Goal: Task Accomplishment & Management: Use online tool/utility

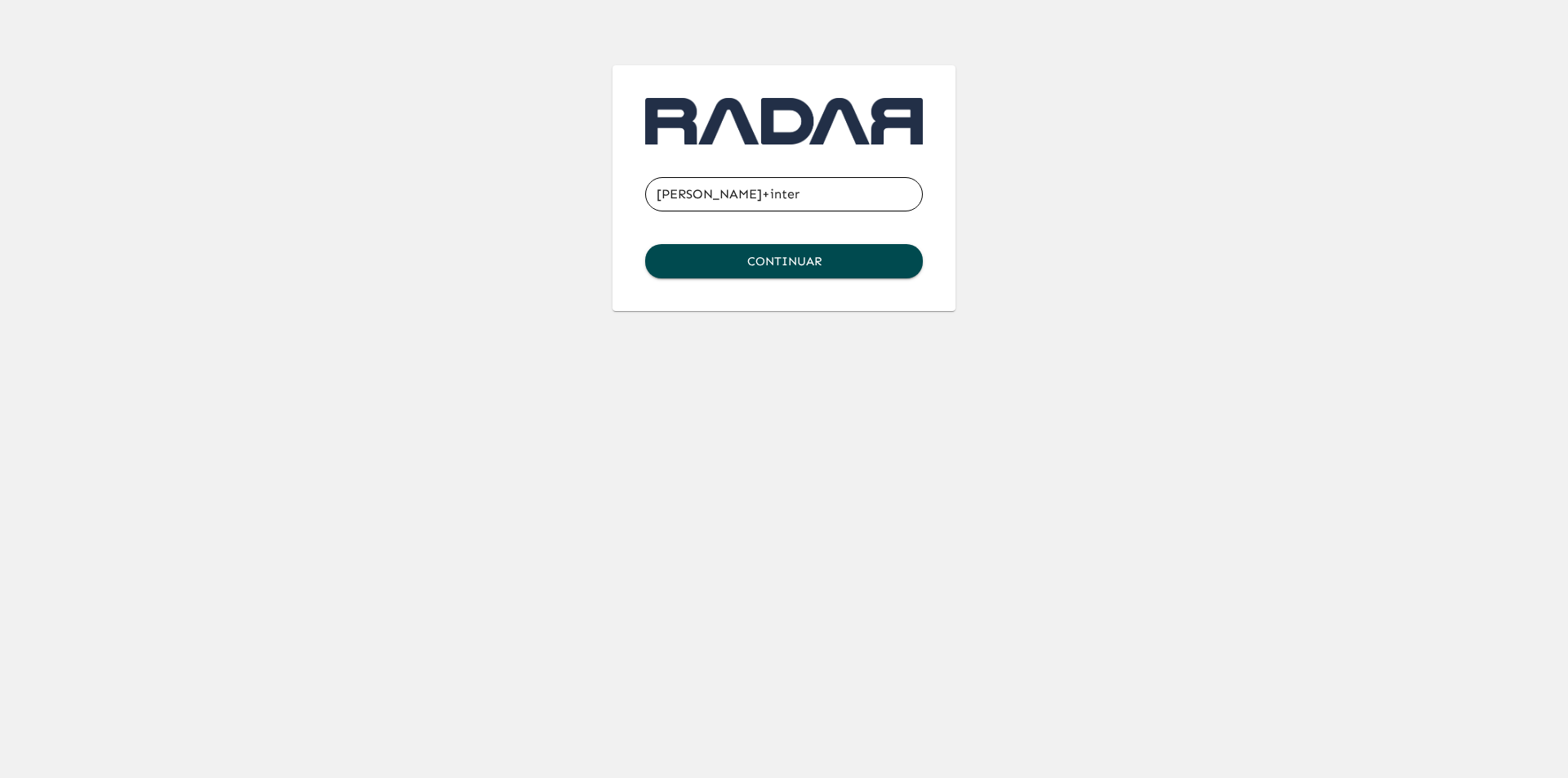
type input "[PERSON_NAME][EMAIL_ADDRESS][DOMAIN_NAME]"
click button "Continuar" at bounding box center [784, 261] width 278 height 34
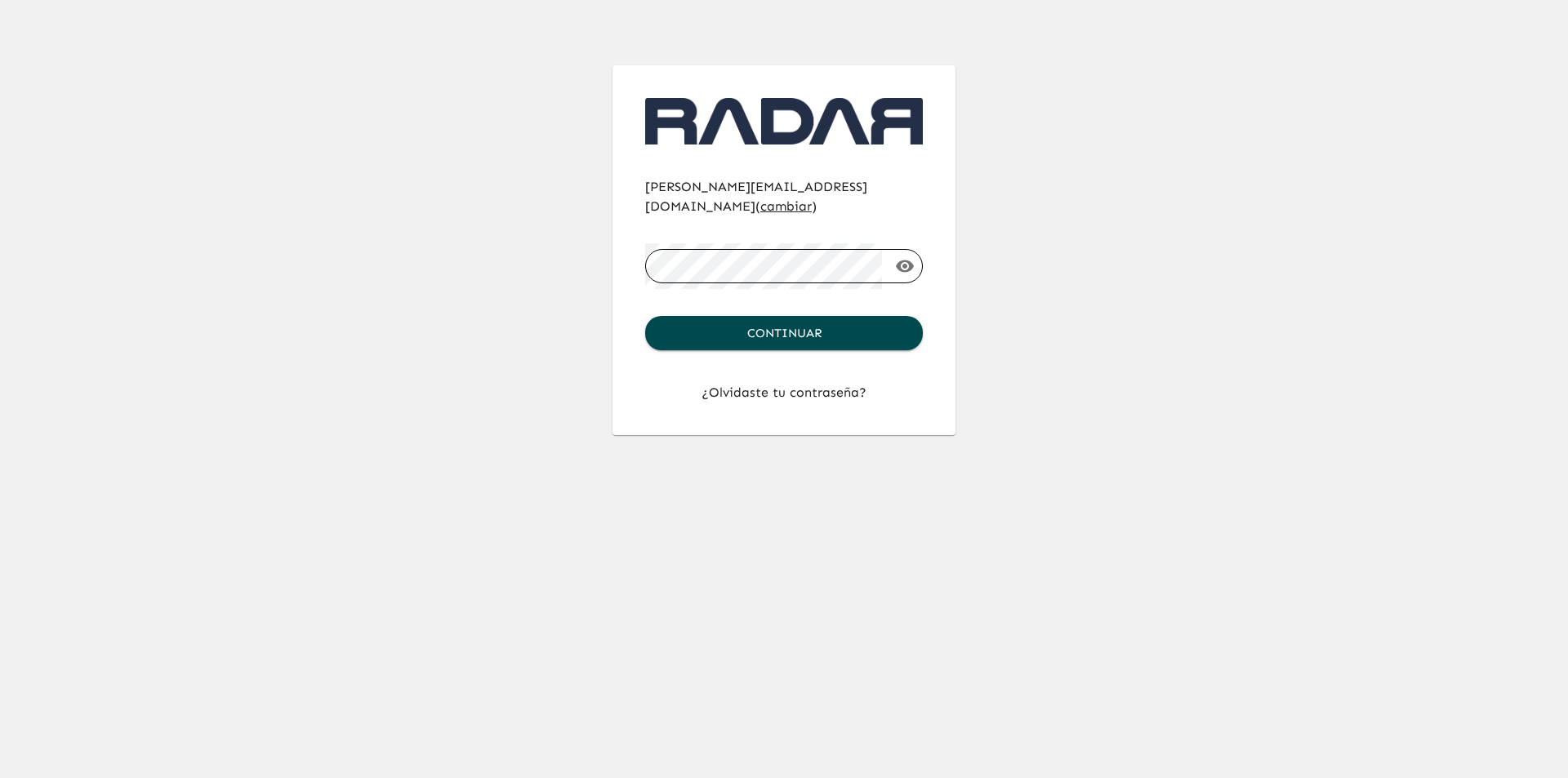
click at [645, 316] on button "Continuar" at bounding box center [784, 333] width 278 height 34
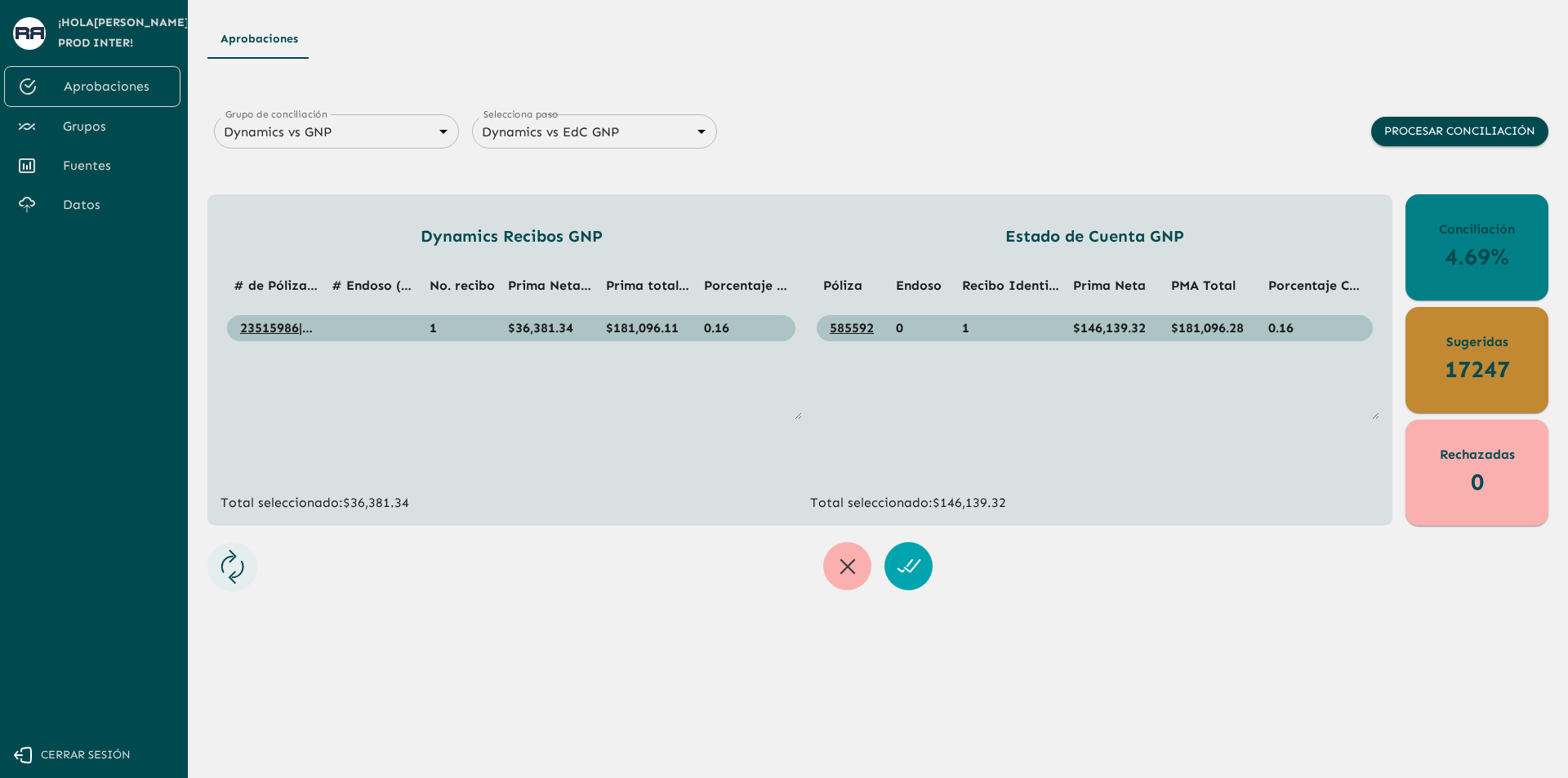
click at [381, 122] on body "Se están procesando los movimientos. Algunas acciones permanecerán deshabilitad…" at bounding box center [784, 389] width 1568 height 778
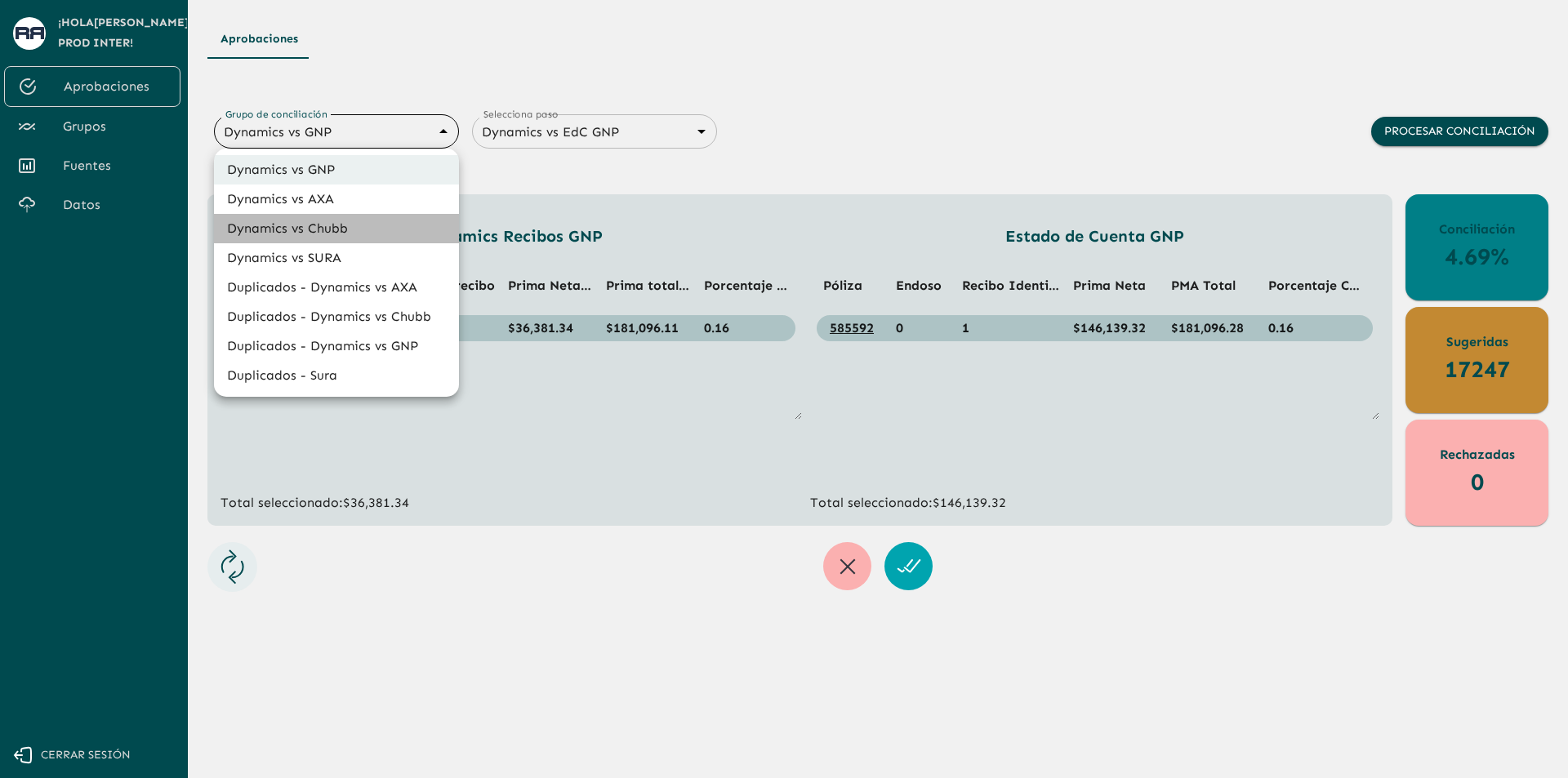
click at [376, 221] on li "Dynamics vs Chubb" at bounding box center [336, 228] width 245 height 30
type input "68a4fa31dcf0943ad4a1d1ca"
type input "68a77f54edf762ea3ce6cff6"
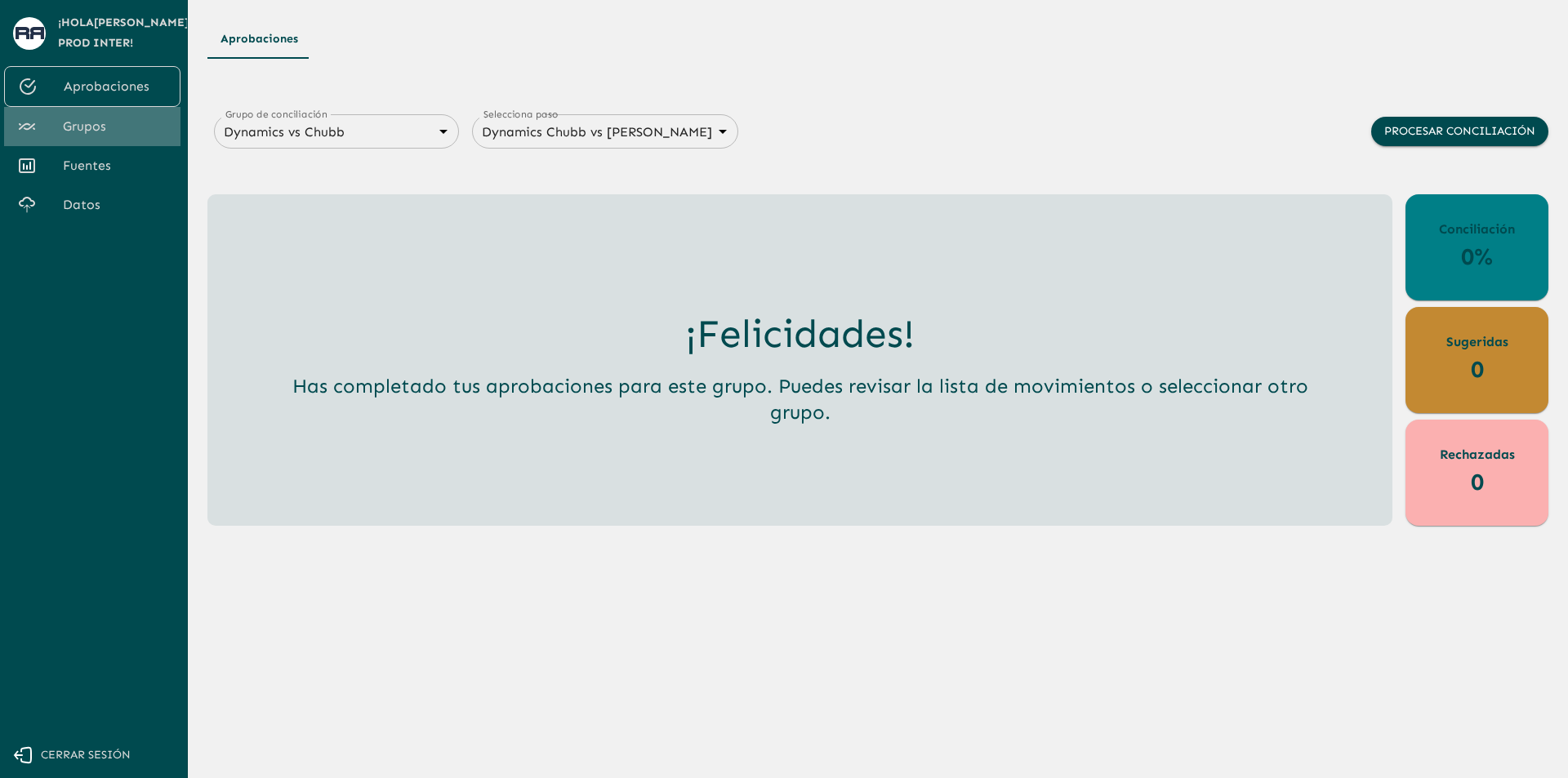
click at [118, 129] on span "Grupos" at bounding box center [115, 126] width 105 height 19
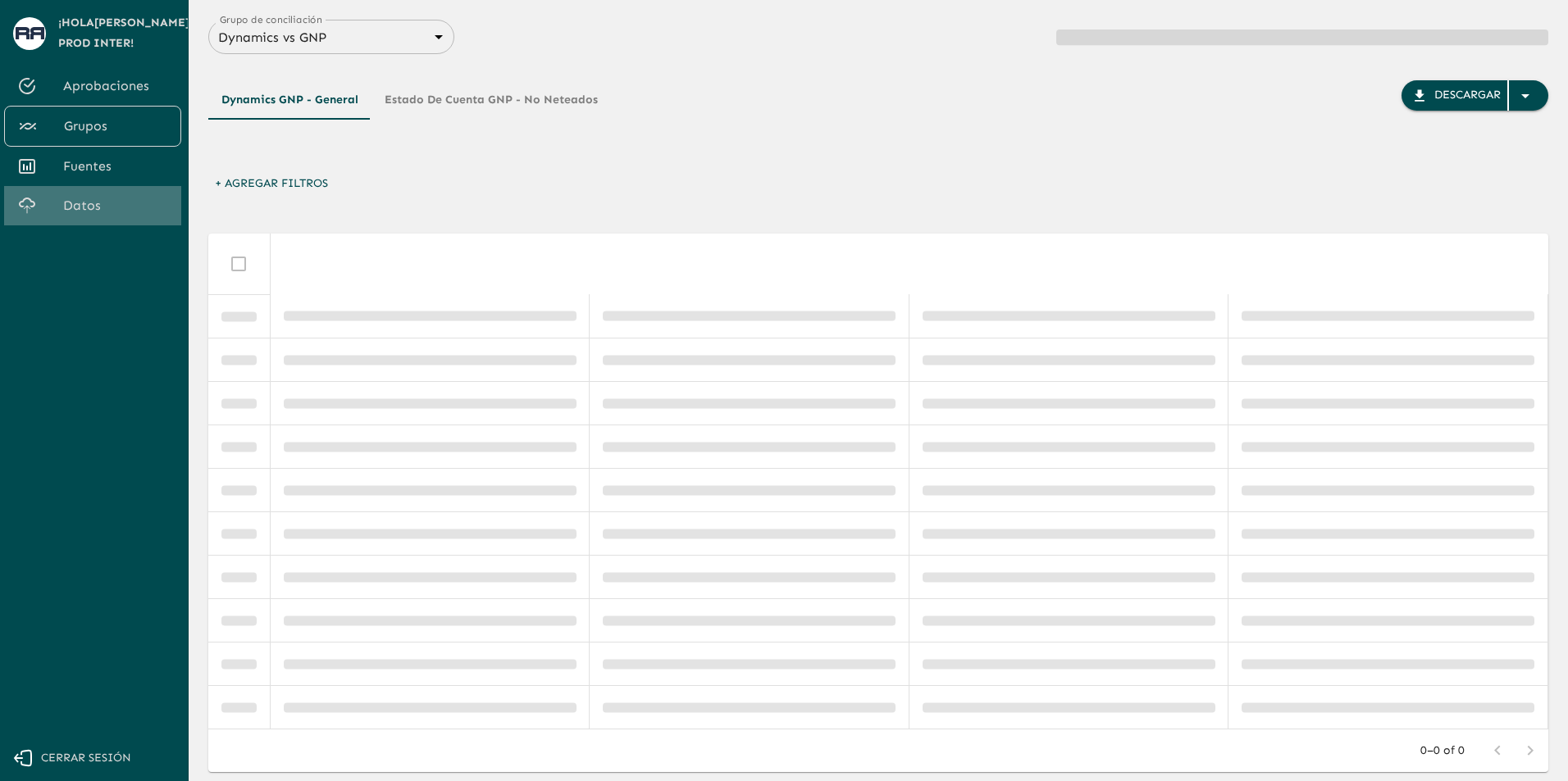
click at [110, 199] on span "Datos" at bounding box center [115, 205] width 105 height 20
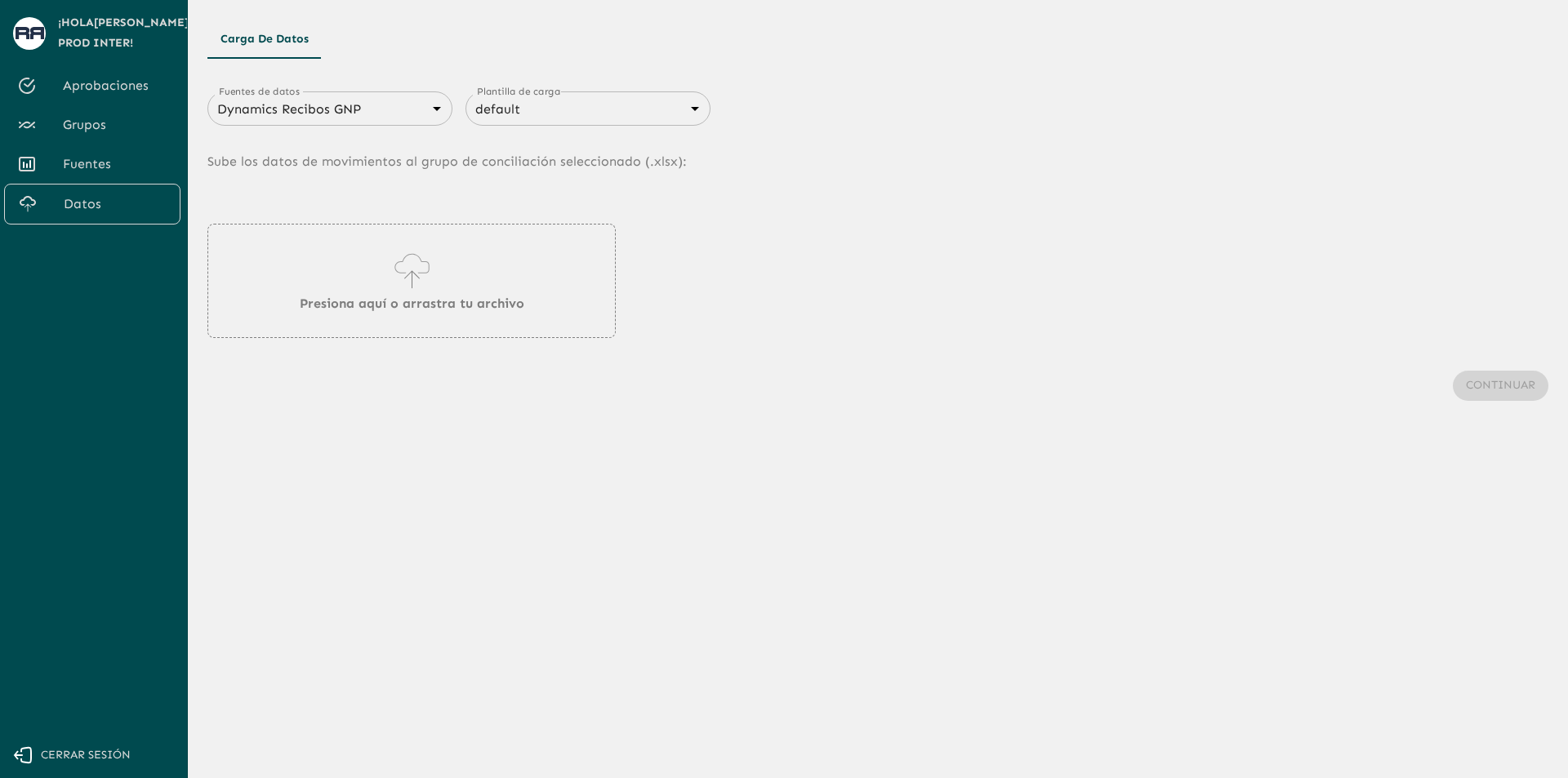
click at [330, 93] on div "Dynamics Recibos GNP 683f283f336112e7999fc7c3 Fuentes de datos" at bounding box center [329, 108] width 245 height 34
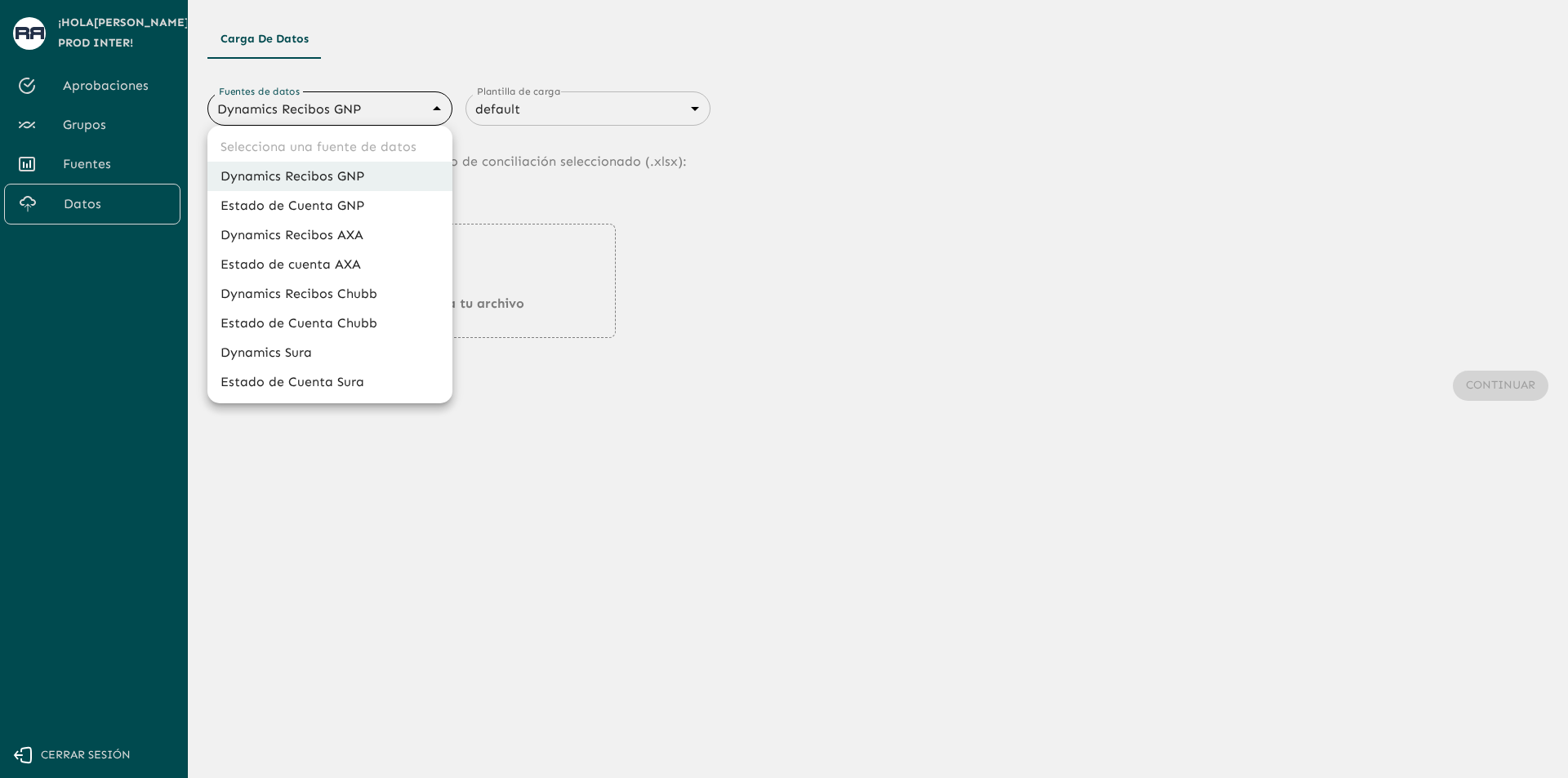
click at [380, 112] on body "Se están procesando los movimientos. Algunas acciones permanecerán deshabilitad…" at bounding box center [784, 389] width 1568 height 778
click at [378, 303] on li "Dynamics Recibos Chubb" at bounding box center [329, 294] width 245 height 30
type input "689e1556cd921e7dc77ad380"
type input "689e16f88d8cdb3947696e28"
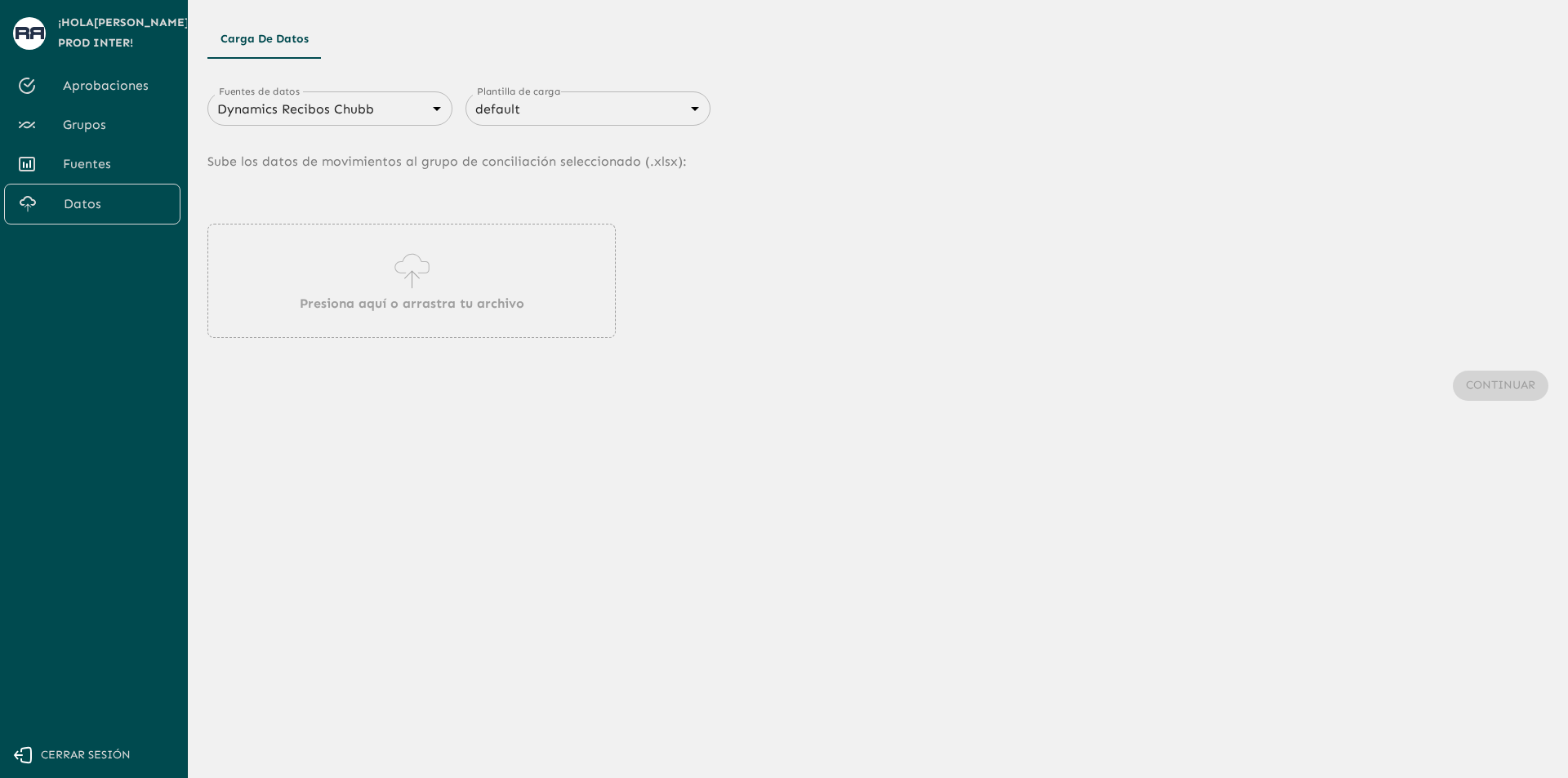
click at [419, 277] on icon at bounding box center [412, 270] width 46 height 45
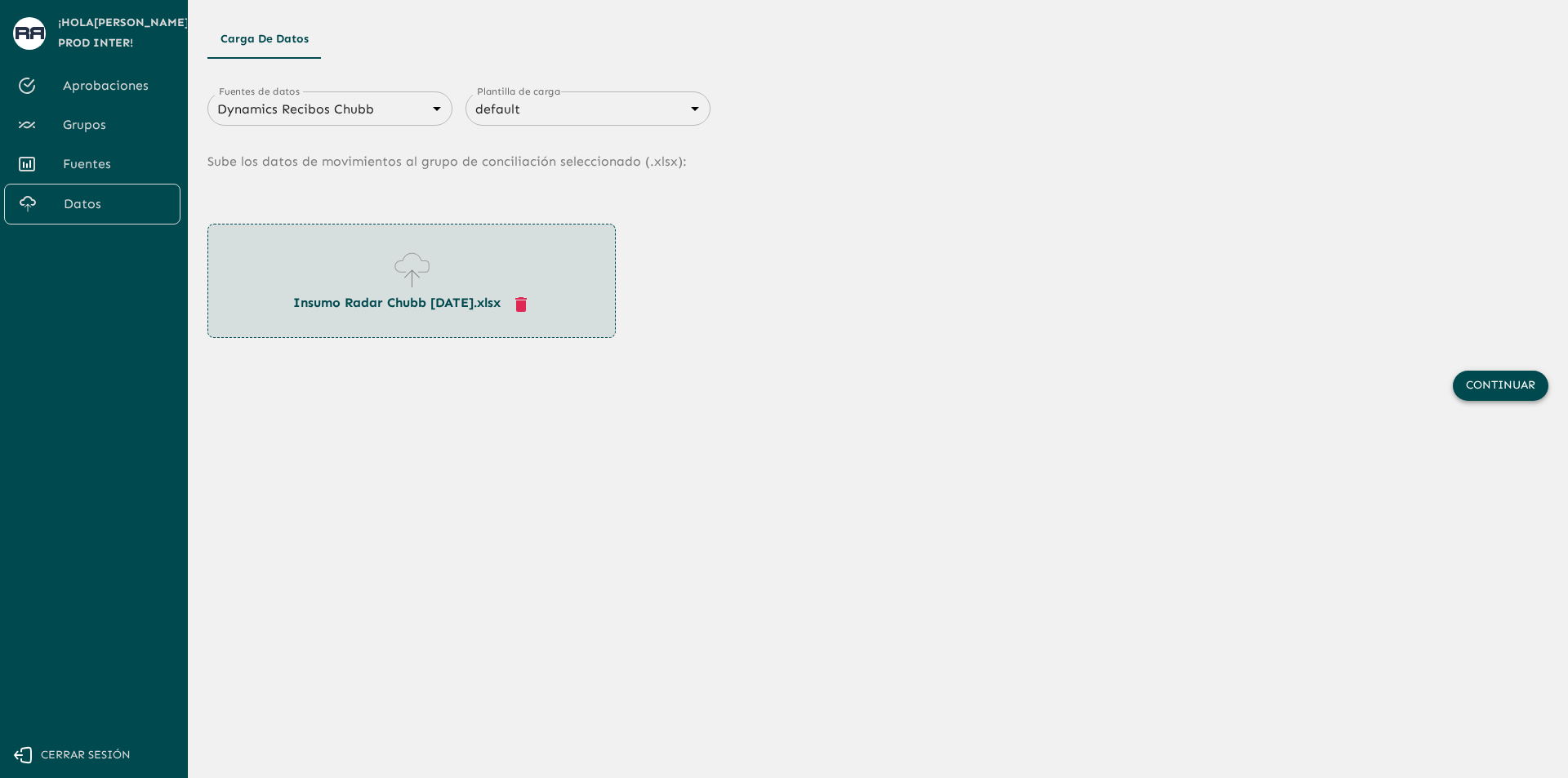
click at [1467, 386] on button "Continuar" at bounding box center [1500, 386] width 95 height 31
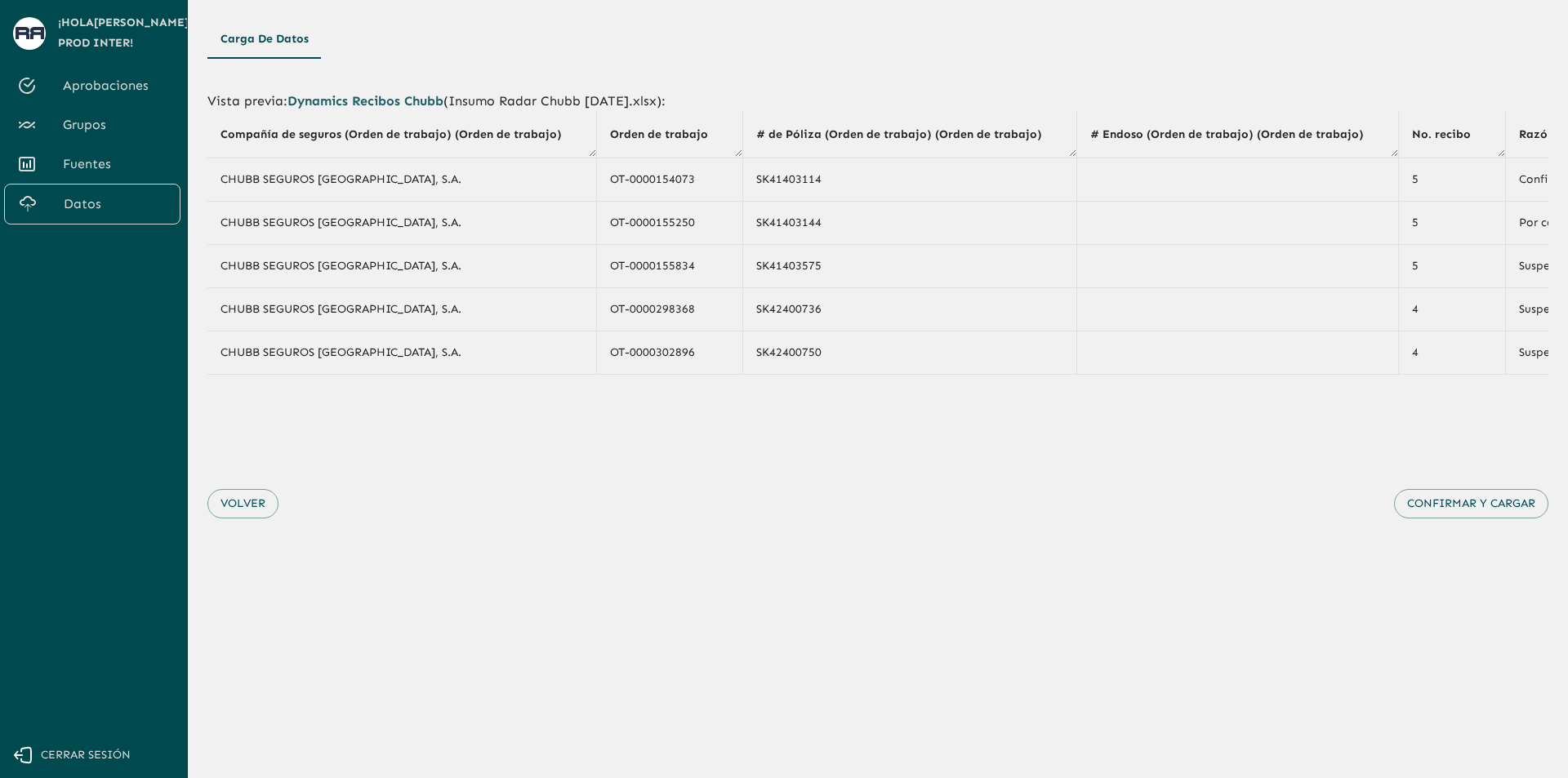
drag, startPoint x: 485, startPoint y: 383, endPoint x: 888, endPoint y: 365, distance: 403.4
click at [929, 373] on div "Vista previa : Dynamics Recibos Chubb ( Insumo Radar Chubb [DATE].xlsx ): Compa…" at bounding box center [878, 321] width 1341 height 499
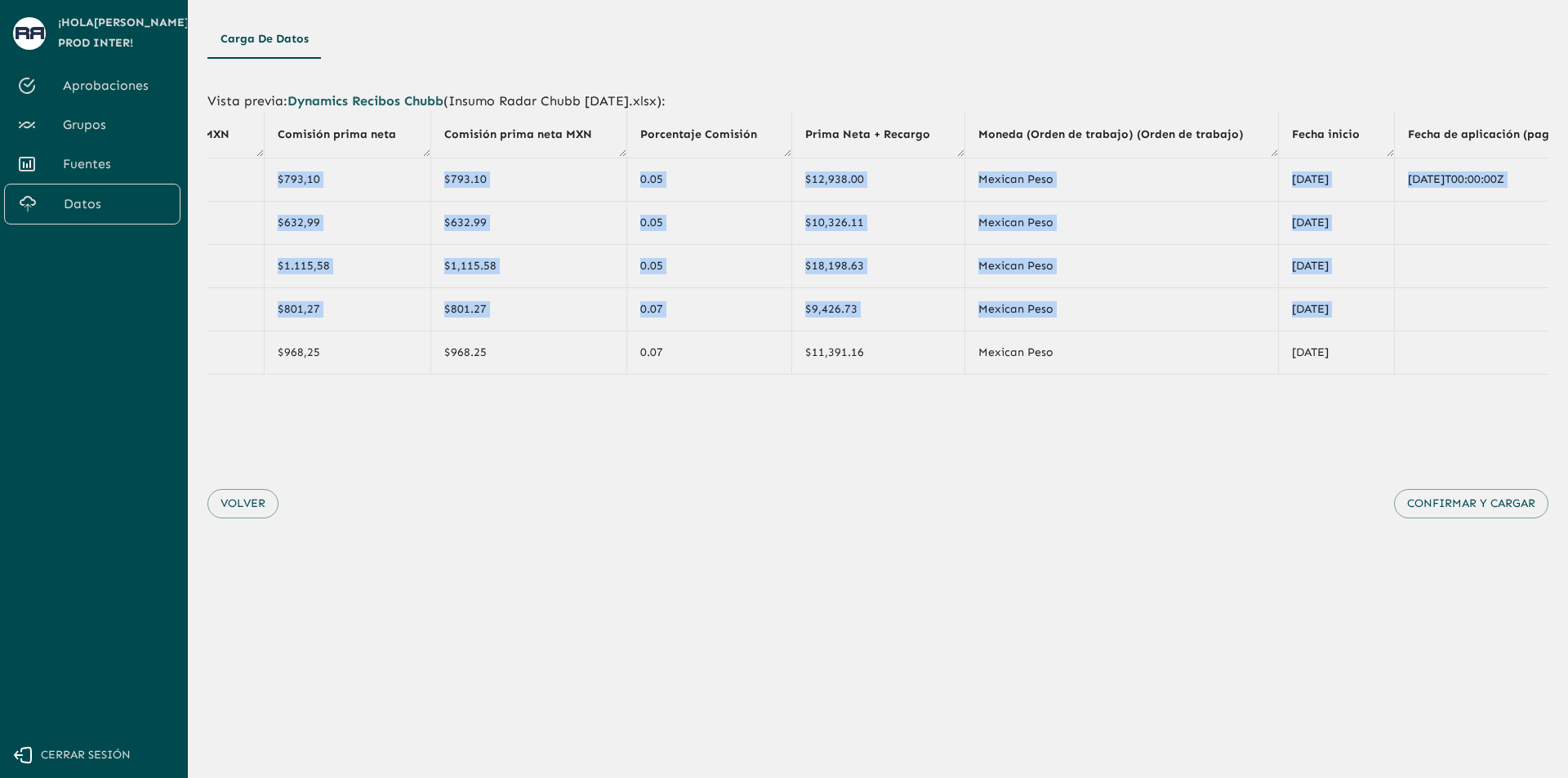
scroll to position [0, 2194]
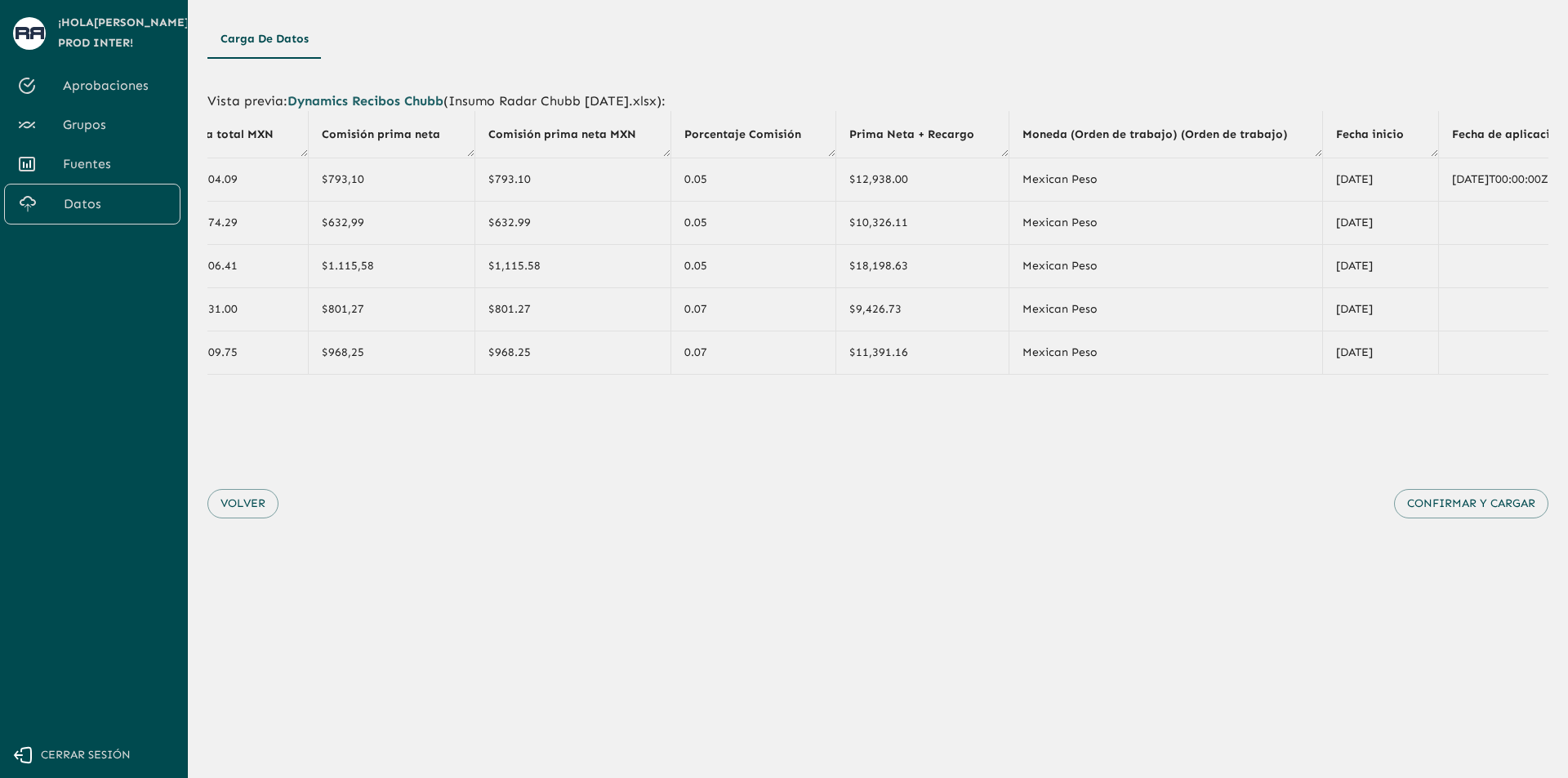
click at [1015, 448] on div "Vista previa : Dynamics Recibos Chubb ( Insumo Radar Chubb [DATE].xlsx ): Compa…" at bounding box center [878, 321] width 1341 height 499
drag, startPoint x: 528, startPoint y: 415, endPoint x: 540, endPoint y: 417, distance: 12.2
click at [535, 417] on div "Vista previa : Dynamics Recibos Chubb ( Insumo Radar Chubb [DATE].xlsx ): Compa…" at bounding box center [878, 321] width 1341 height 499
drag, startPoint x: 573, startPoint y: 426, endPoint x: 478, endPoint y: 427, distance: 95.0
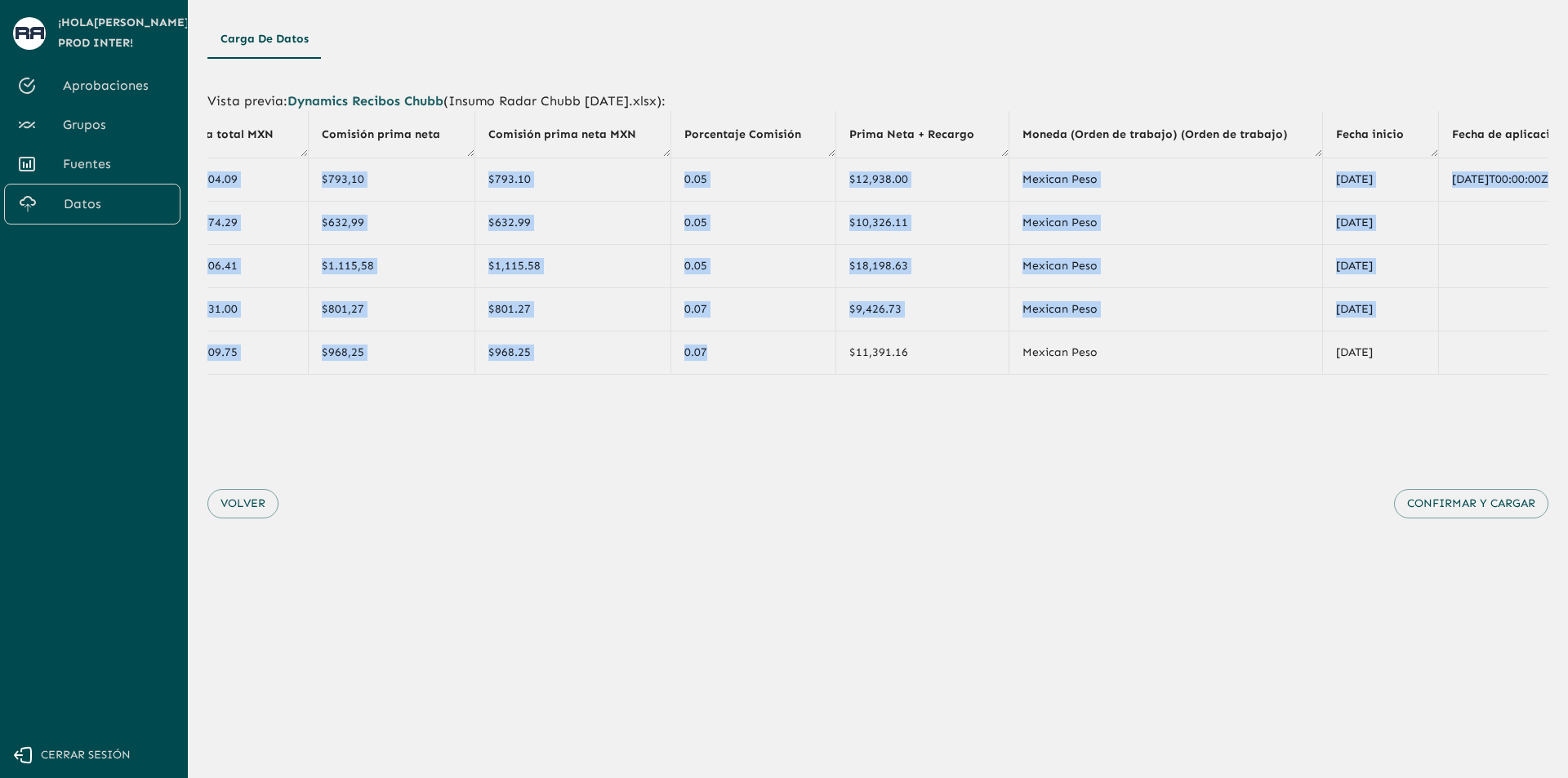
drag, startPoint x: 783, startPoint y: 375, endPoint x: 725, endPoint y: 380, distance: 58.2
click at [725, 375] on div "Compañía de seguros (Orden de trabajo) (Orden de trabajo) Orden de trabajo # de…" at bounding box center [878, 242] width 1341 height 264
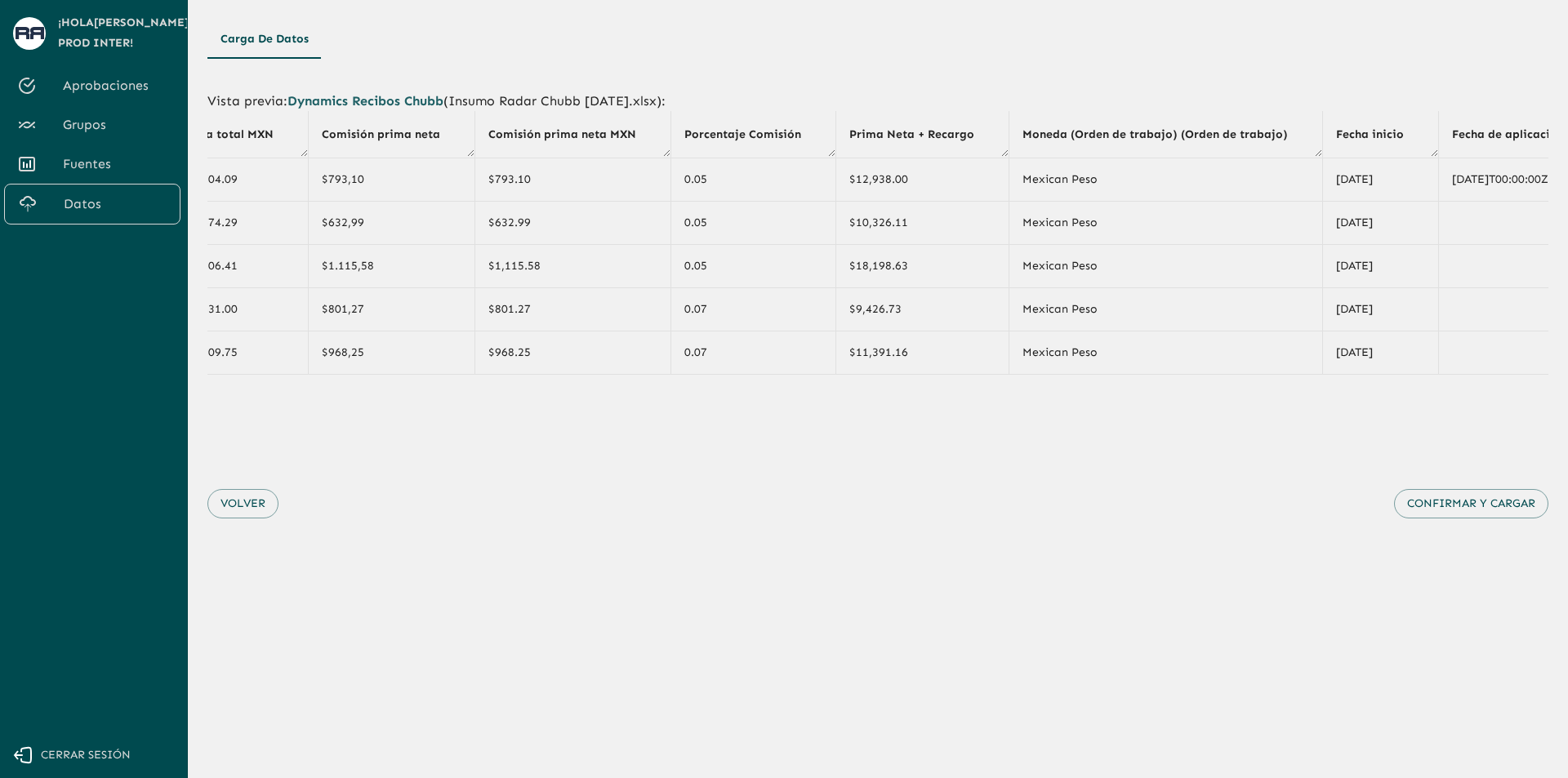
click at [740, 381] on div "Vista previa : Dynamics Recibos Chubb ( Insumo Radar Chubb [DATE].xlsx ): Compa…" at bounding box center [878, 321] width 1341 height 499
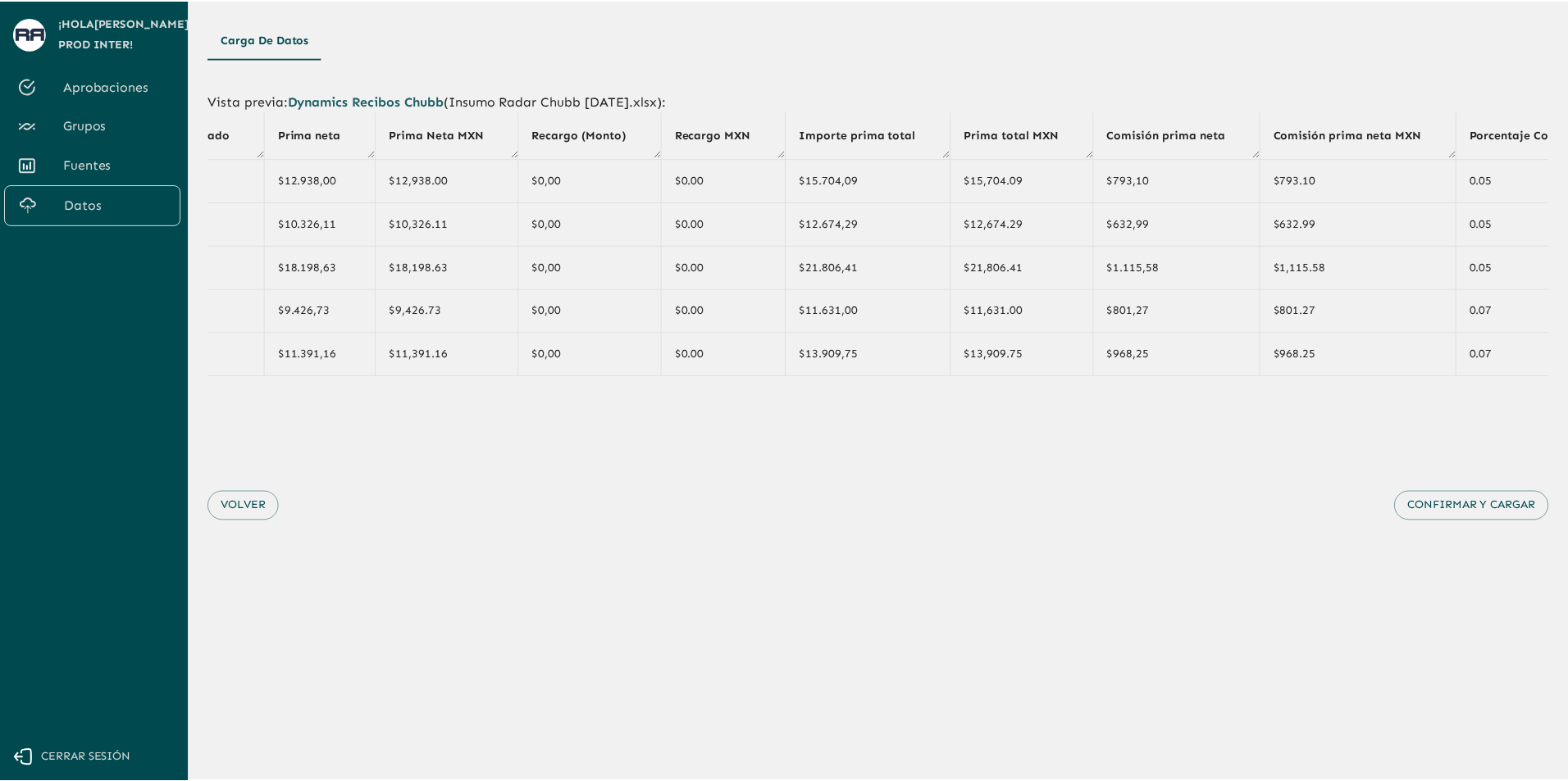
scroll to position [0, 1408]
click at [269, 507] on button "Volver" at bounding box center [243, 506] width 72 height 31
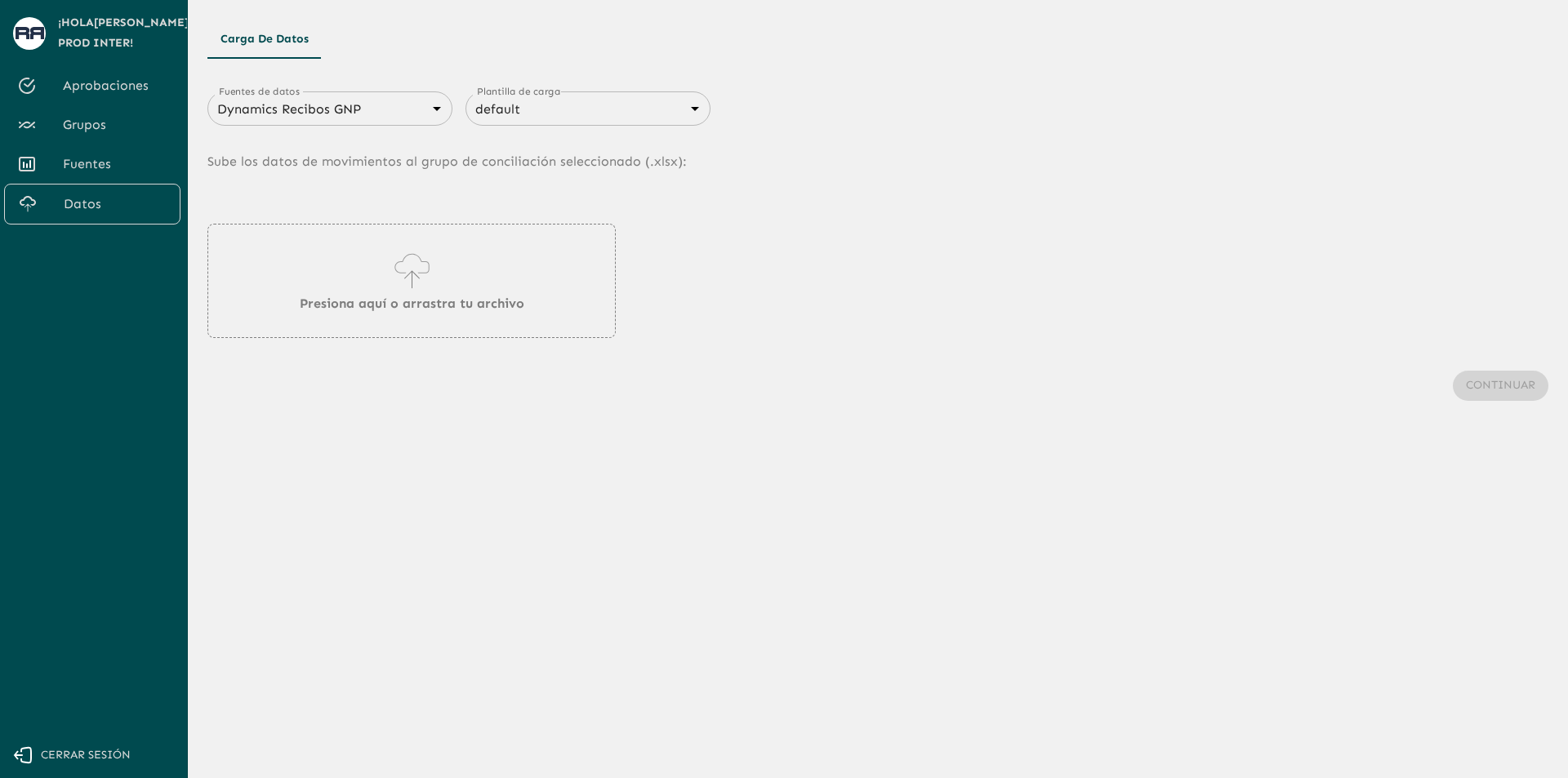
click at [68, 130] on span "Grupos" at bounding box center [115, 124] width 105 height 19
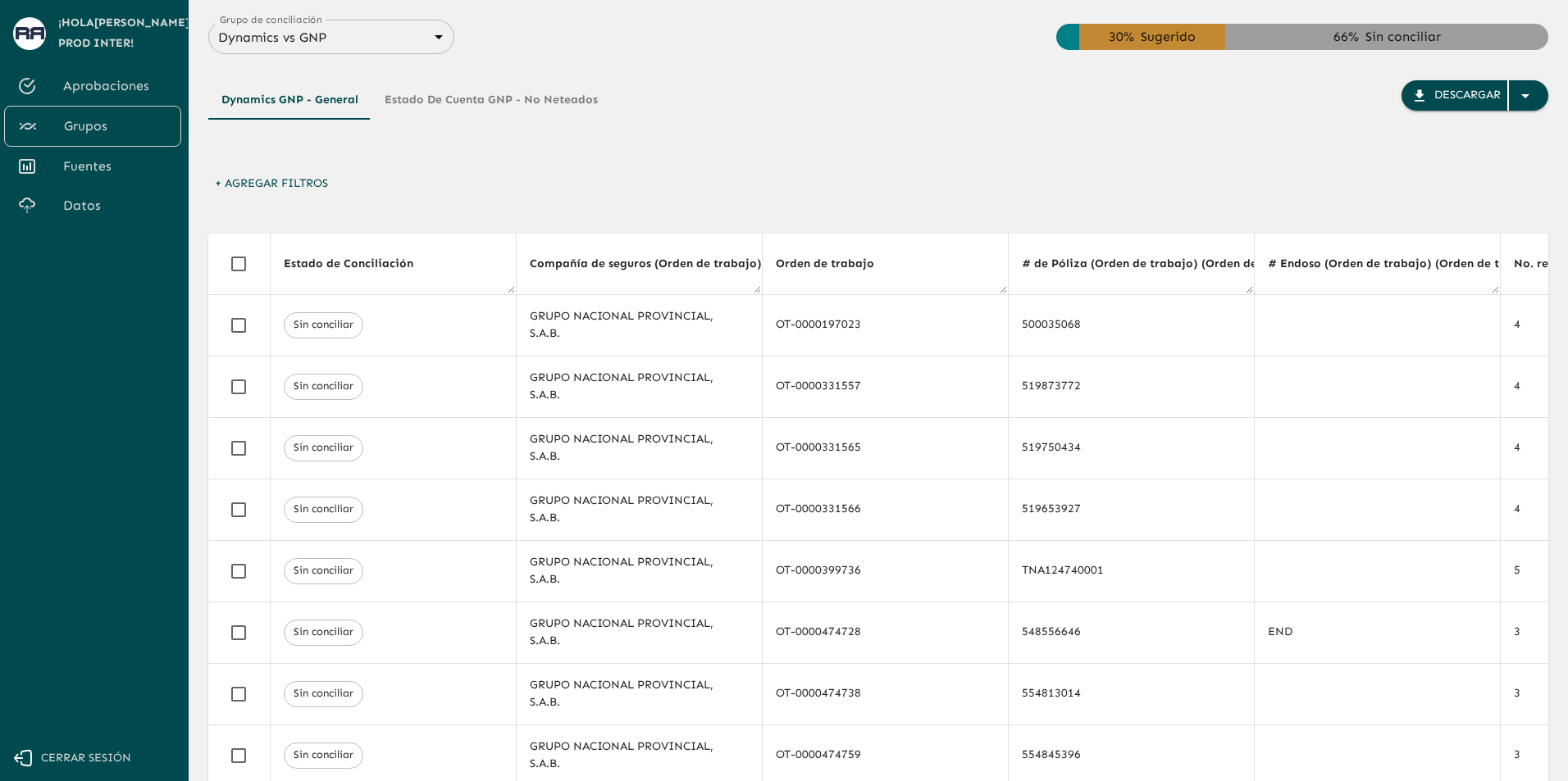
click at [645, 191] on div "+ Agregar Filtros" at bounding box center [878, 188] width 1340 height 38
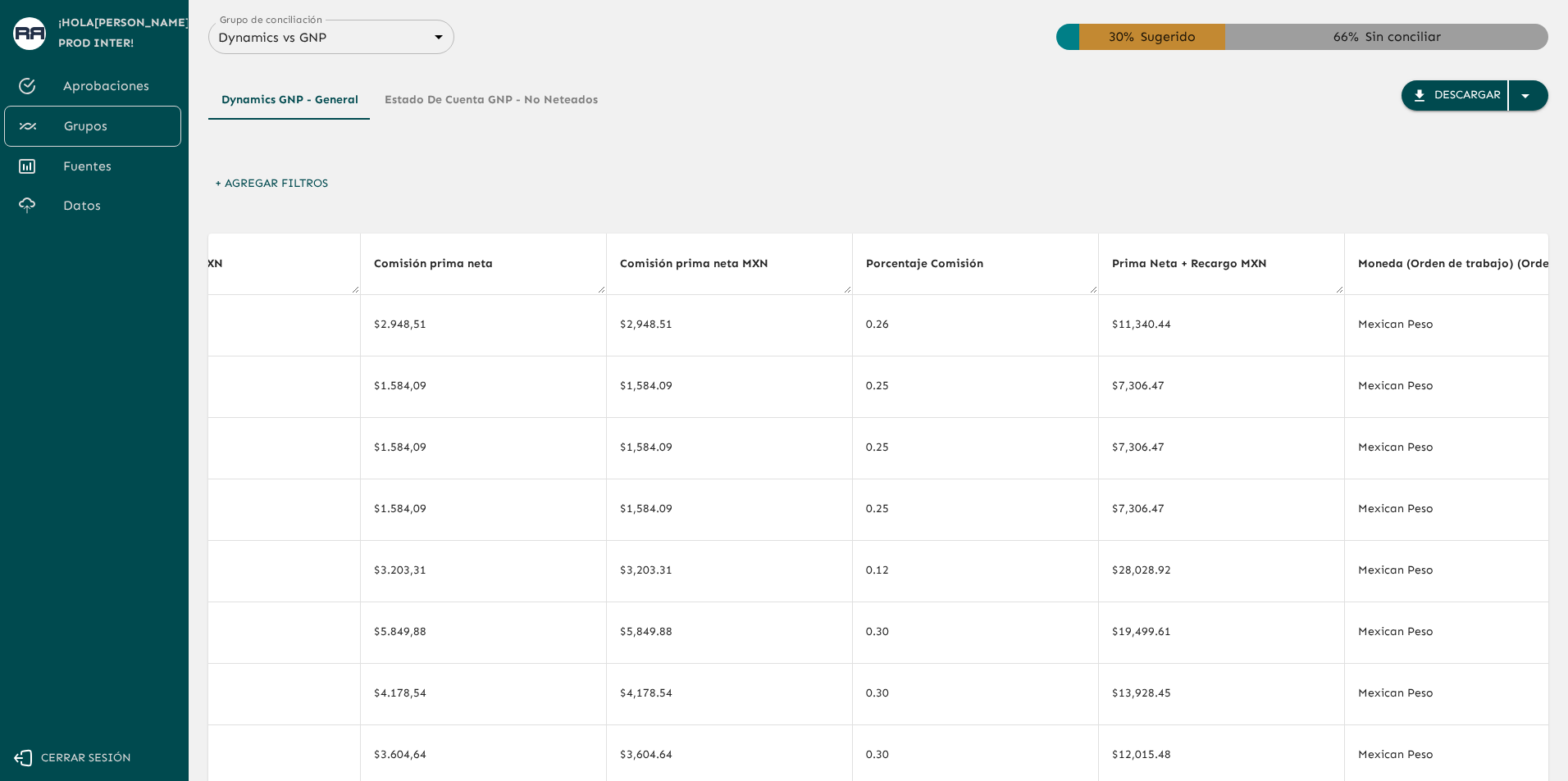
drag, startPoint x: 787, startPoint y: 177, endPoint x: 553, endPoint y: 178, distance: 234.0
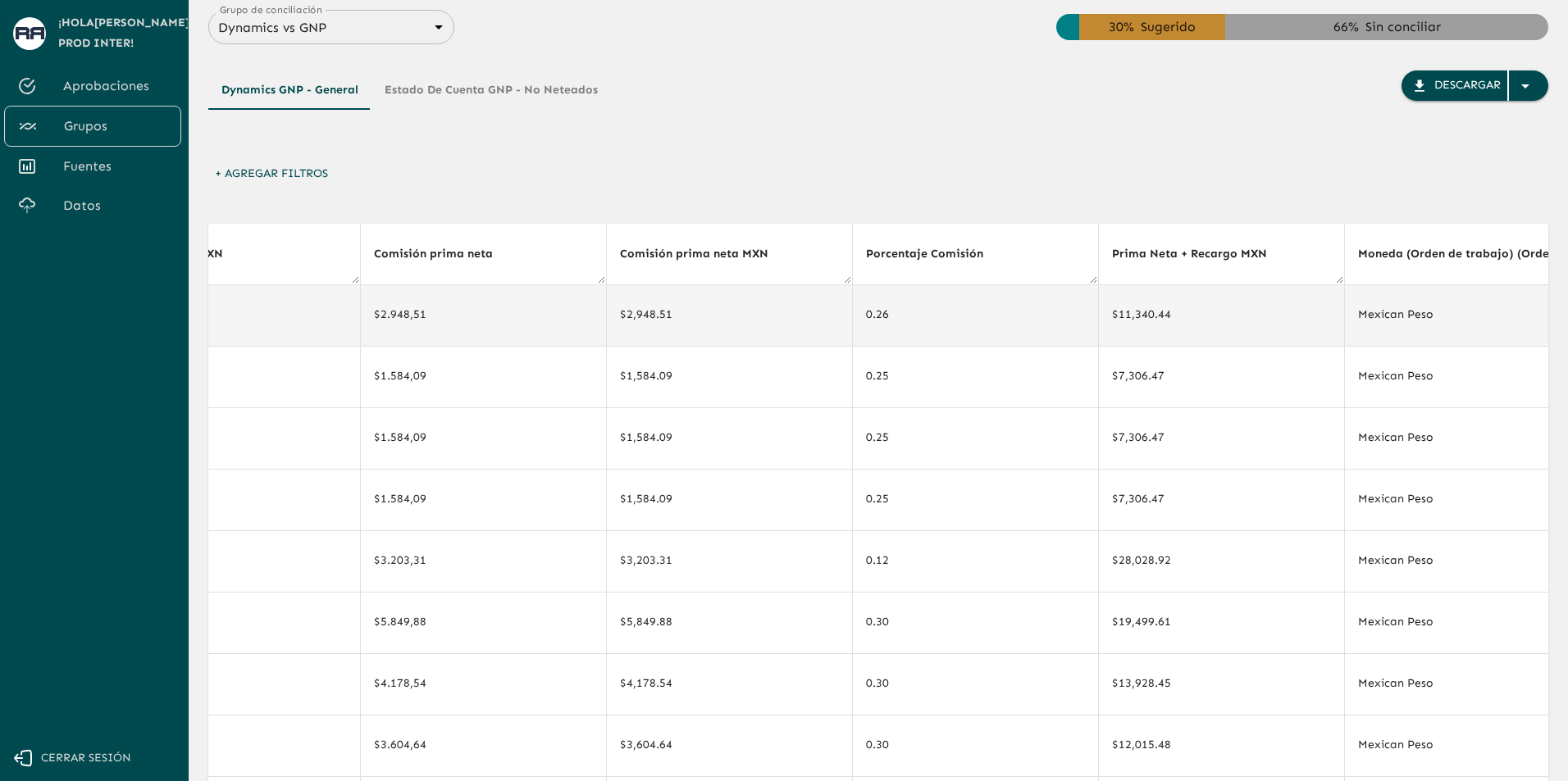
drag, startPoint x: 916, startPoint y: 189, endPoint x: 437, endPoint y: 289, distance: 489.3
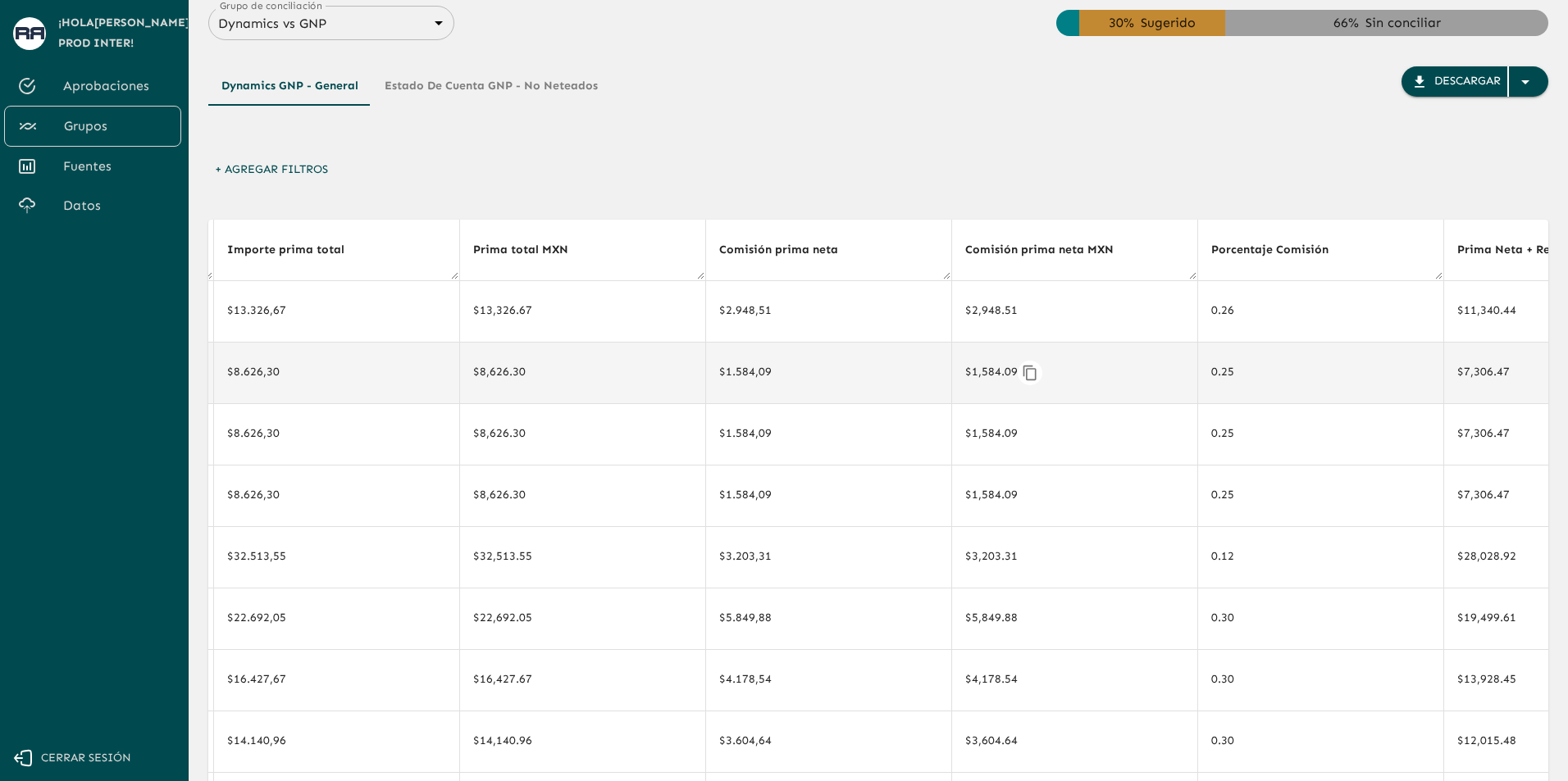
scroll to position [0, 2840]
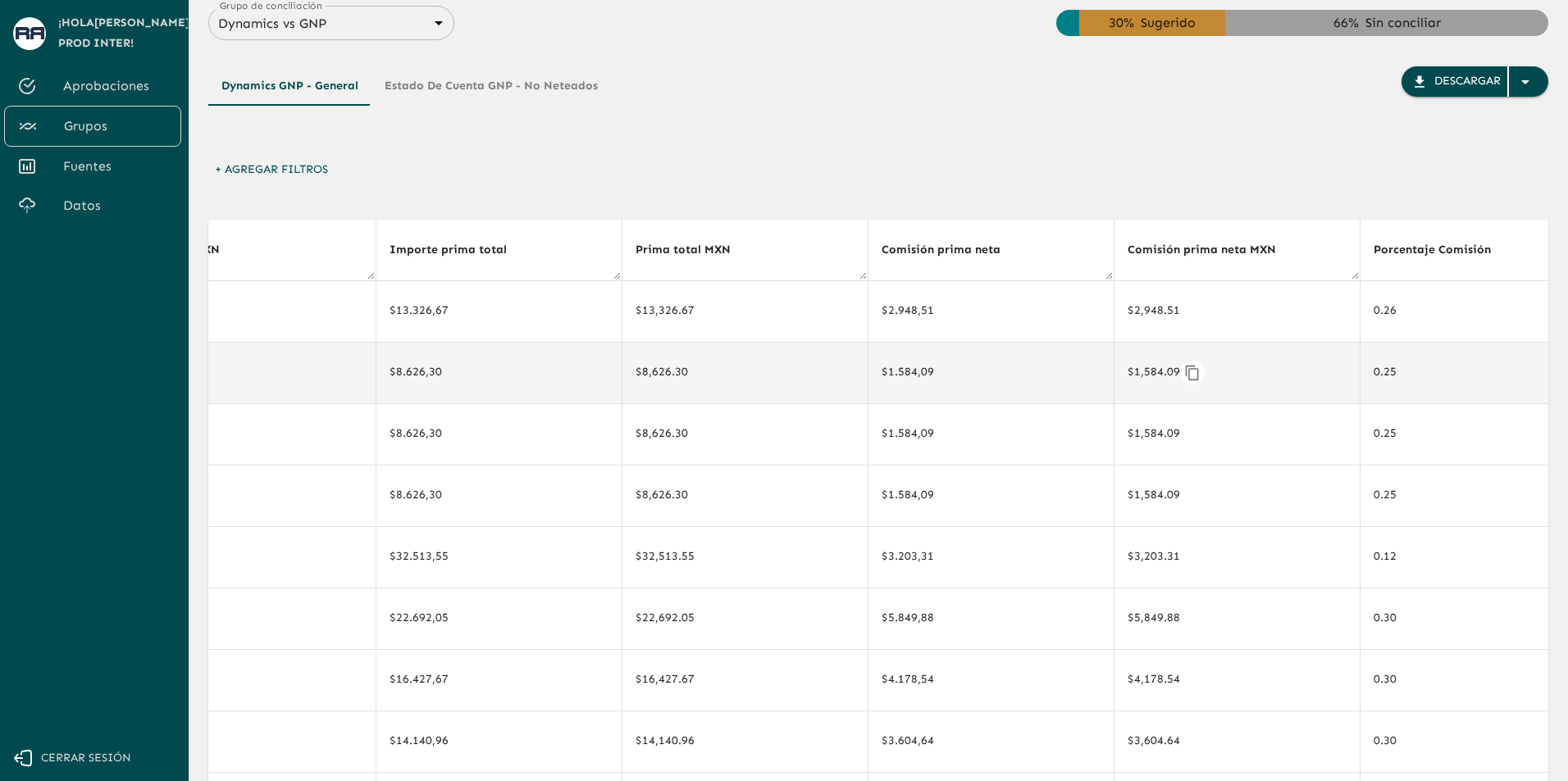
drag, startPoint x: 878, startPoint y: 374, endPoint x: 858, endPoint y: 372, distance: 20.1
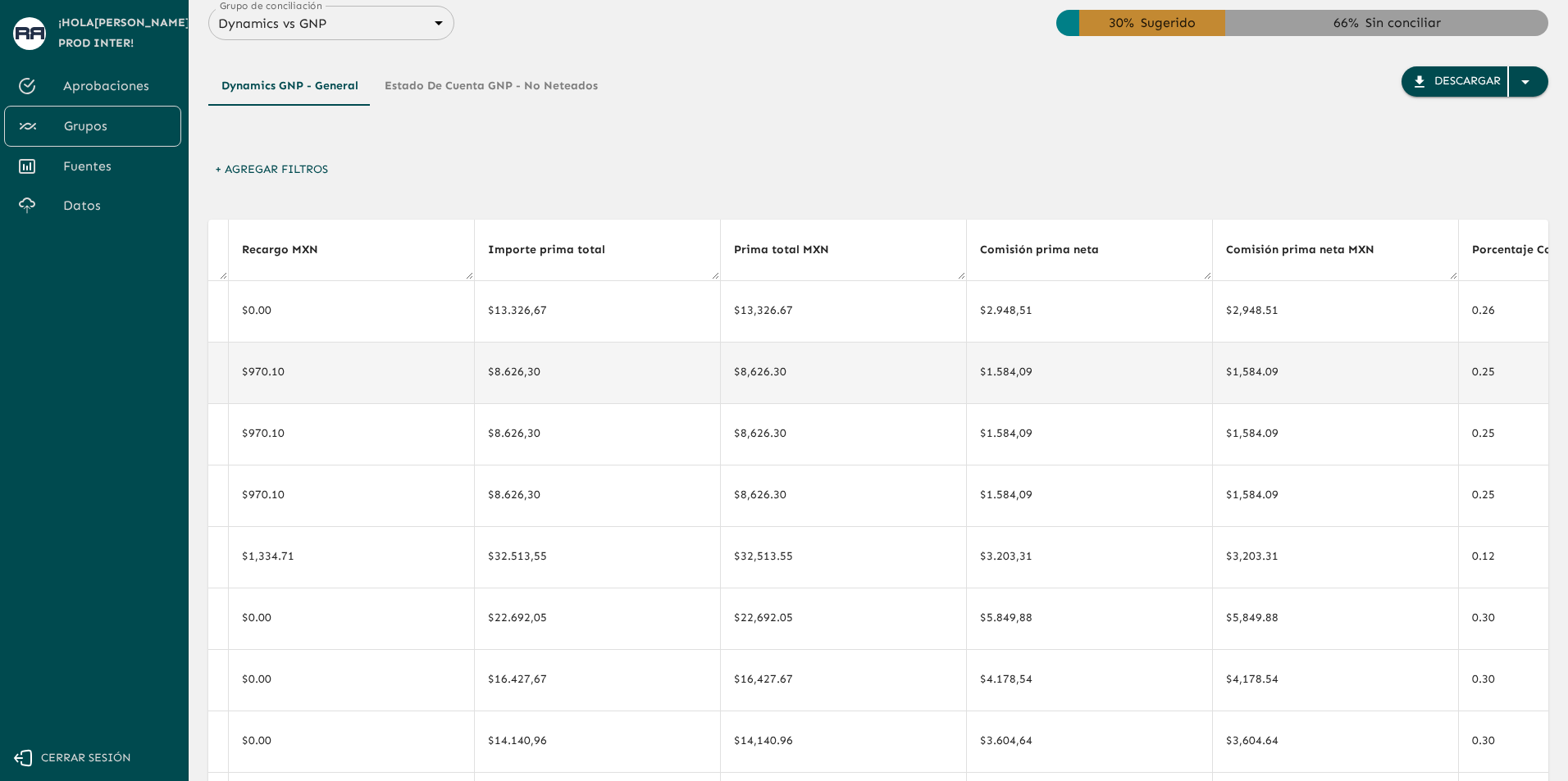
drag, startPoint x: 913, startPoint y: 376, endPoint x: 895, endPoint y: 375, distance: 18.0
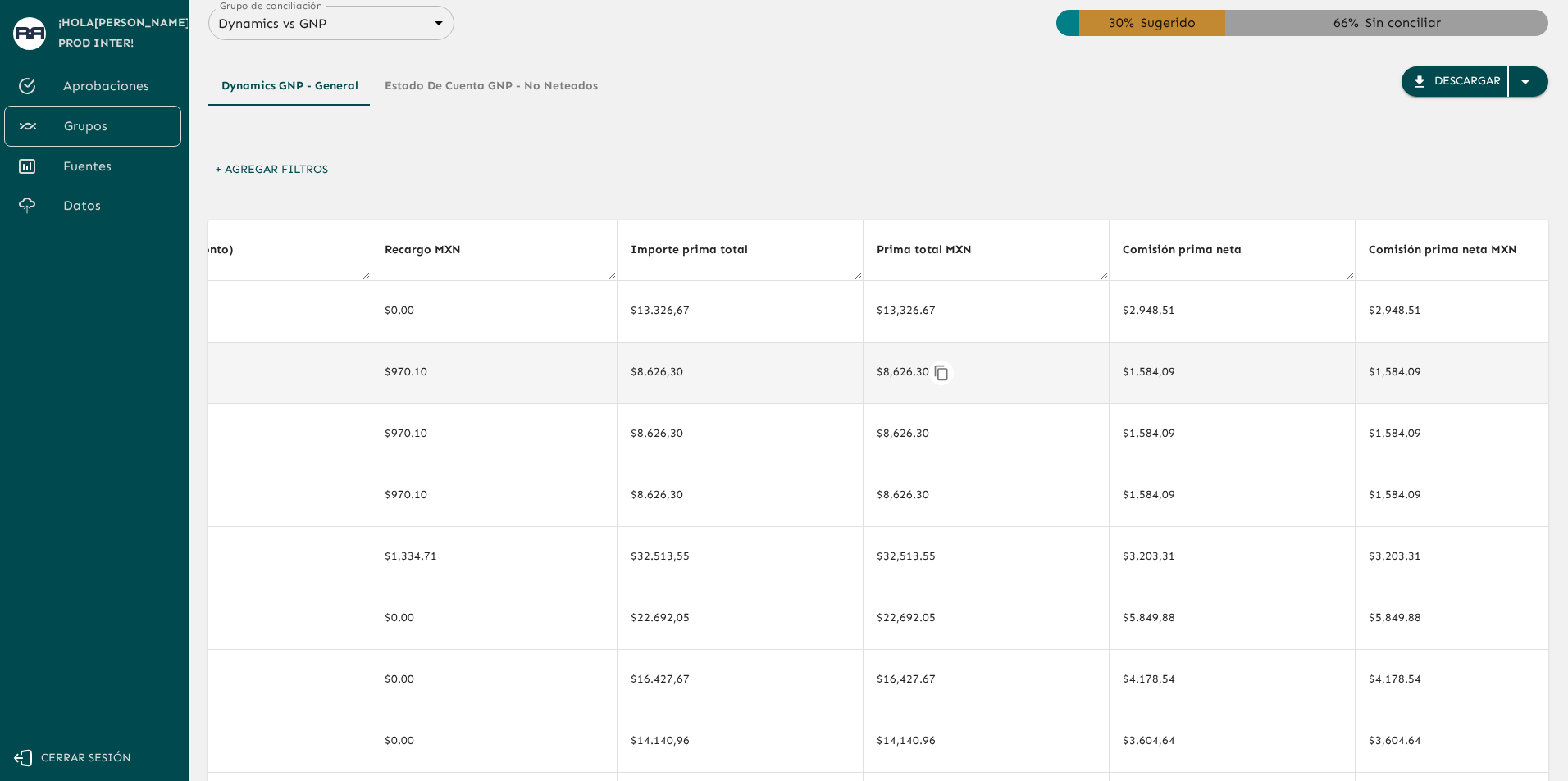
drag, startPoint x: 1037, startPoint y: 379, endPoint x: 990, endPoint y: 379, distance: 47.0
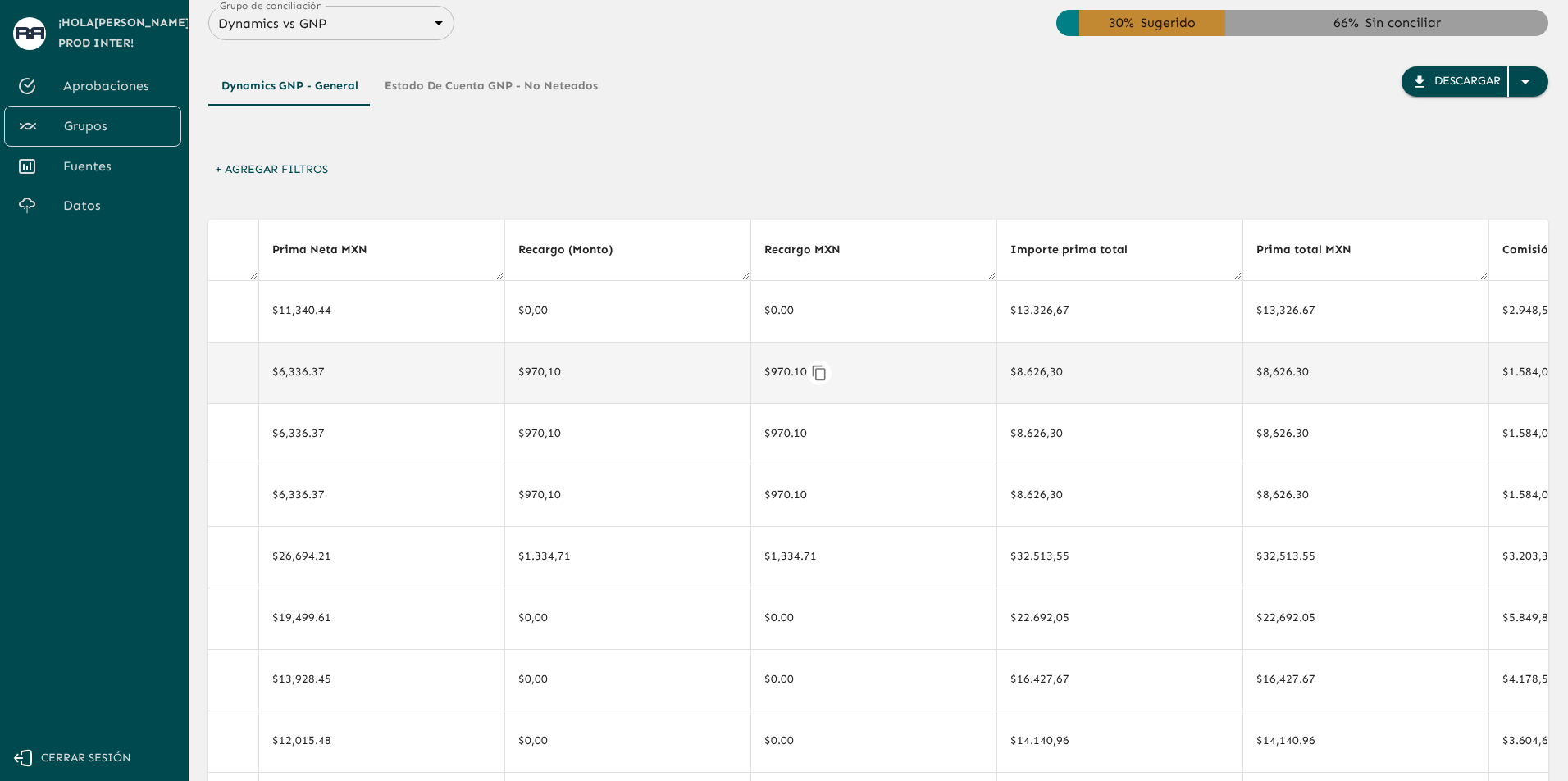
scroll to position [0, 2221]
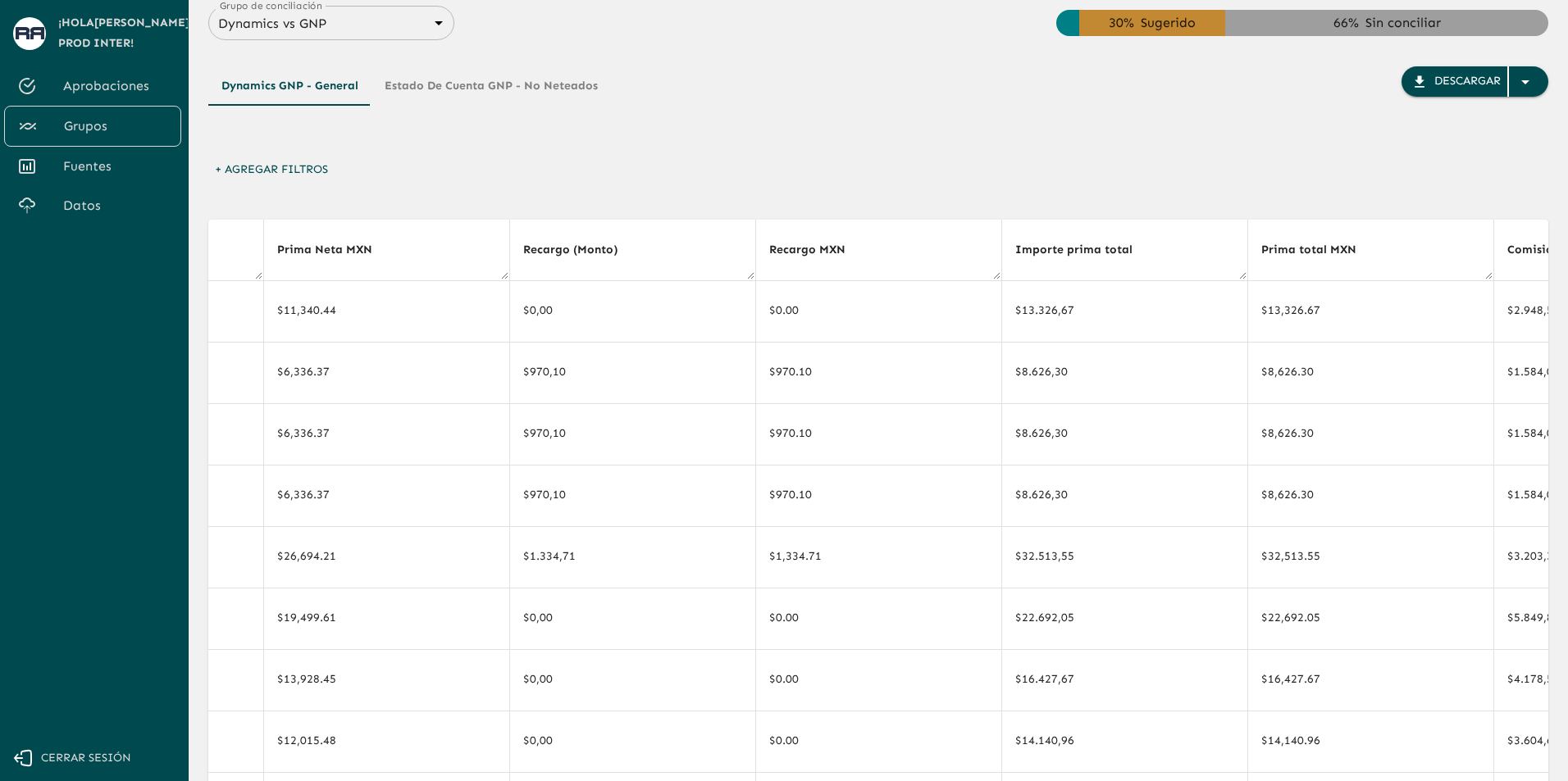
click at [875, 164] on div "+ Agregar Filtros" at bounding box center [878, 174] width 1340 height 38
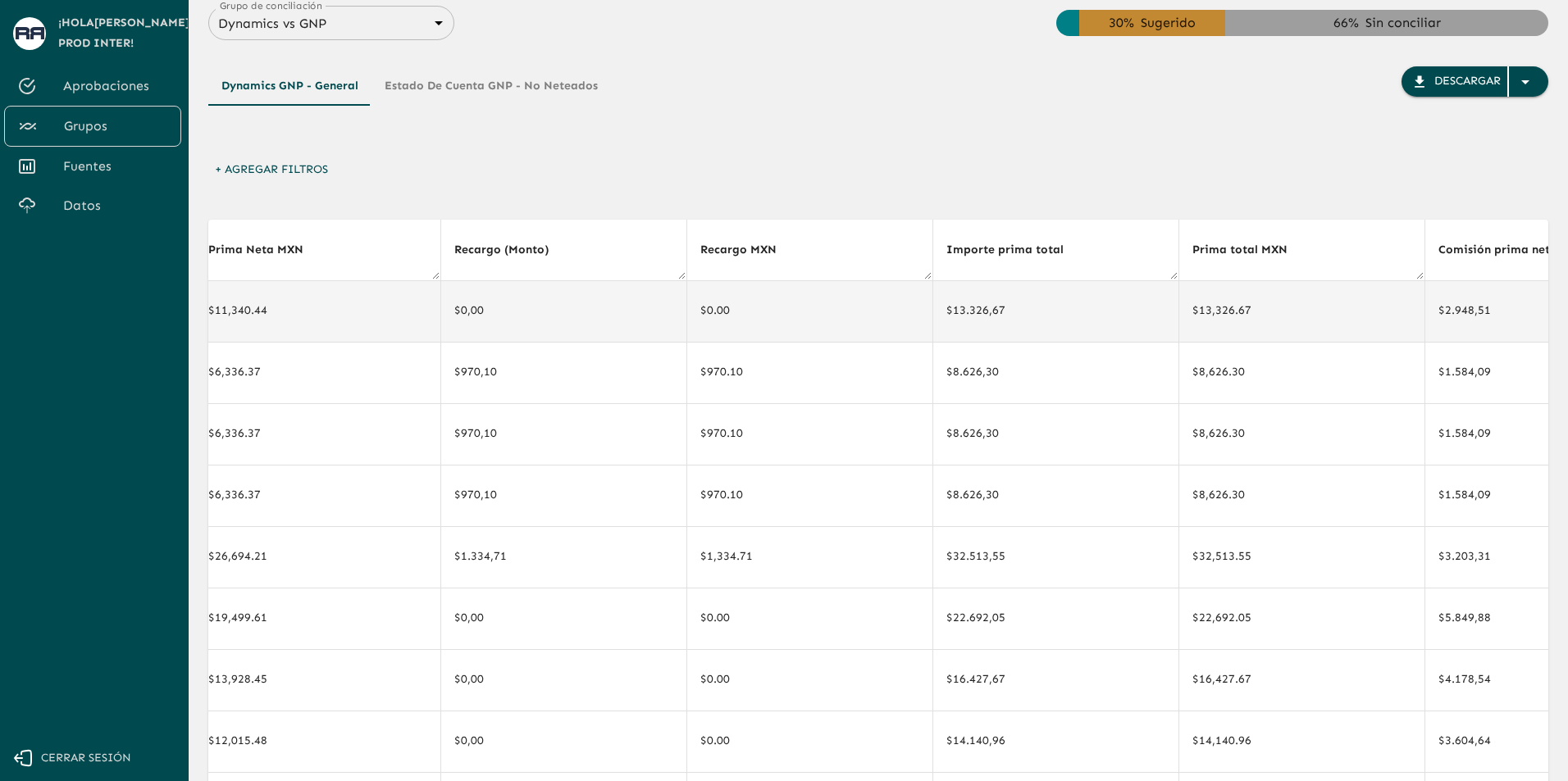
drag, startPoint x: 1404, startPoint y: 325, endPoint x: 1438, endPoint y: 324, distance: 34.0
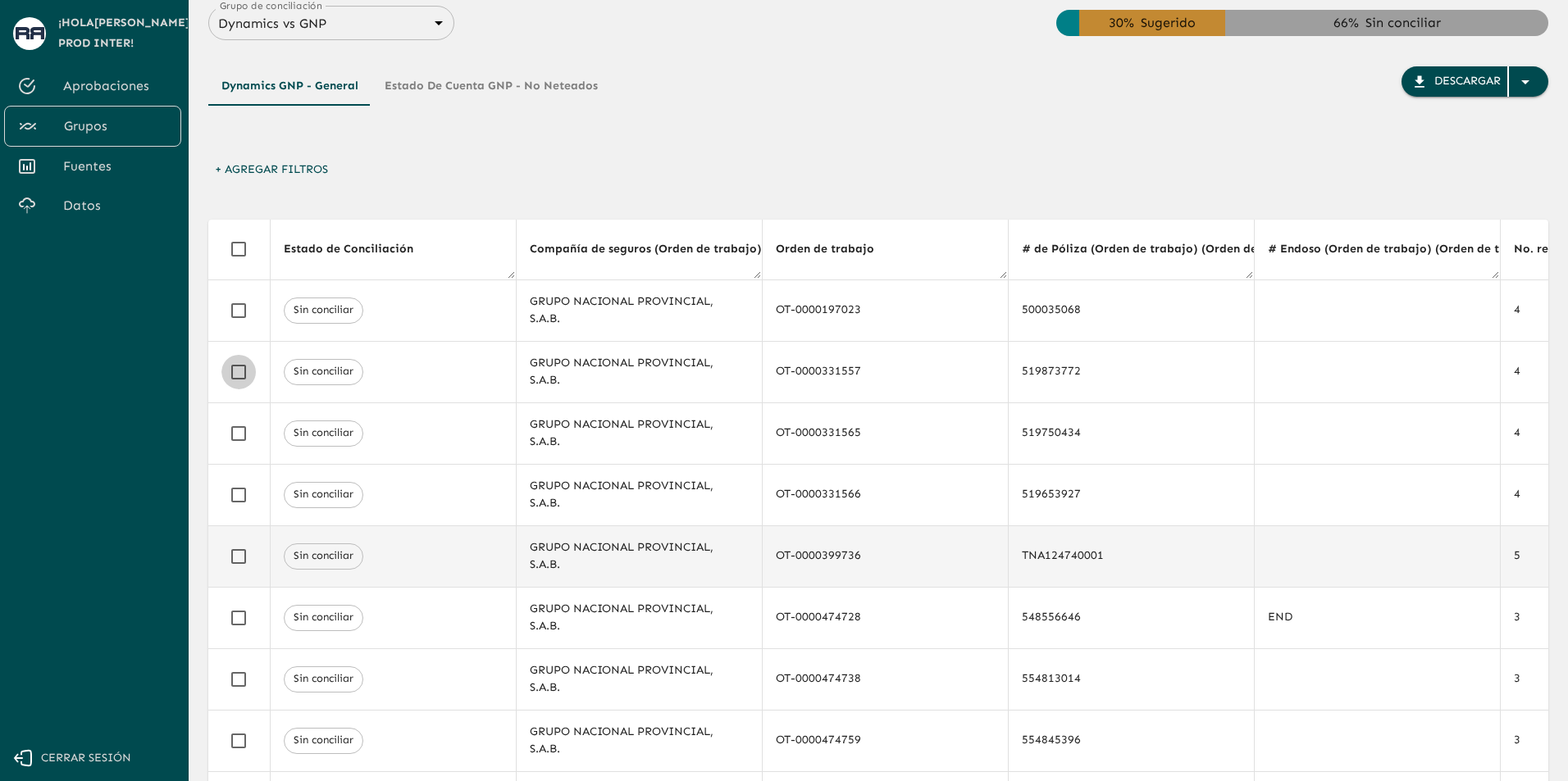
scroll to position [0, 0]
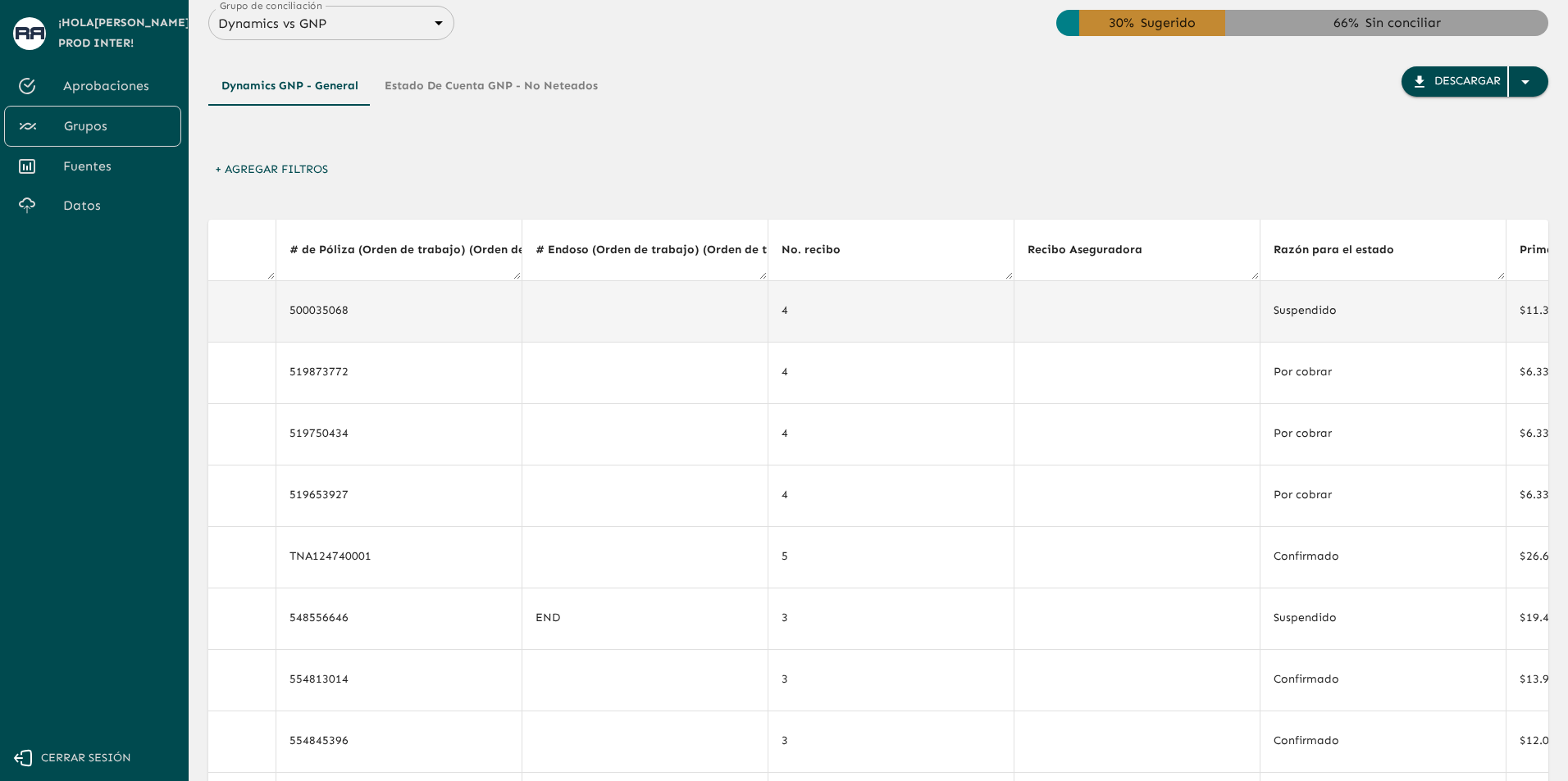
drag, startPoint x: 1353, startPoint y: 339, endPoint x: 1475, endPoint y: 334, distance: 122.1
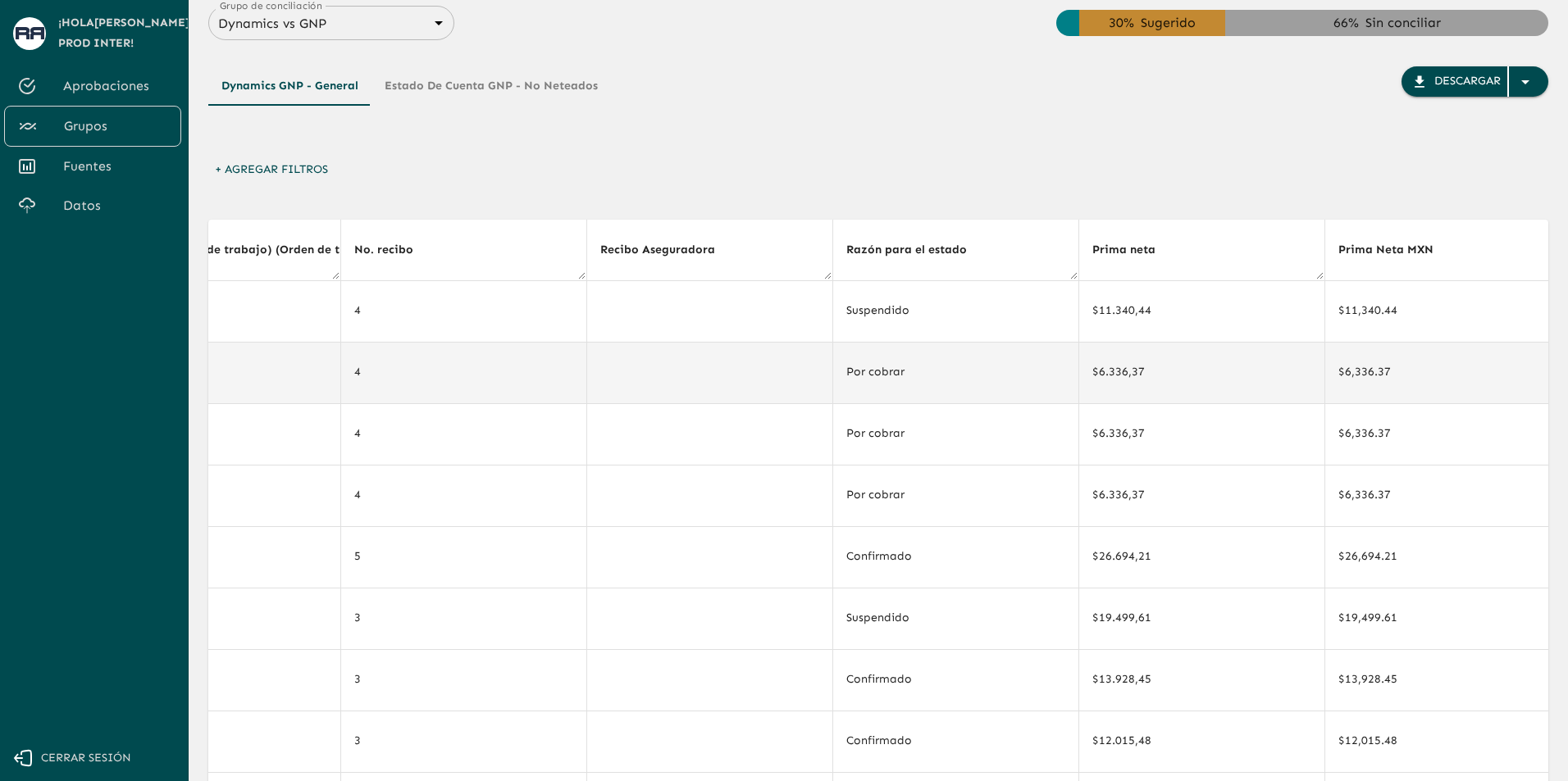
drag, startPoint x: 1389, startPoint y: 348, endPoint x: 1480, endPoint y: 350, distance: 91.0
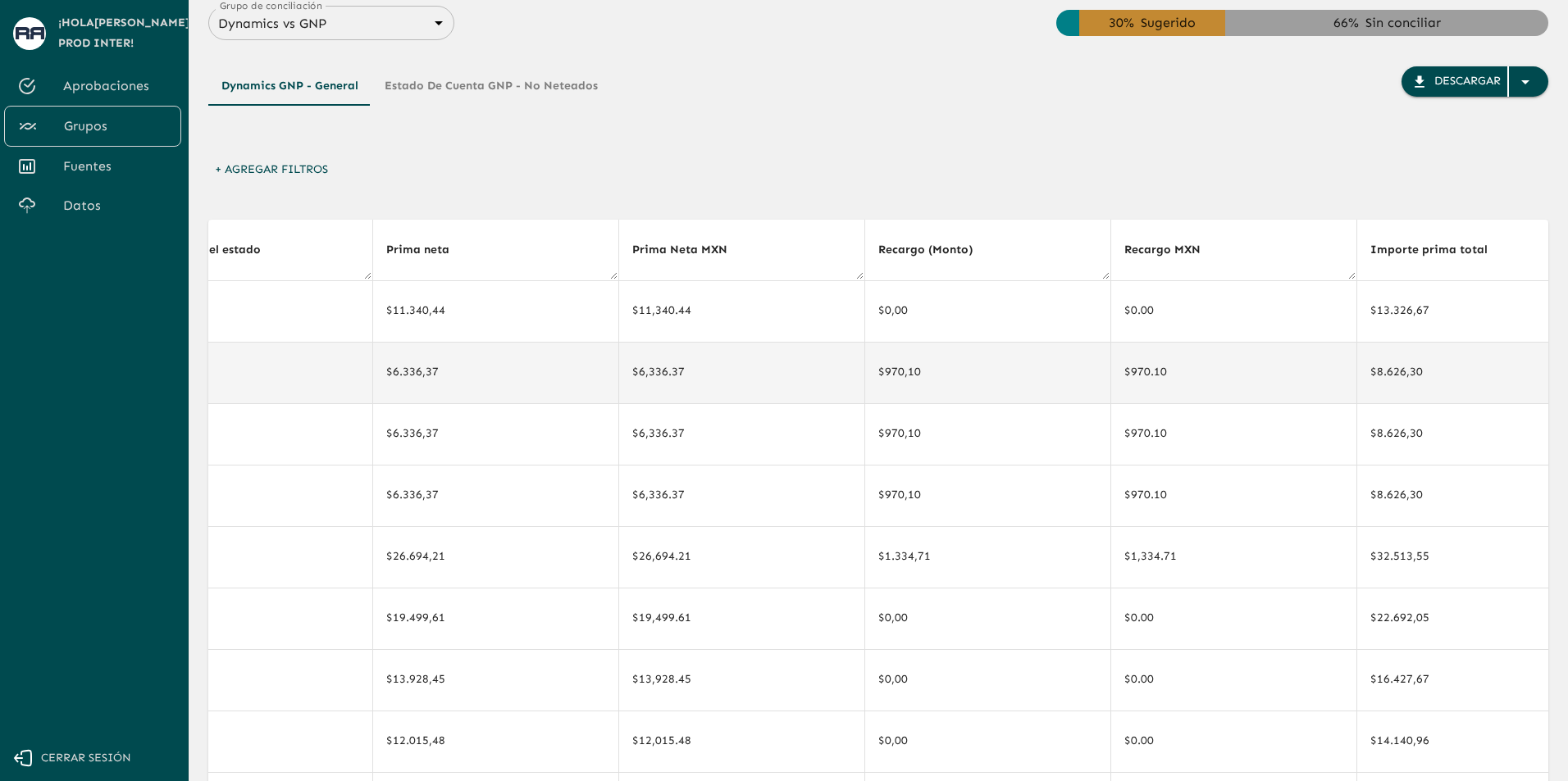
drag, startPoint x: 1347, startPoint y: 363, endPoint x: 1431, endPoint y: 358, distance: 84.1
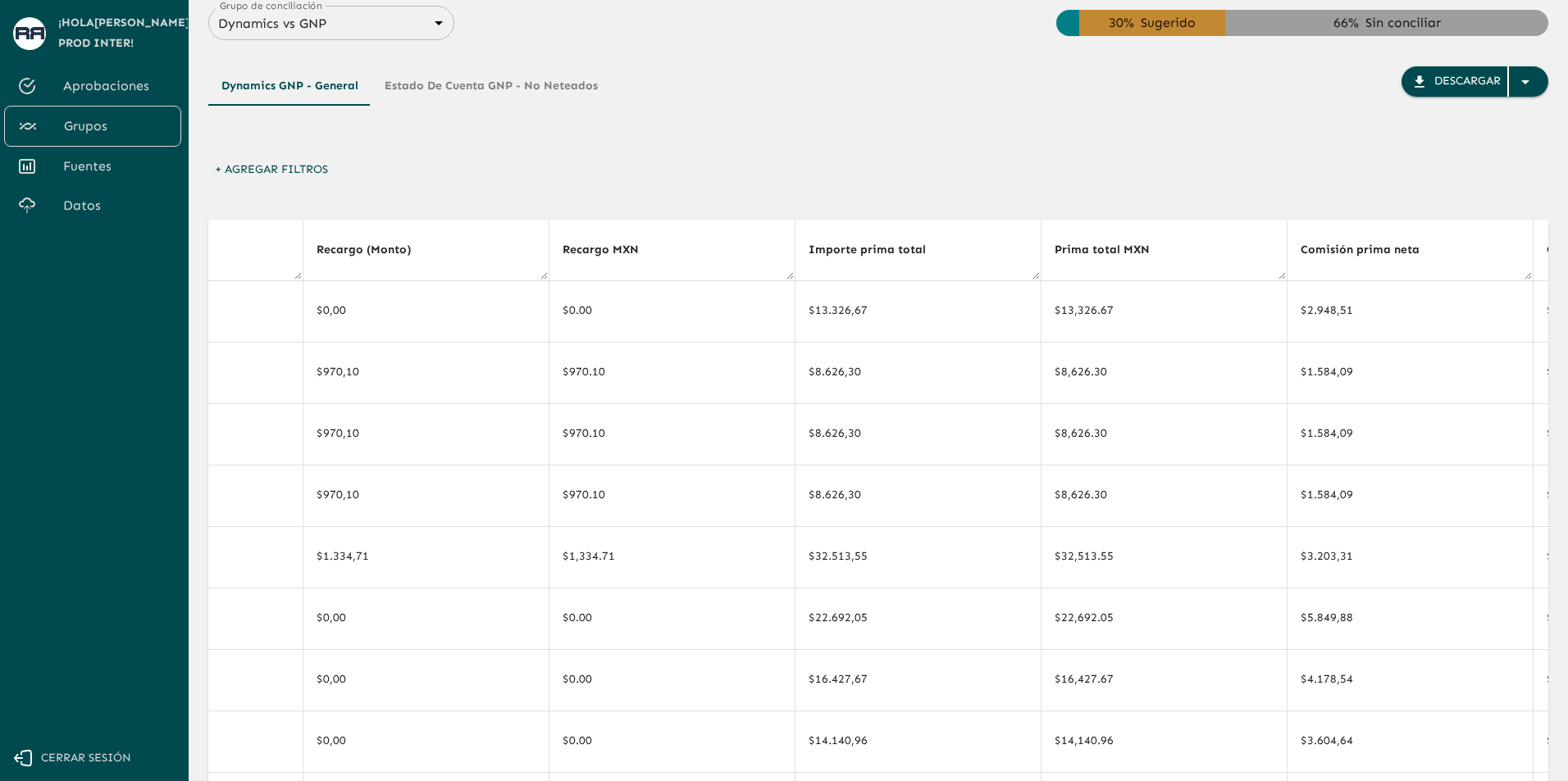
scroll to position [0, 2461]
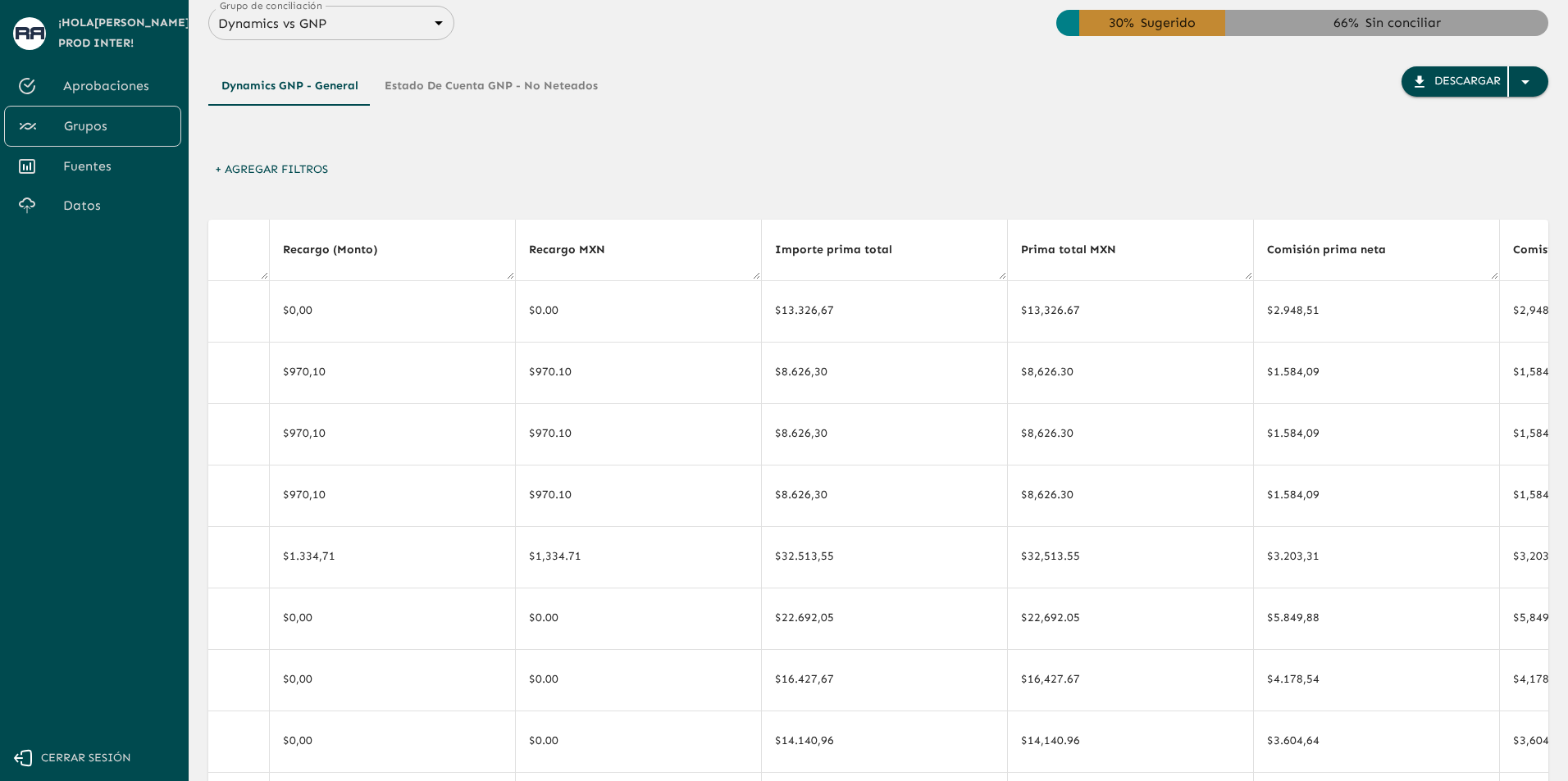
drag, startPoint x: 394, startPoint y: 165, endPoint x: 248, endPoint y: 185, distance: 147.4
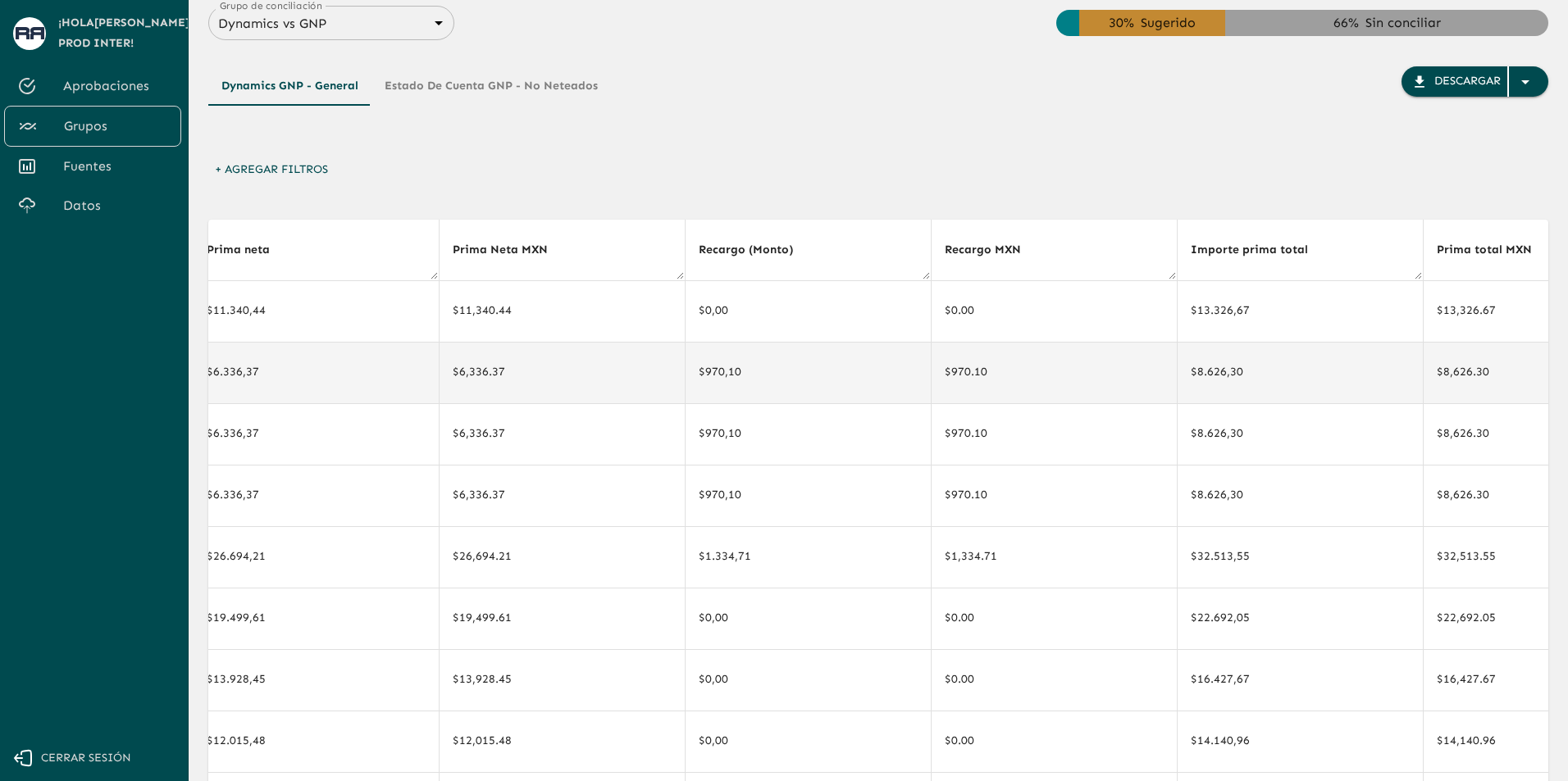
drag, startPoint x: 477, startPoint y: 357, endPoint x: 382, endPoint y: 355, distance: 95.0
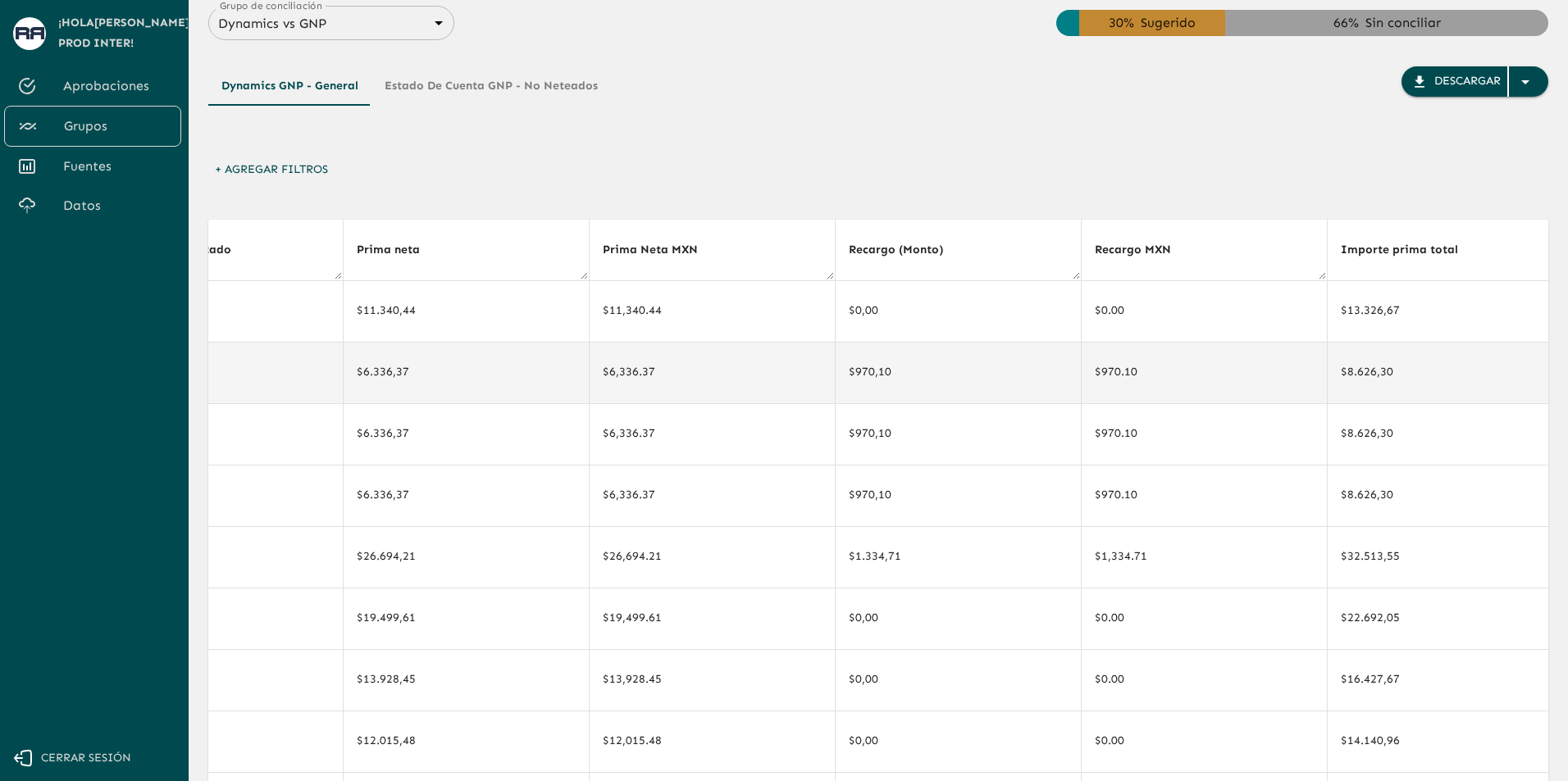
drag, startPoint x: 542, startPoint y: 391, endPoint x: 488, endPoint y: 396, distance: 54.2
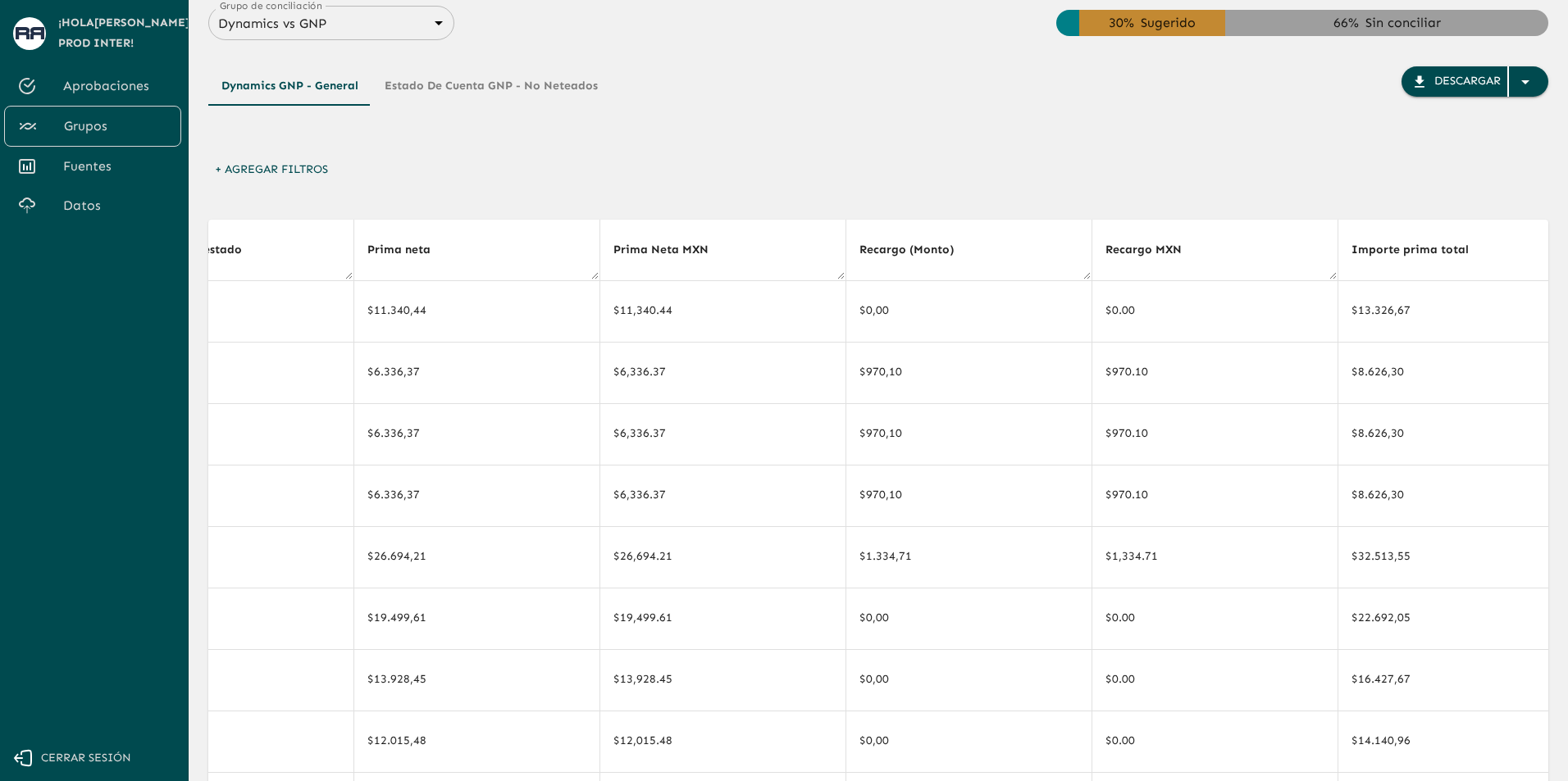
click at [1093, 188] on div "+ Agregar Filtros" at bounding box center [878, 174] width 1340 height 38
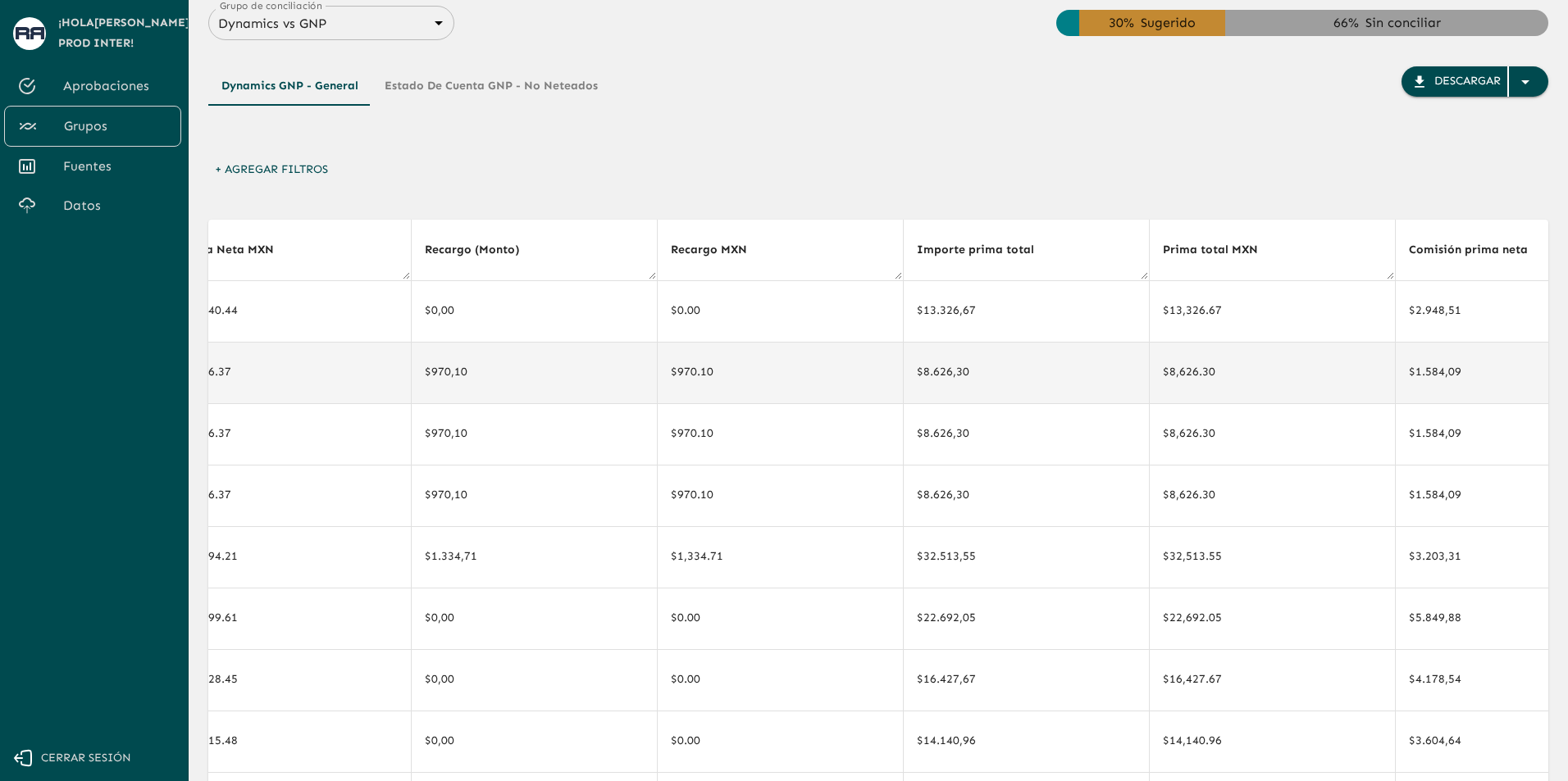
drag, startPoint x: 1204, startPoint y: 381, endPoint x: 1305, endPoint y: 382, distance: 101.0
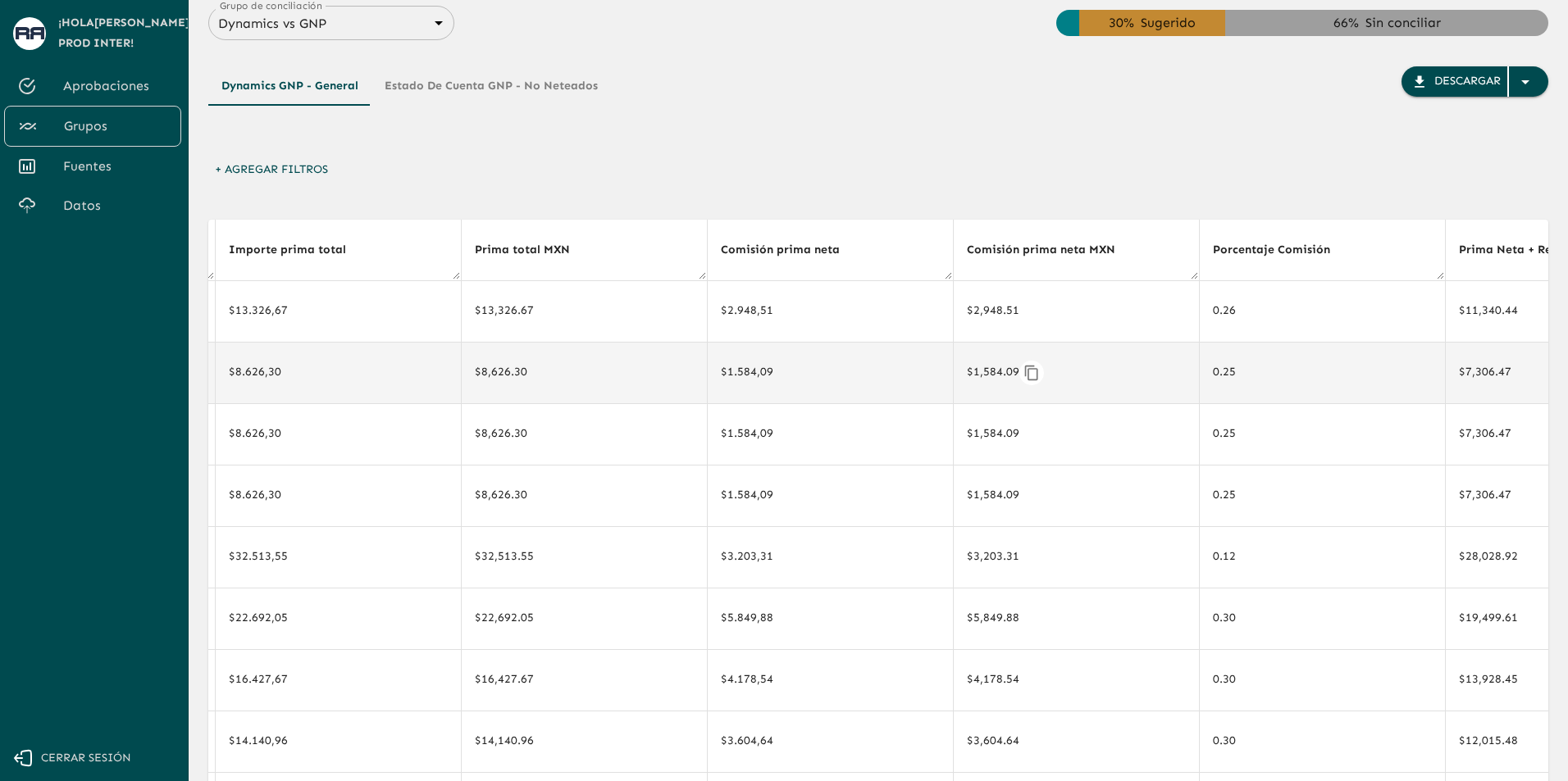
drag, startPoint x: 1209, startPoint y: 382, endPoint x: 1322, endPoint y: 382, distance: 113.0
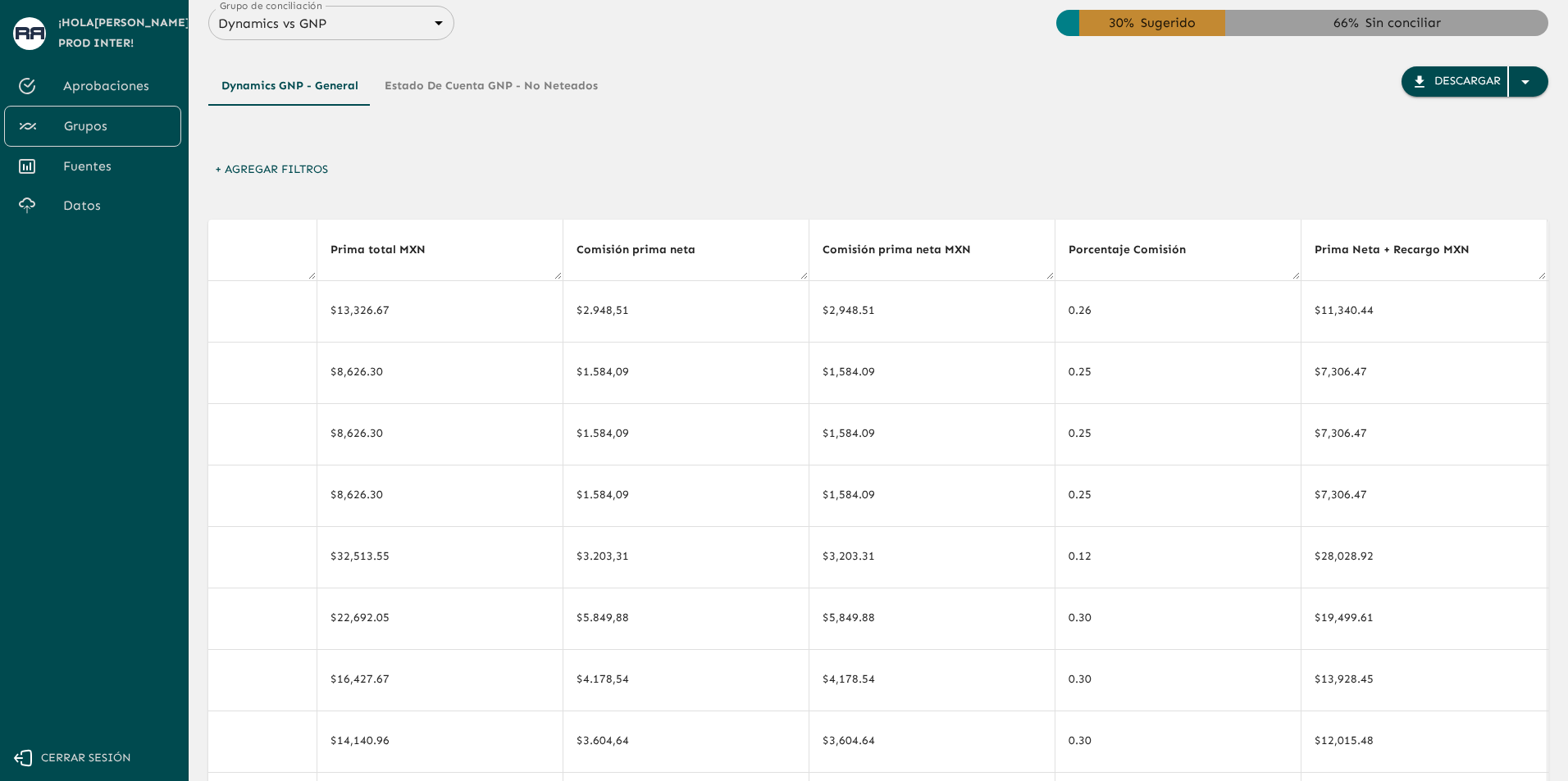
click at [1170, 170] on div "+ Agregar Filtros" at bounding box center [878, 174] width 1340 height 38
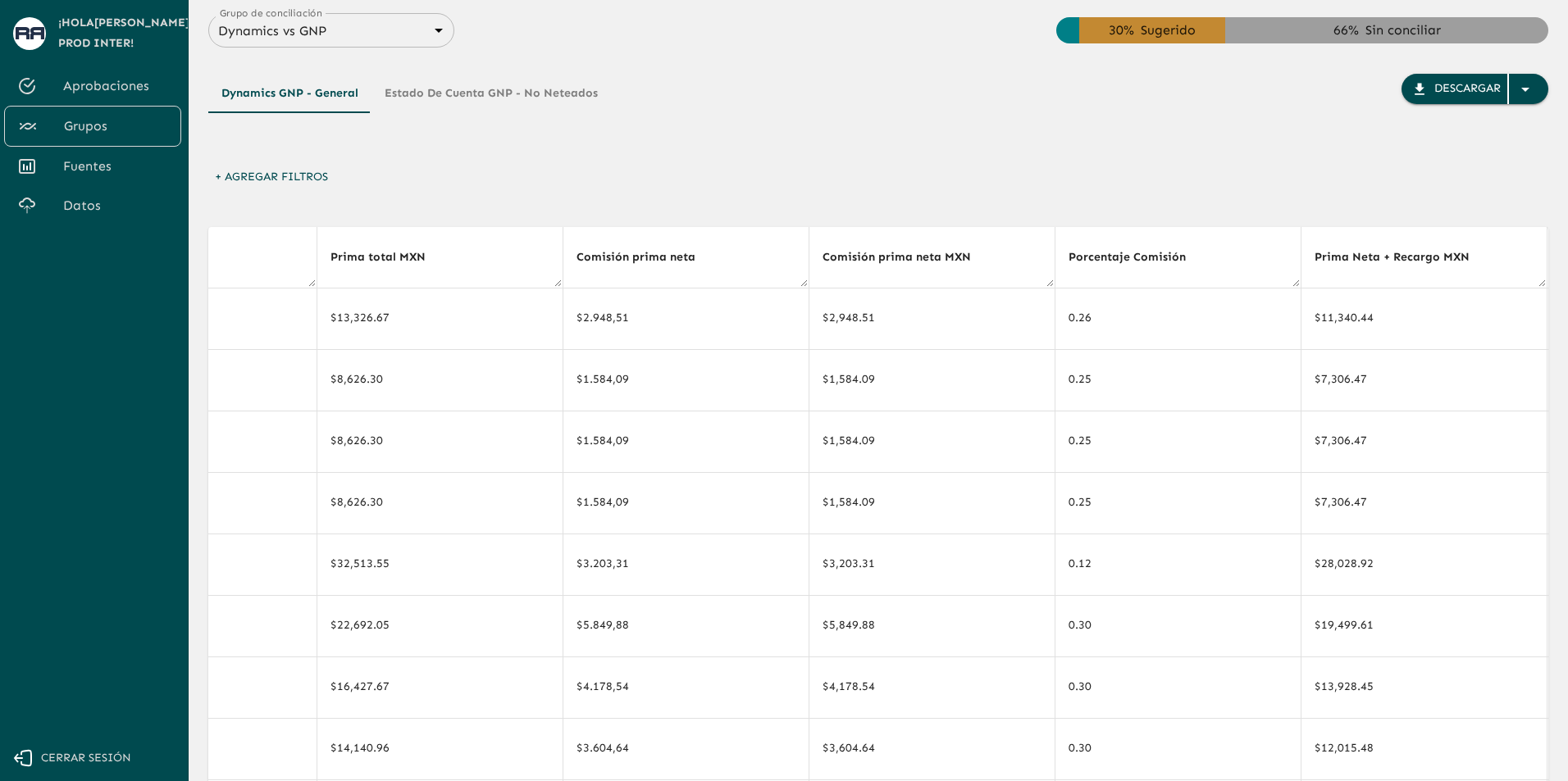
scroll to position [0, 0]
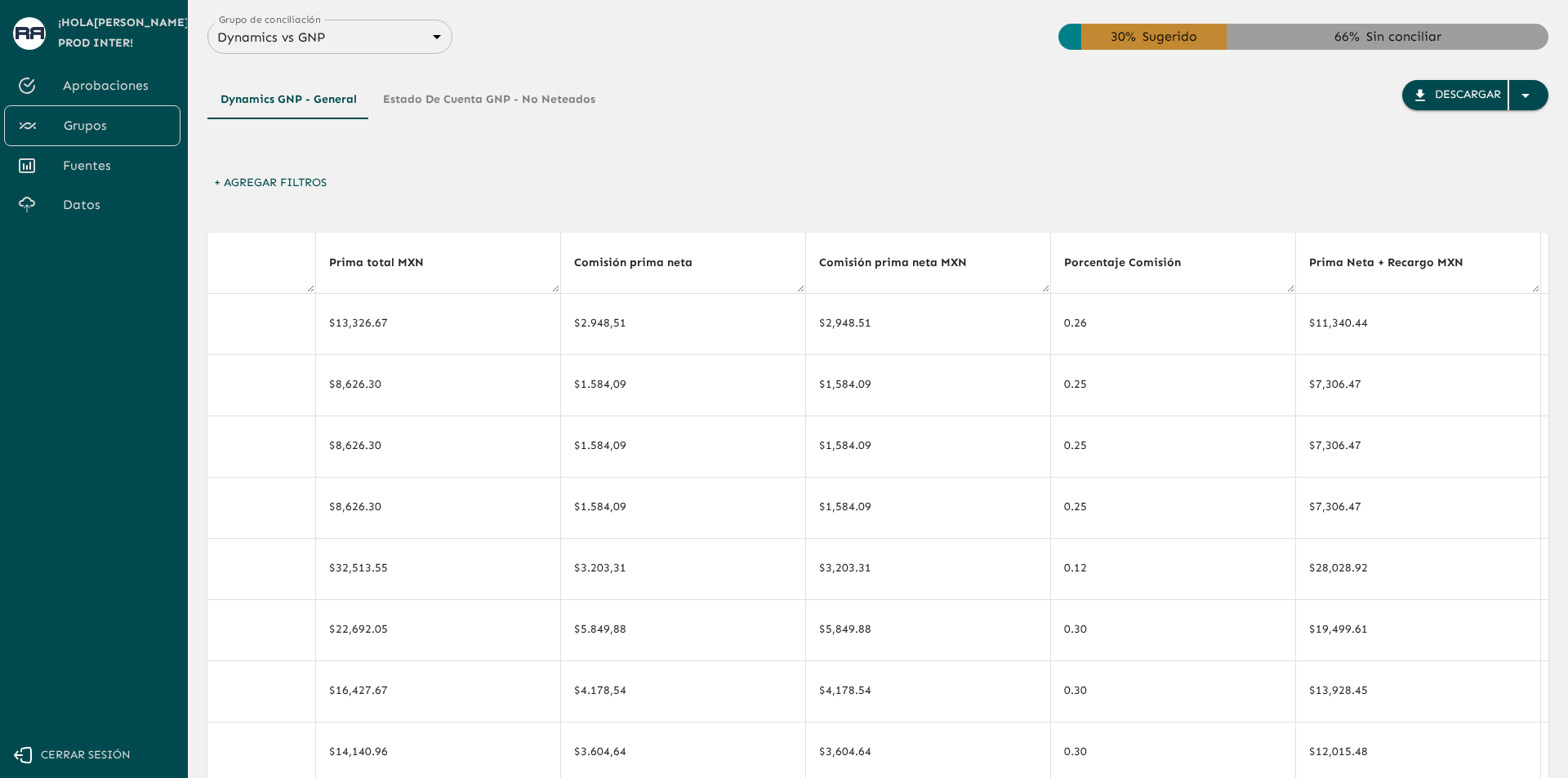
click at [403, 42] on body "Se están procesando los movimientos. Algunas acciones permanecerán deshabilitad…" at bounding box center [784, 389] width 1568 height 778
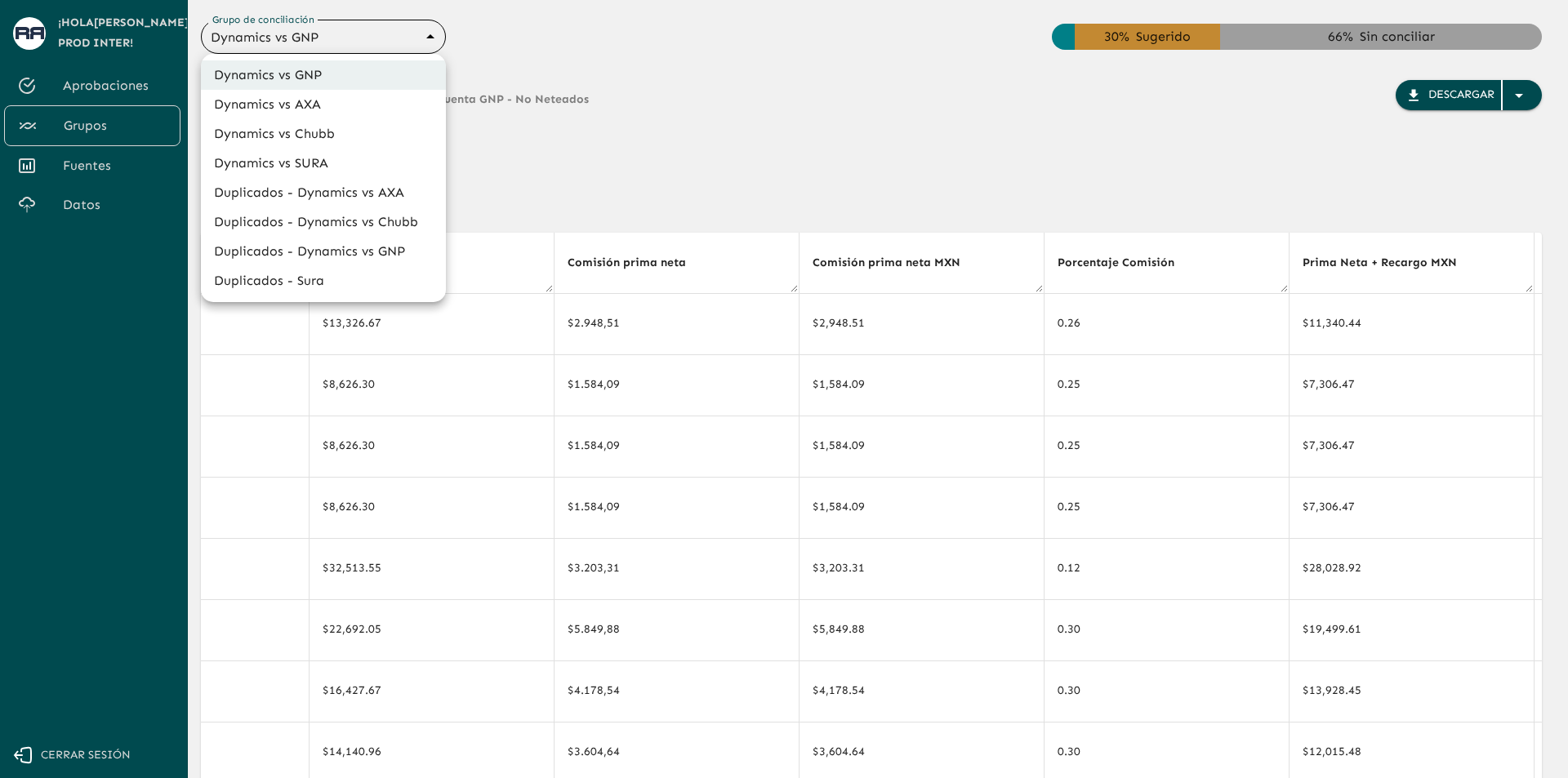
click at [387, 108] on li "Dynamics vs AXA" at bounding box center [323, 105] width 245 height 30
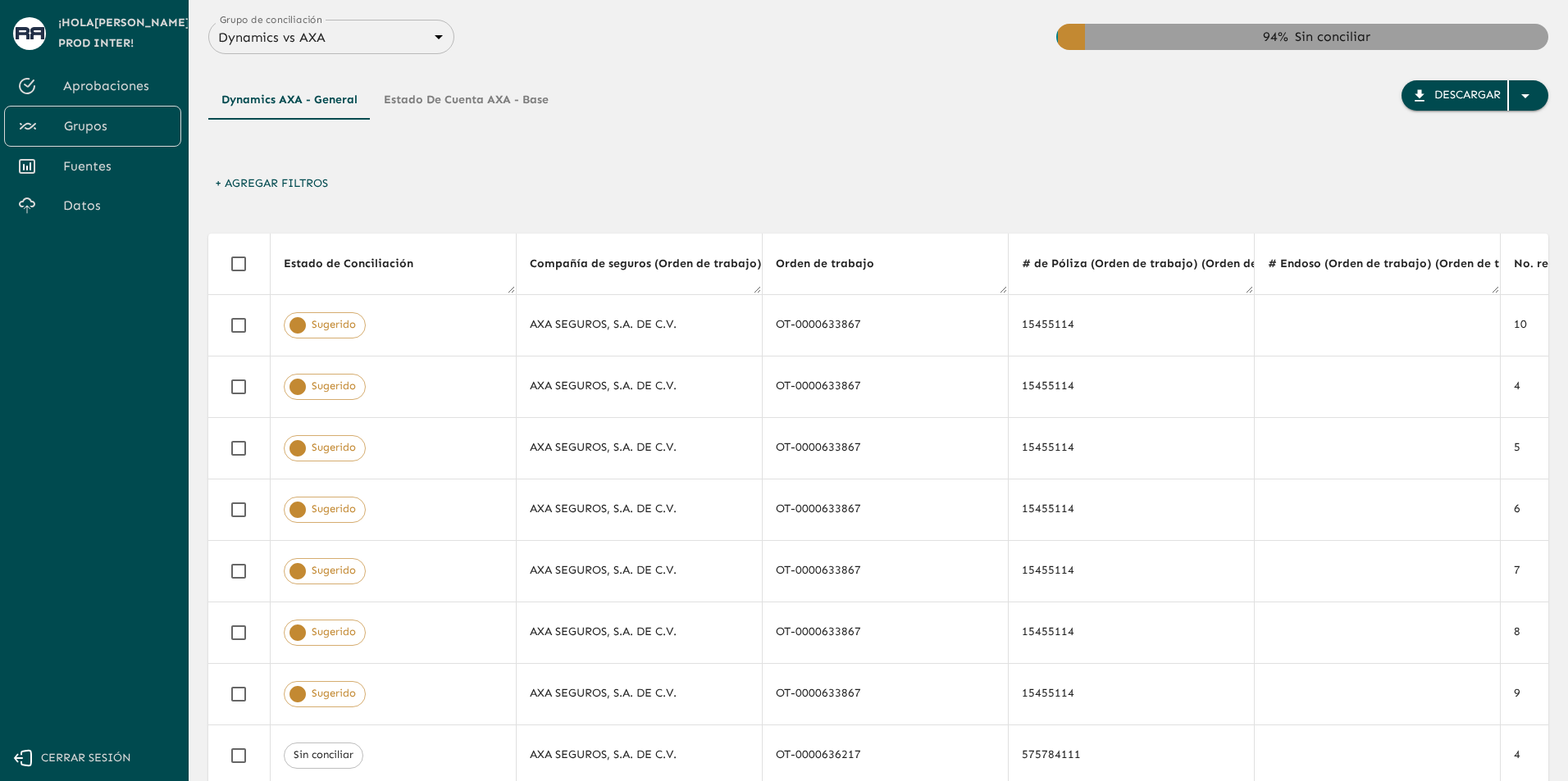
scroll to position [0, 3357]
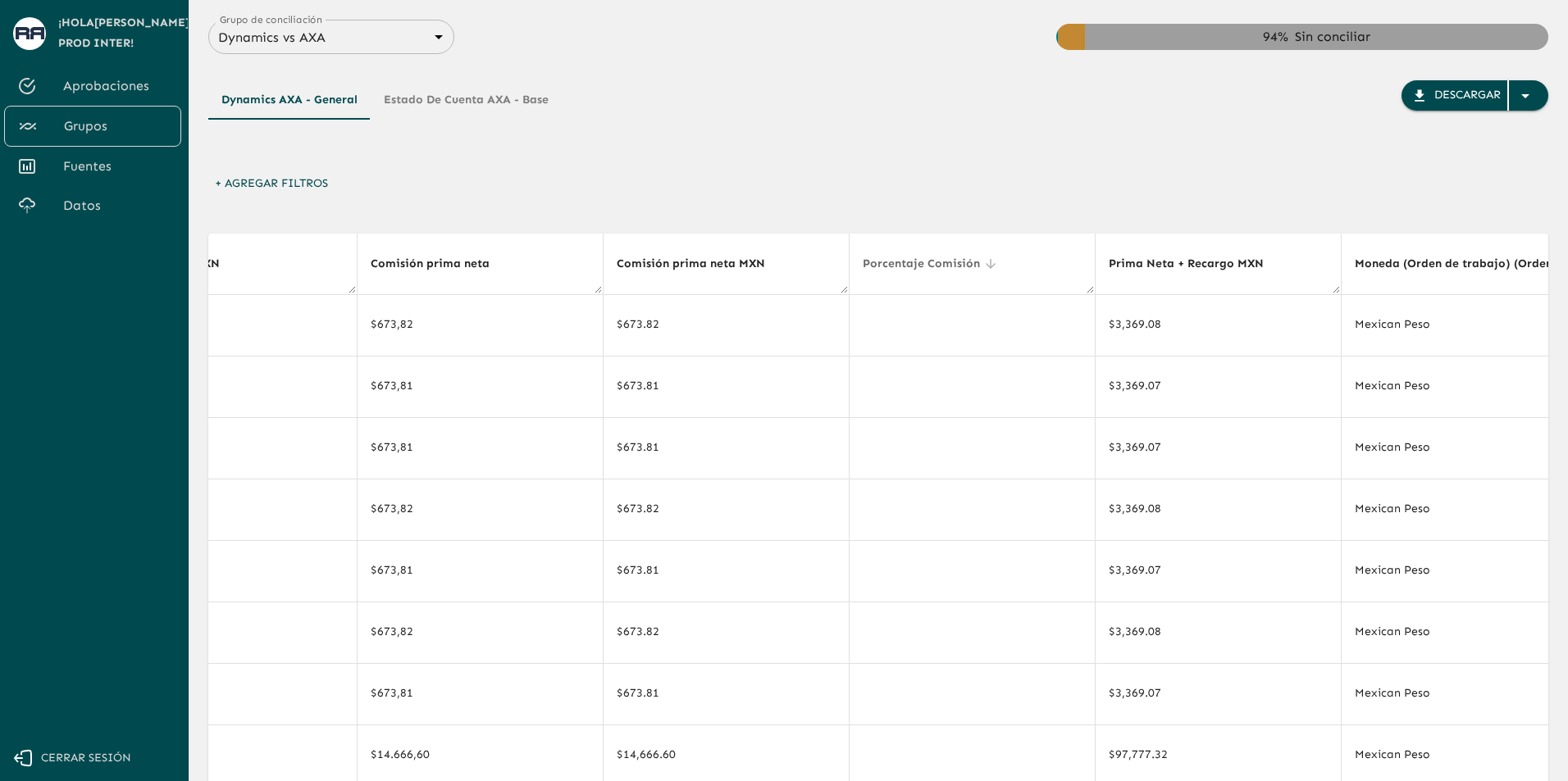
click at [984, 269] on icon at bounding box center [991, 264] width 15 height 15
click at [984, 263] on icon at bounding box center [991, 264] width 15 height 15
drag, startPoint x: 951, startPoint y: 192, endPoint x: 822, endPoint y: 178, distance: 129.8
click at [984, 267] on icon at bounding box center [991, 264] width 15 height 15
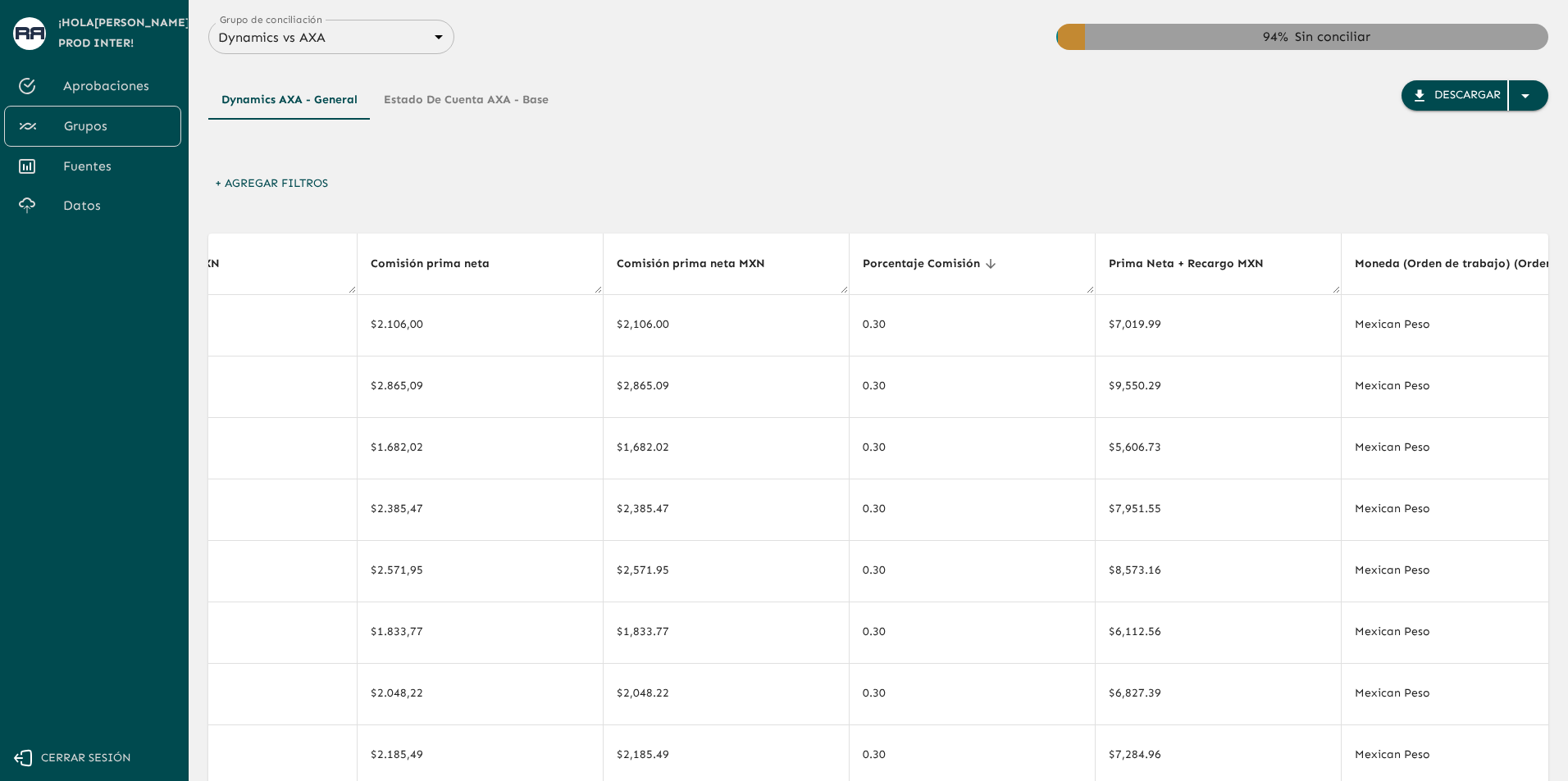
drag, startPoint x: 895, startPoint y: 176, endPoint x: 683, endPoint y: 232, distance: 219.3
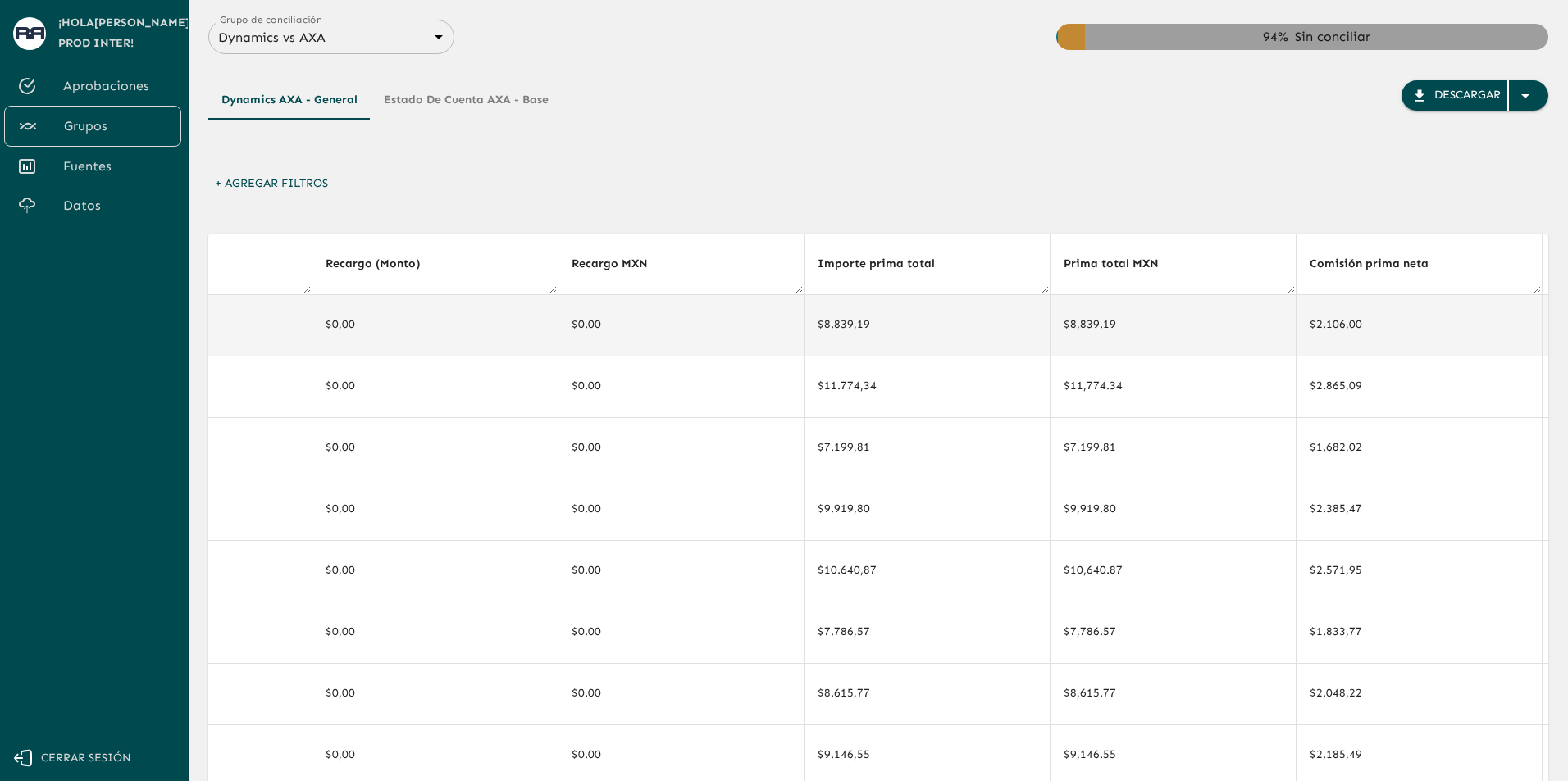
drag, startPoint x: 720, startPoint y: 338, endPoint x: 699, endPoint y: 335, distance: 21.2
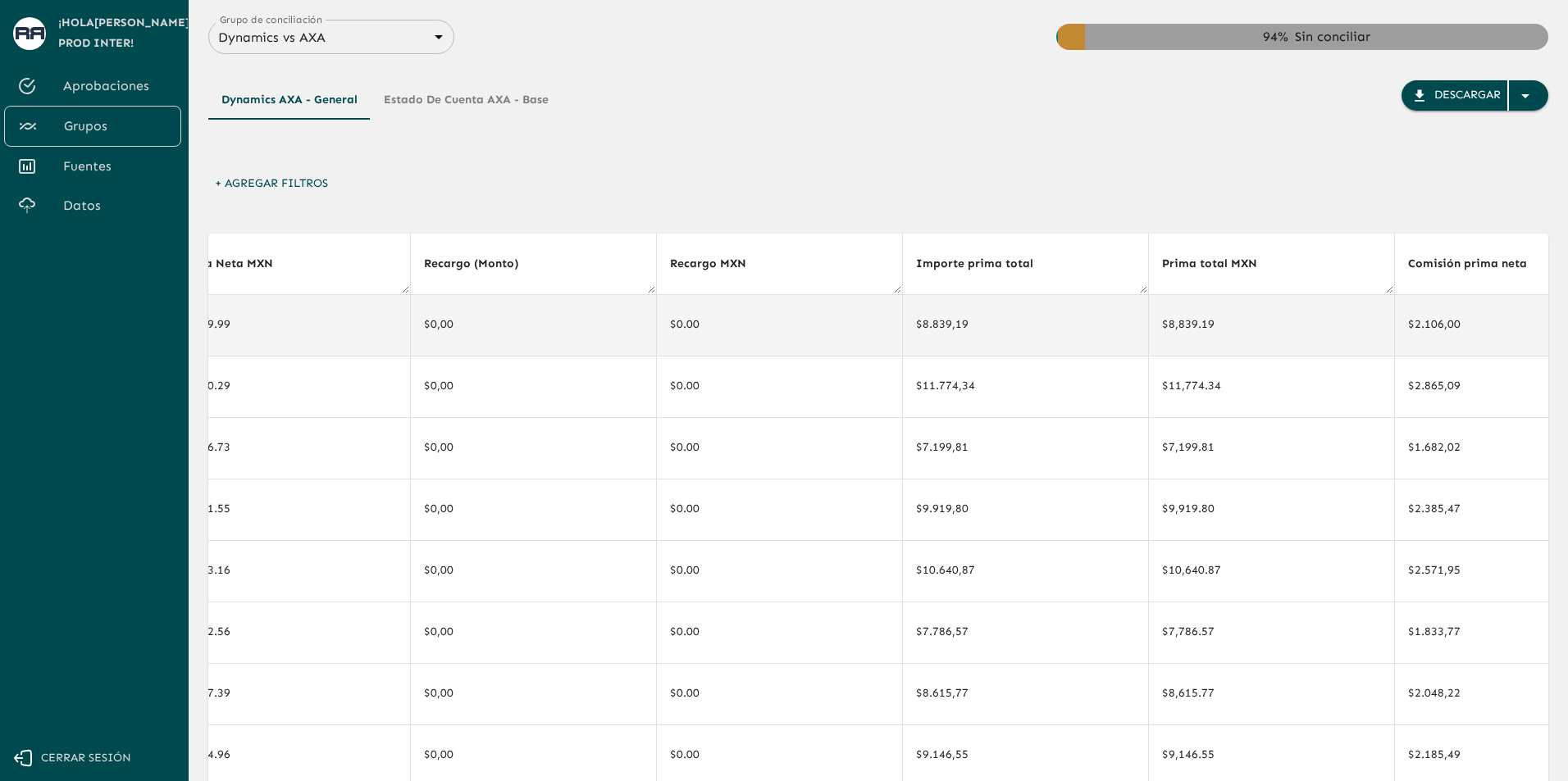
scroll to position [0, 2305]
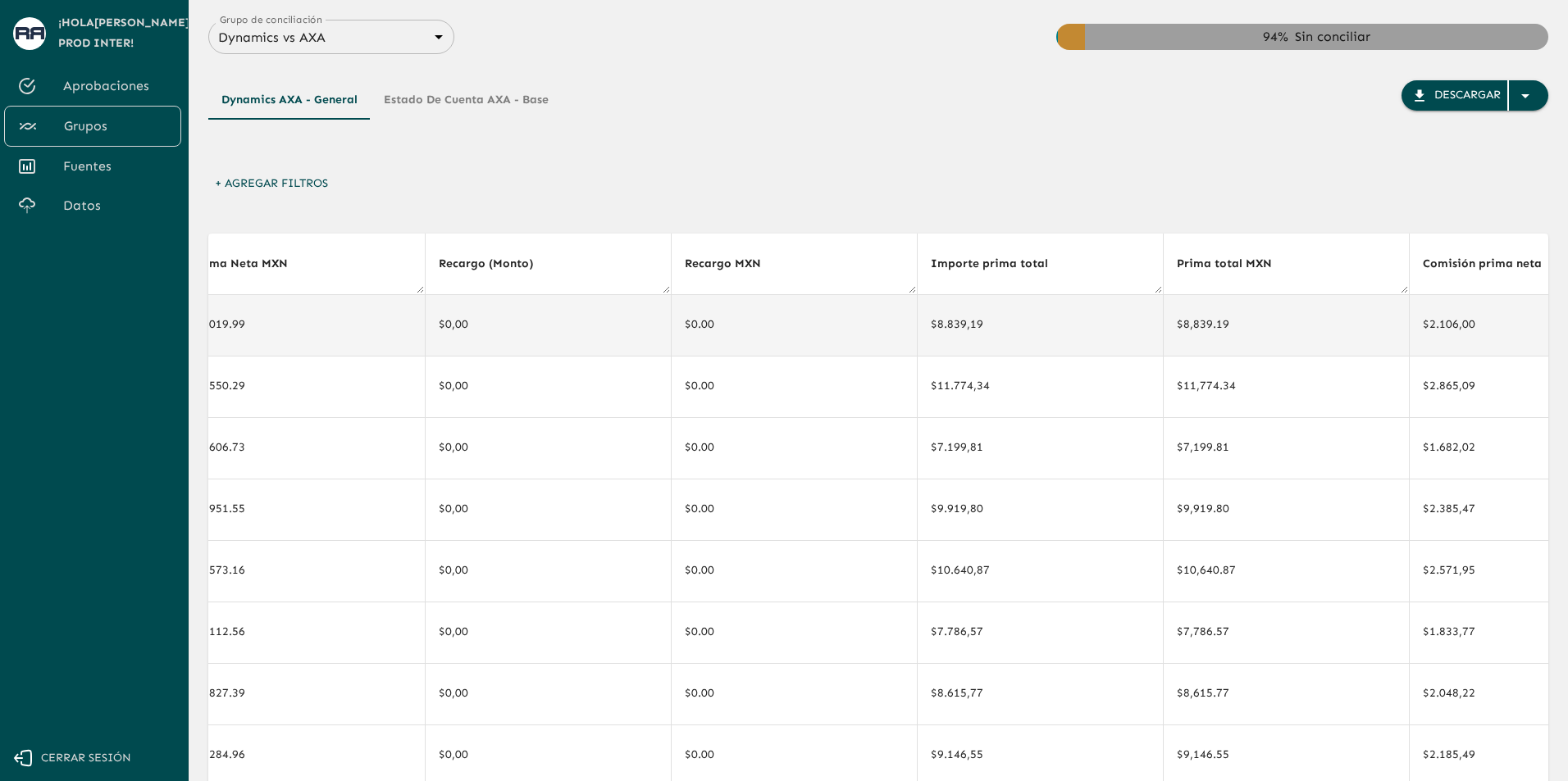
drag, startPoint x: 720, startPoint y: 339, endPoint x: 693, endPoint y: 333, distance: 27.7
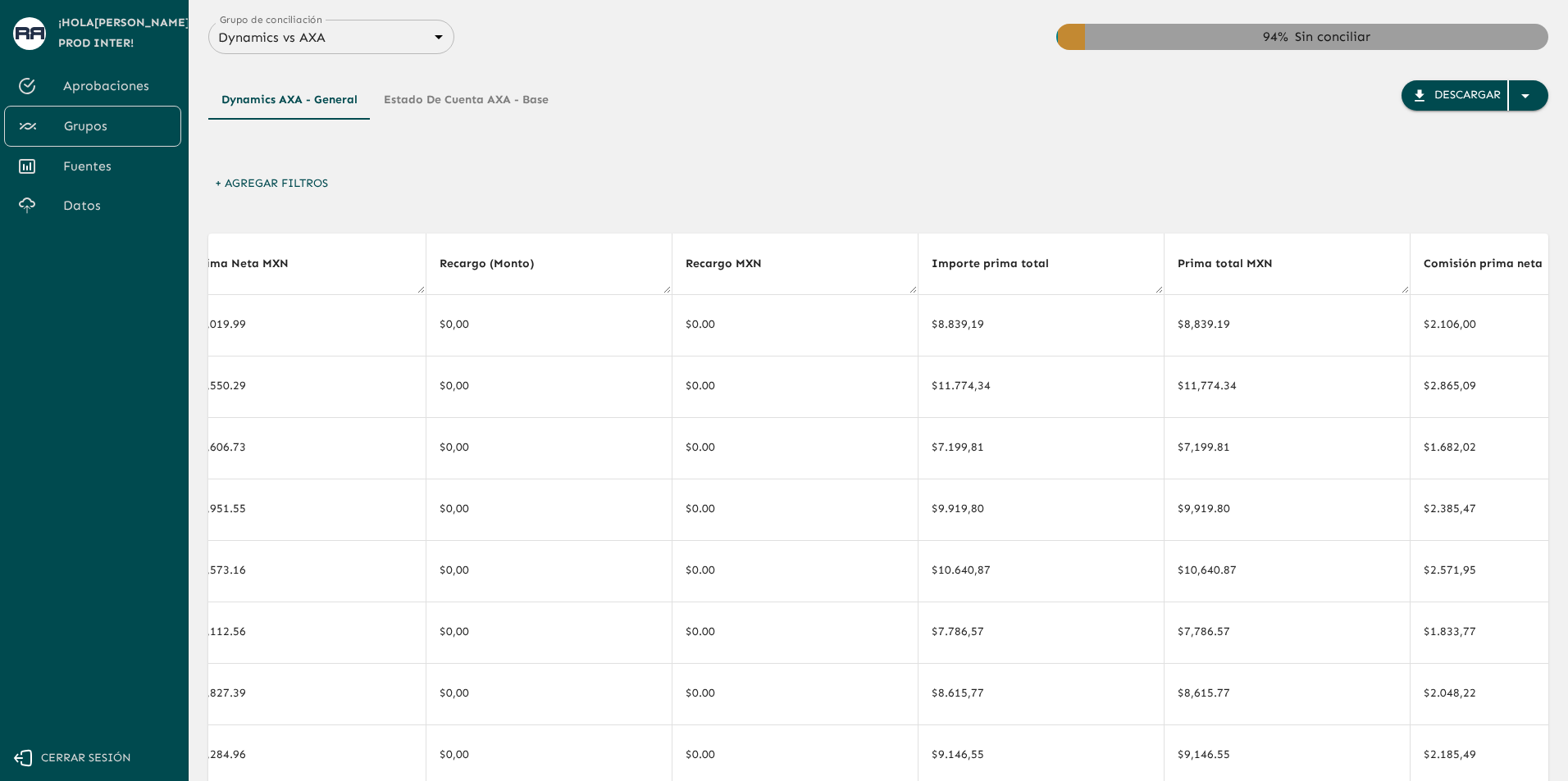
click at [444, 227] on div "Dynamics AXA - General Estado de Cuenta AXA - Base Descargar + Agregar Filtros …" at bounding box center [878, 488] width 1340 height 868
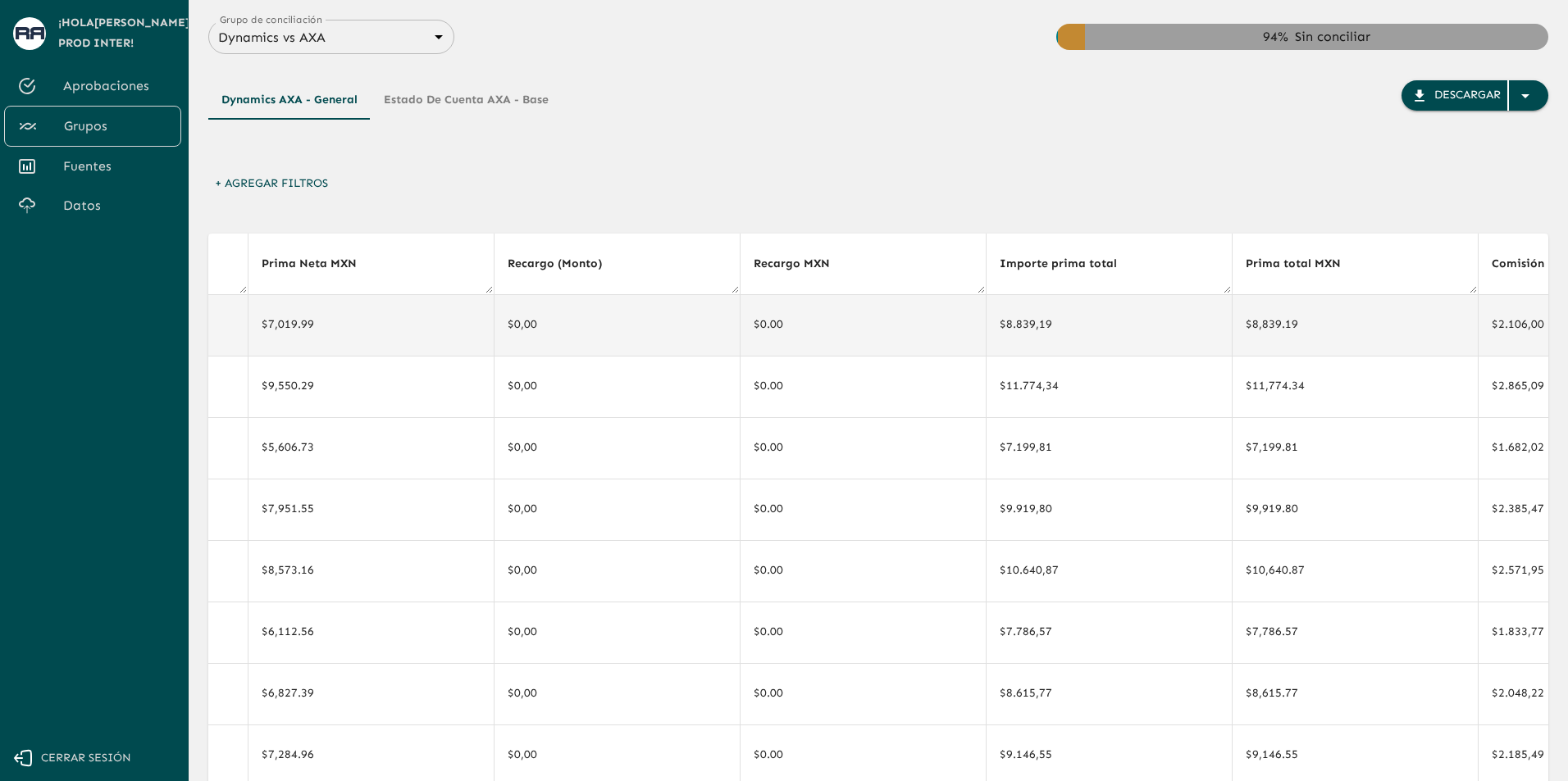
drag, startPoint x: 451, startPoint y: 337, endPoint x: 430, endPoint y: 337, distance: 21.0
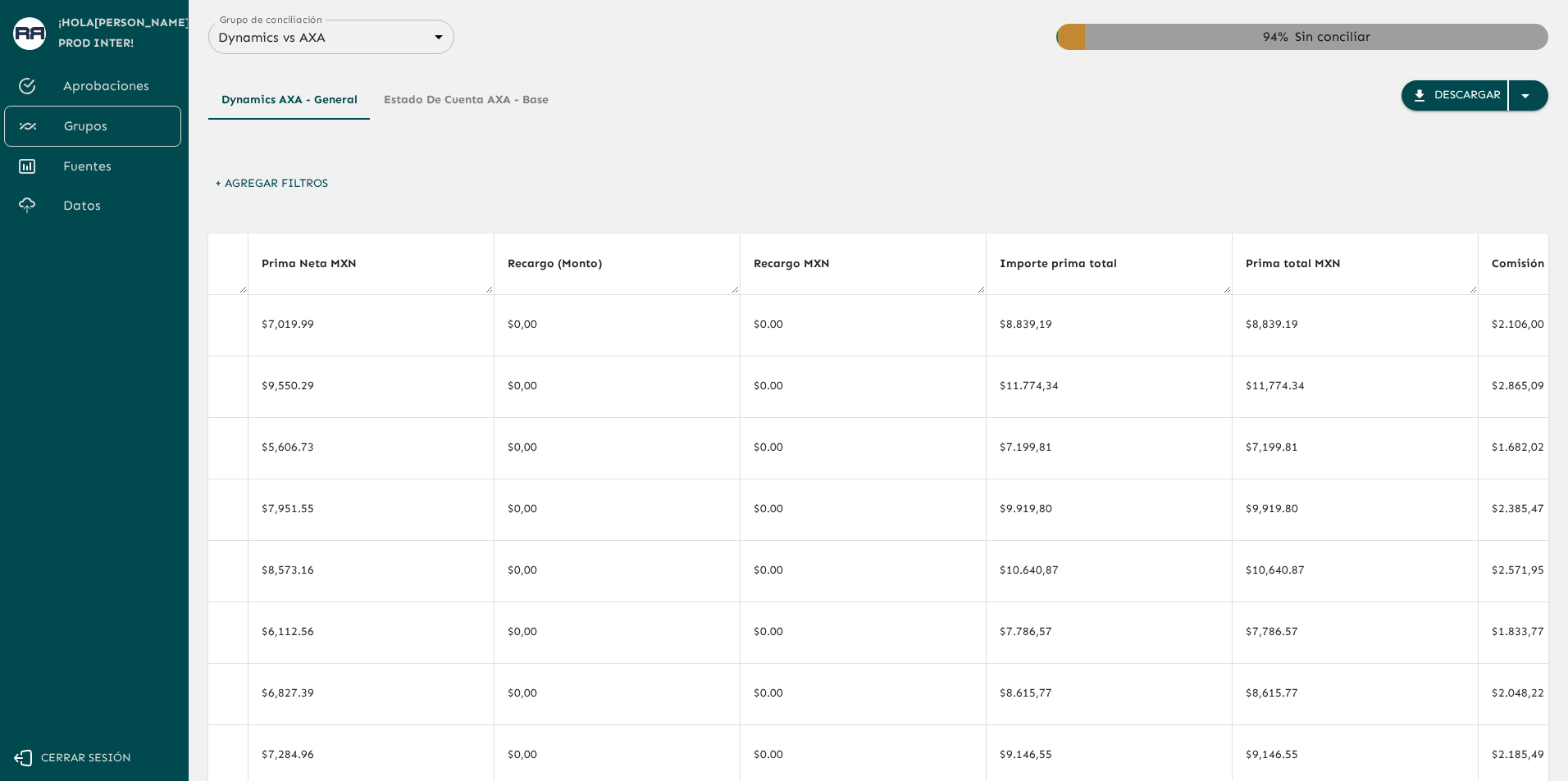
scroll to position [0, 2215]
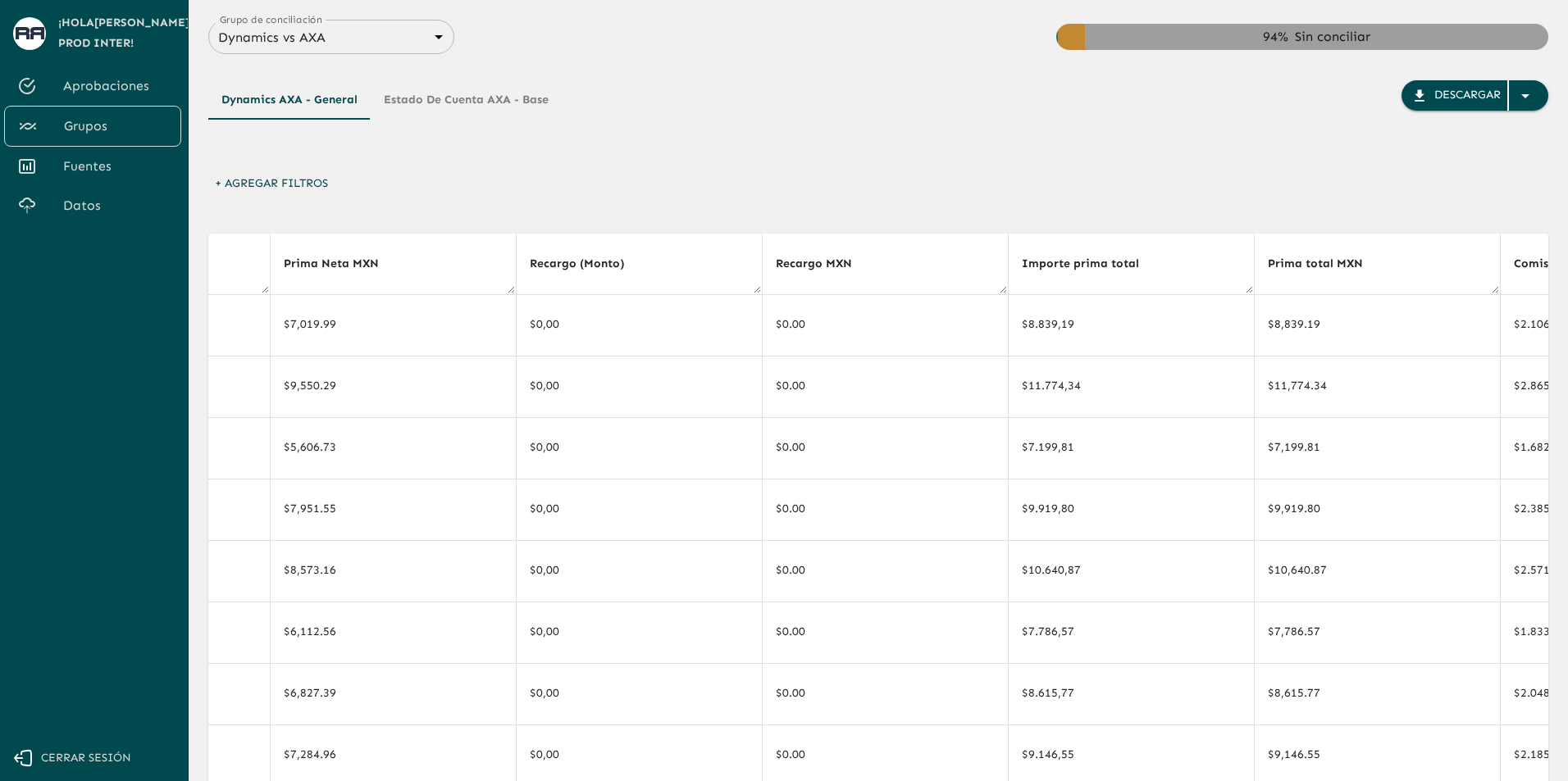
click at [1065, 215] on div "Dynamics AXA - General Estado de Cuenta AXA - Base Descargar + Agregar Filtros …" at bounding box center [878, 488] width 1340 height 868
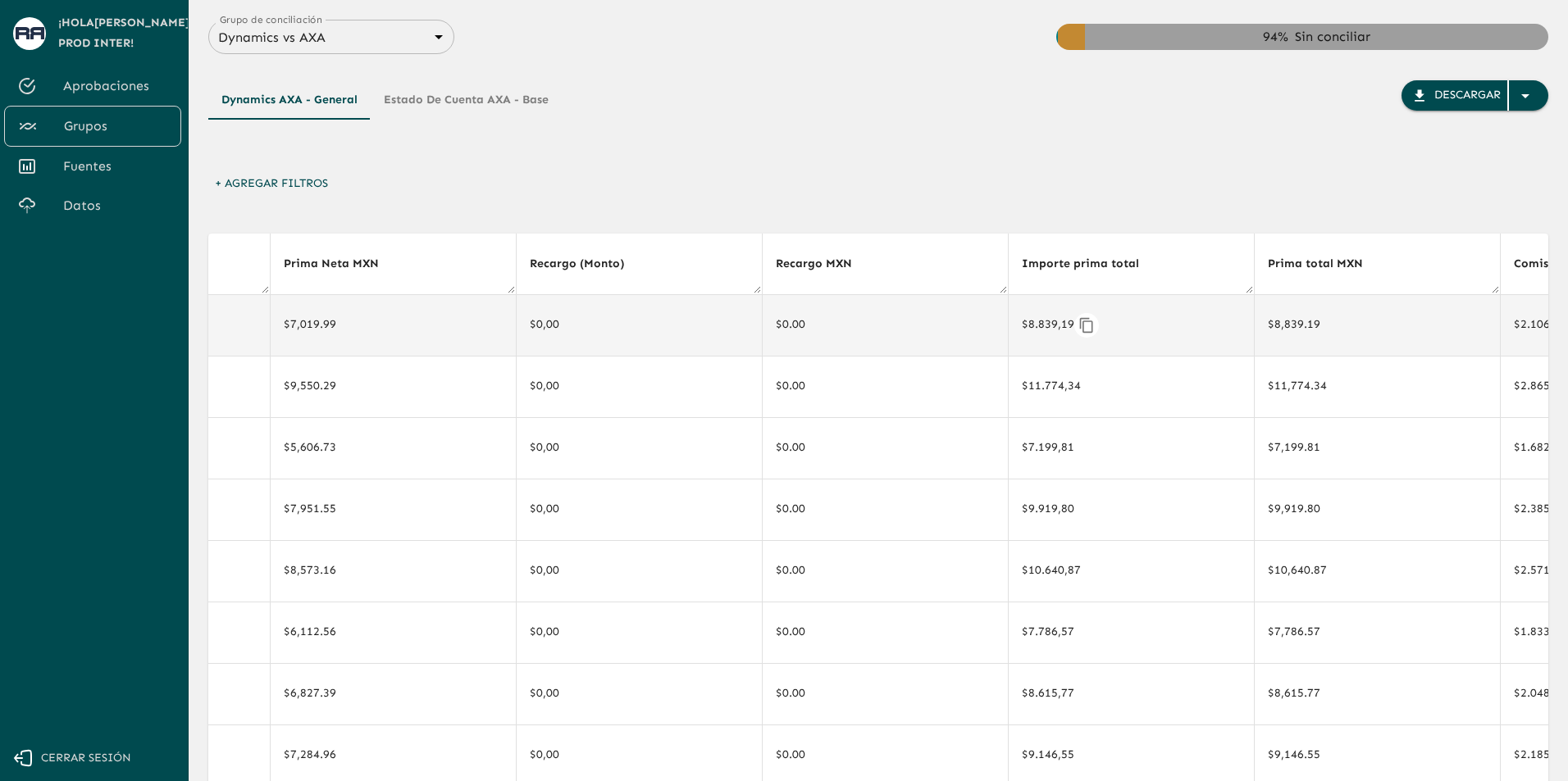
scroll to position [0, 2248]
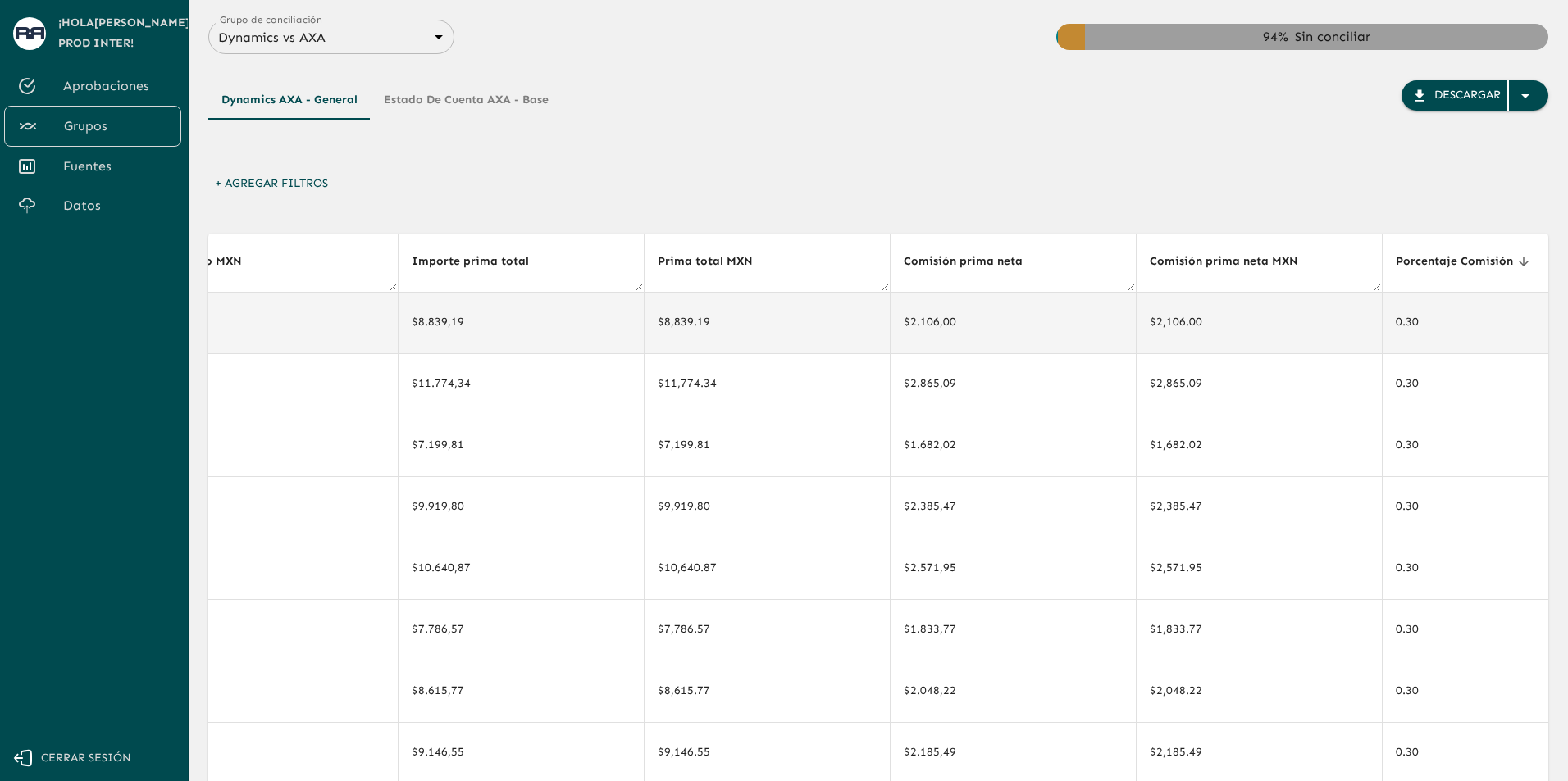
drag, startPoint x: 1085, startPoint y: 316, endPoint x: 1237, endPoint y: 330, distance: 152.6
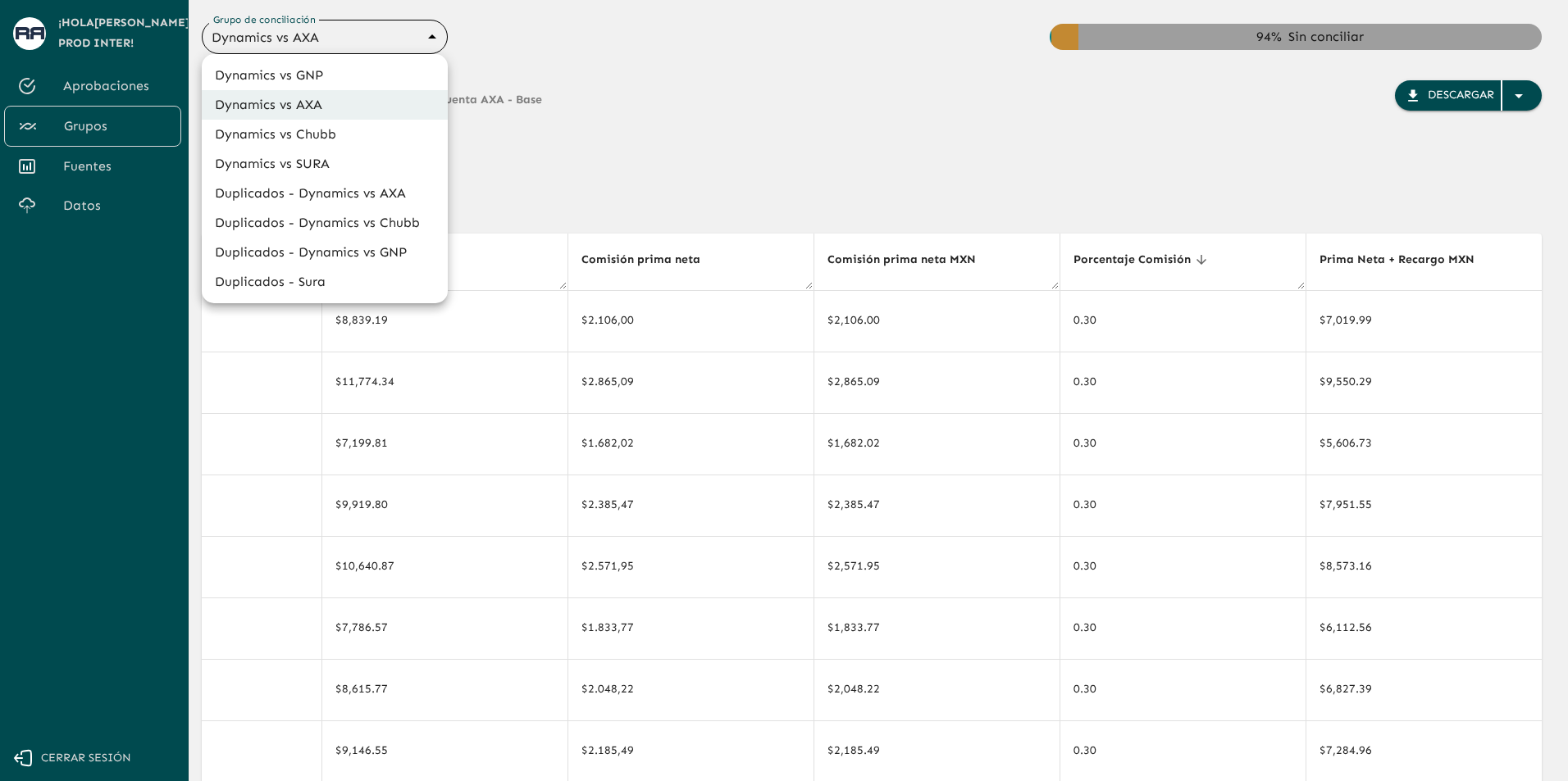
click at [409, 38] on body "Se están procesando los movimientos. Algunas acciones permanecerán deshabilitad…" at bounding box center [784, 390] width 1568 height 781
click at [347, 158] on li "Dynamics vs SURA" at bounding box center [324, 164] width 246 height 30
type input "68d558db3b2e539d2514dabf"
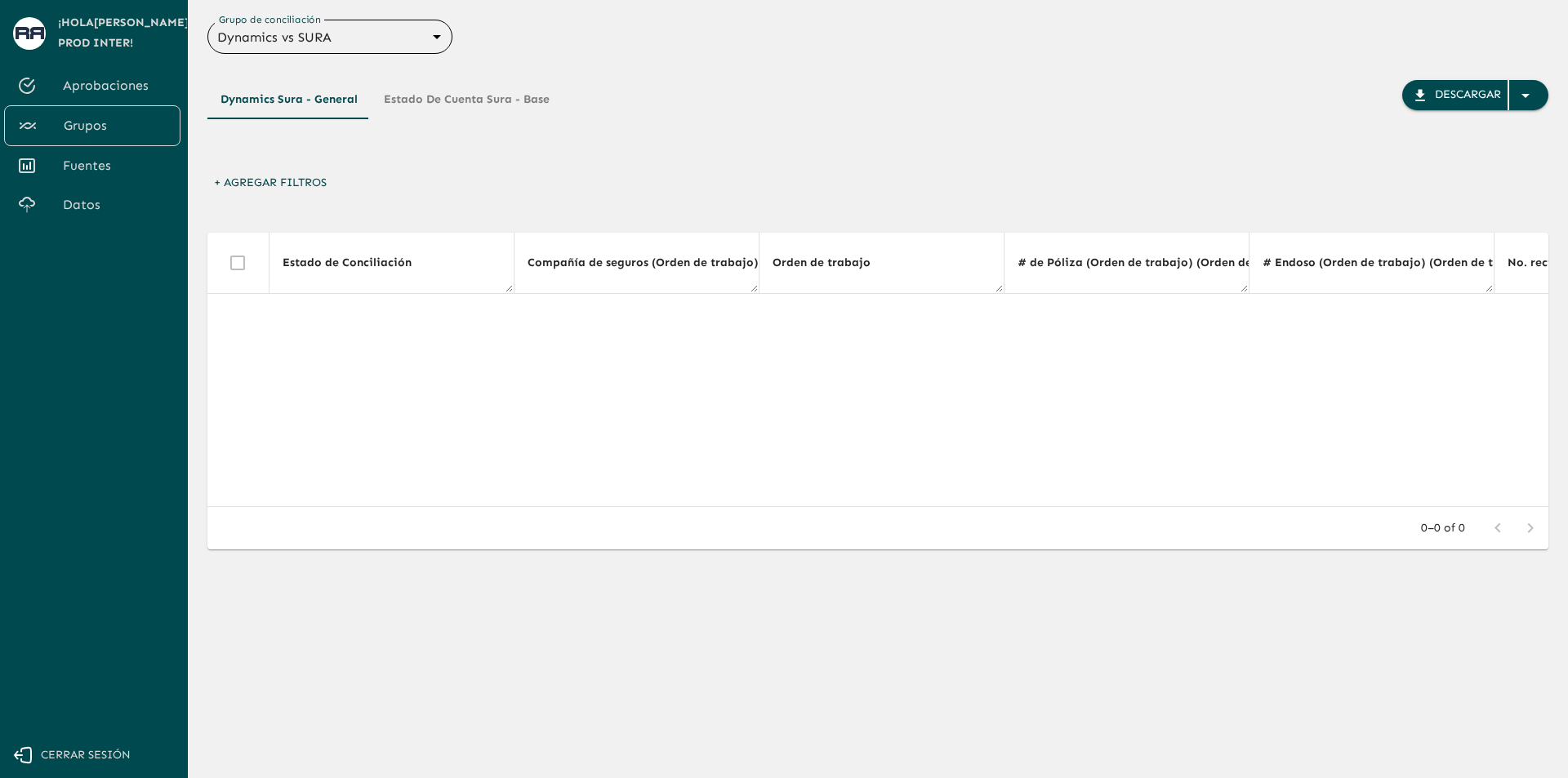
click at [514, 93] on button "Estado de Cuenta Sura - Base" at bounding box center [466, 100] width 191 height 39
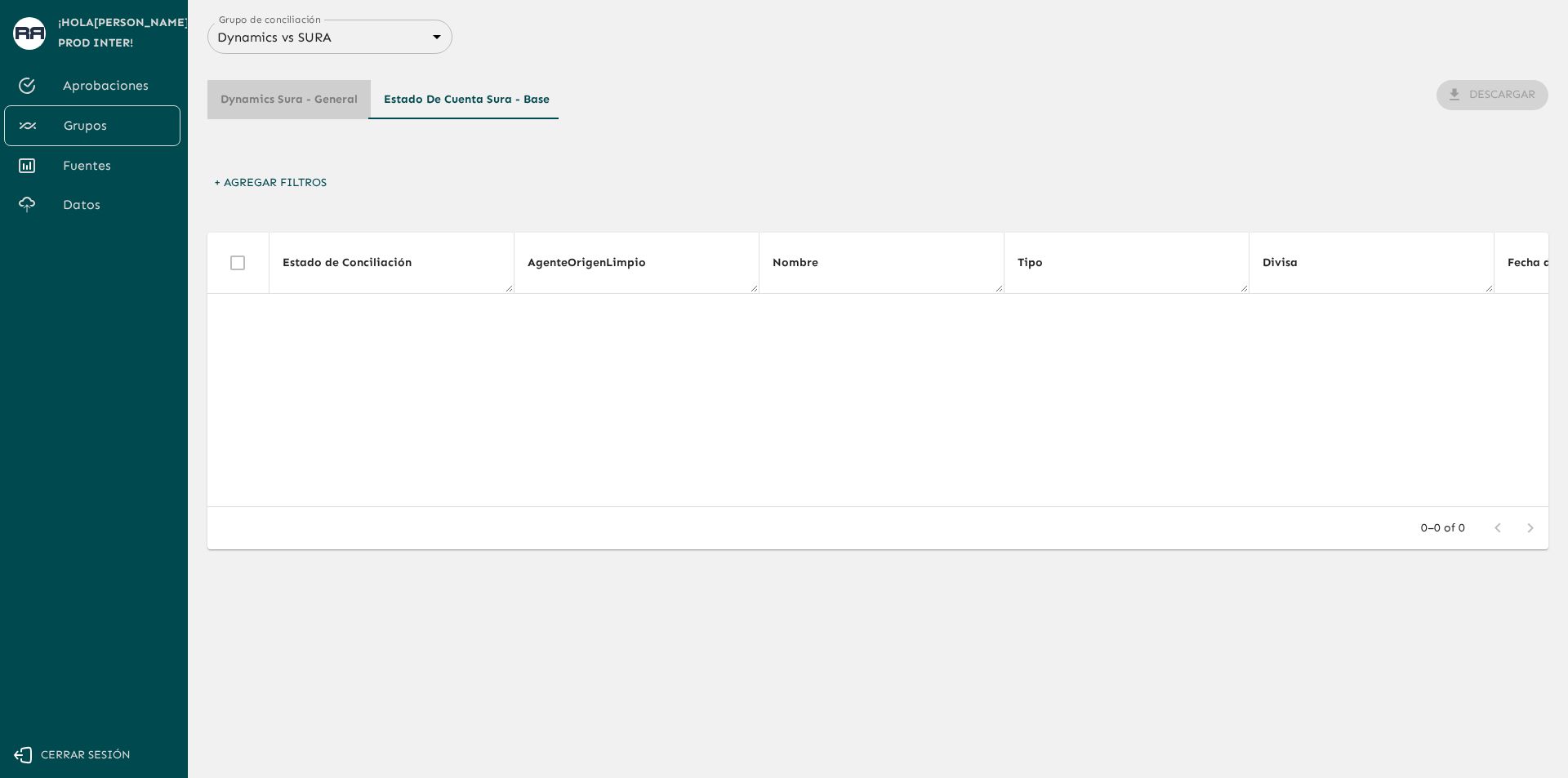
click at [290, 94] on button "Dynamics Sura - General" at bounding box center [289, 100] width 164 height 39
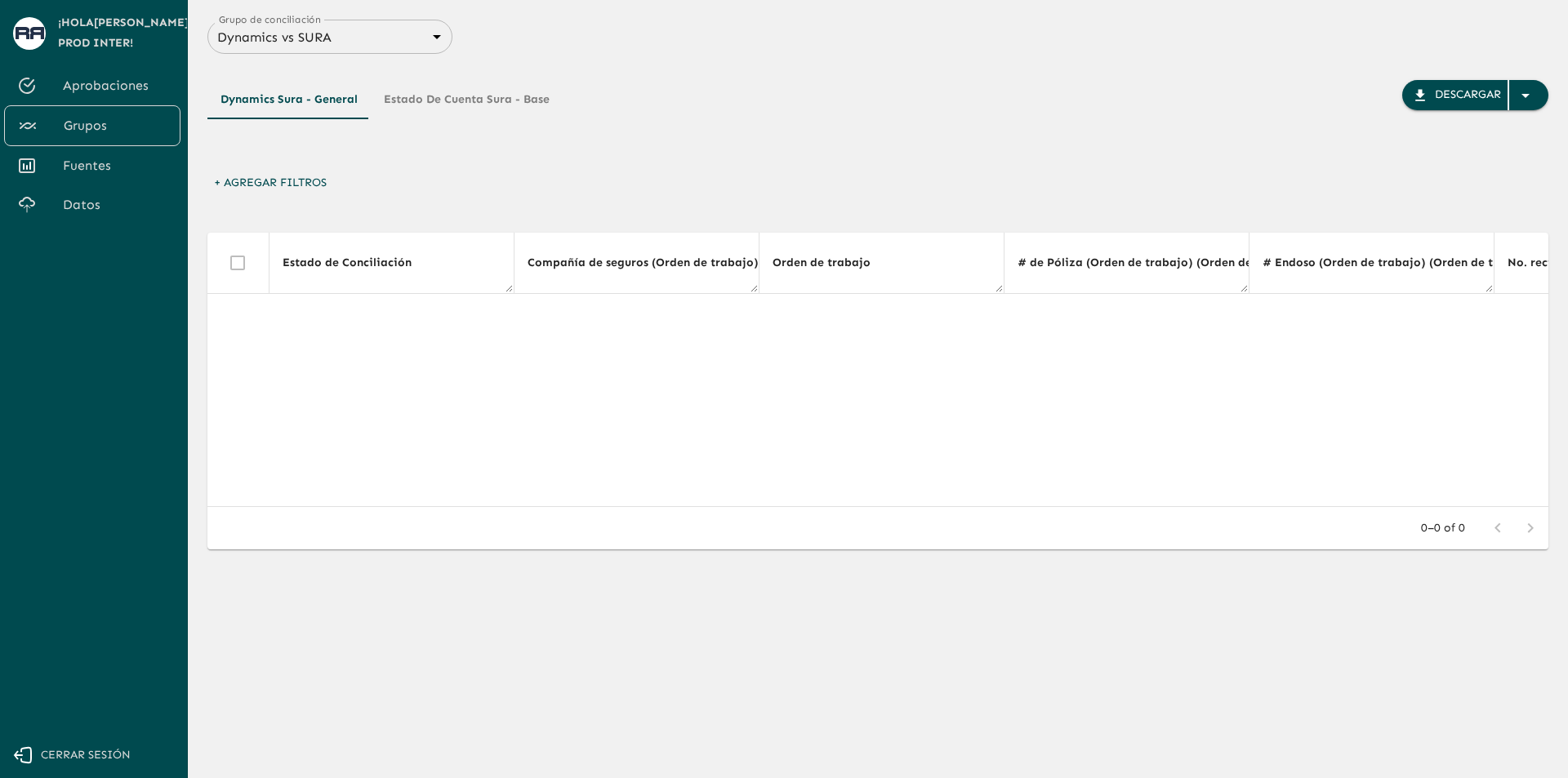
click at [767, 211] on div "Dynamics Sura - General Estado de Cuenta Sura - Base Descargar + Agregar Filtro…" at bounding box center [878, 338] width 1341 height 568
click at [112, 197] on span "Datos" at bounding box center [115, 204] width 105 height 19
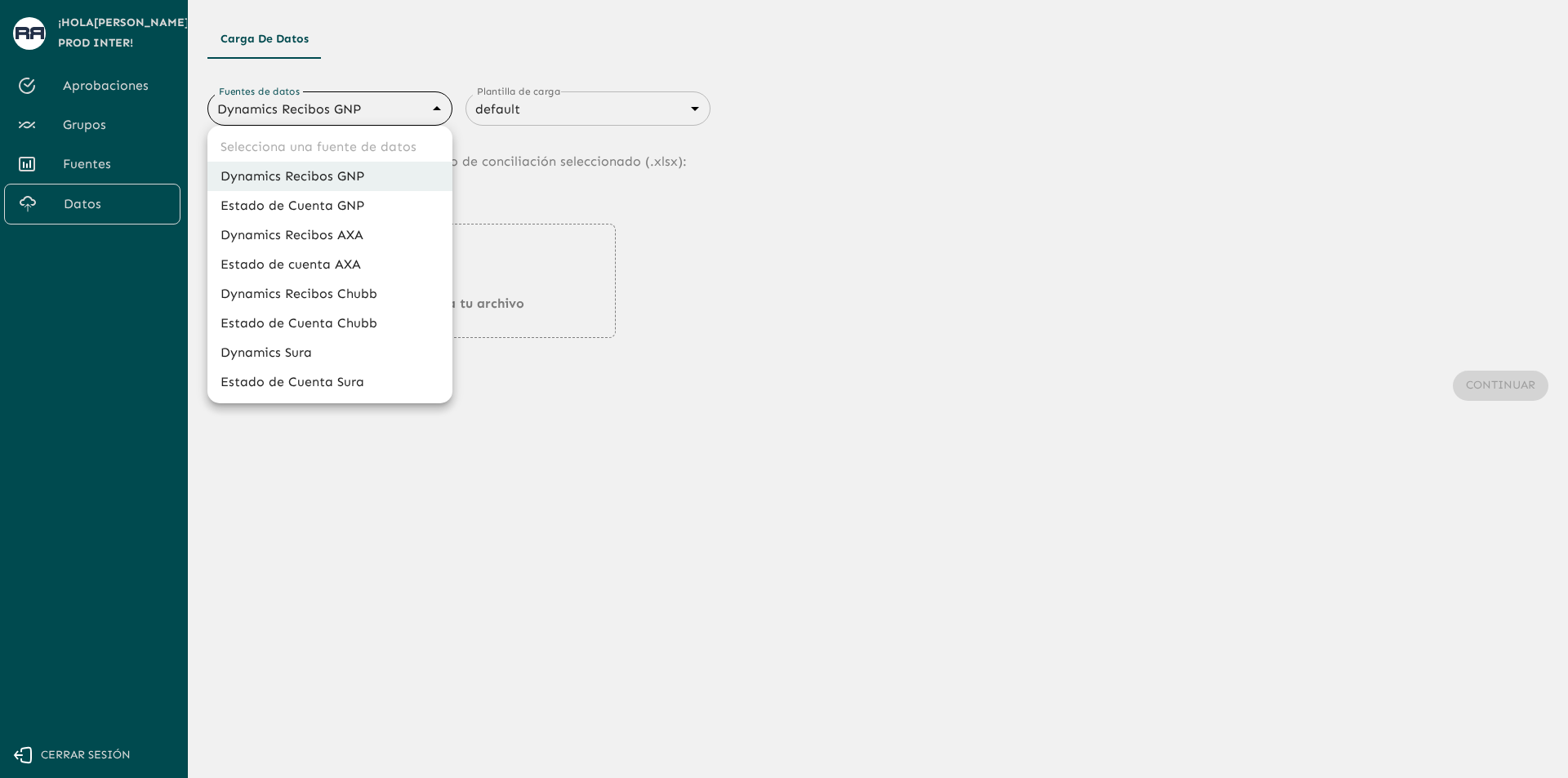
click at [351, 117] on body "Se están procesando los movimientos. Algunas acciones permanecerán deshabilitad…" at bounding box center [784, 389] width 1568 height 778
click at [351, 342] on li "Dynamics Sura" at bounding box center [329, 352] width 245 height 30
type input "68d2ab4cb3e95a040a2913e7"
type input "68d2ab4db3e95a040a2913e8"
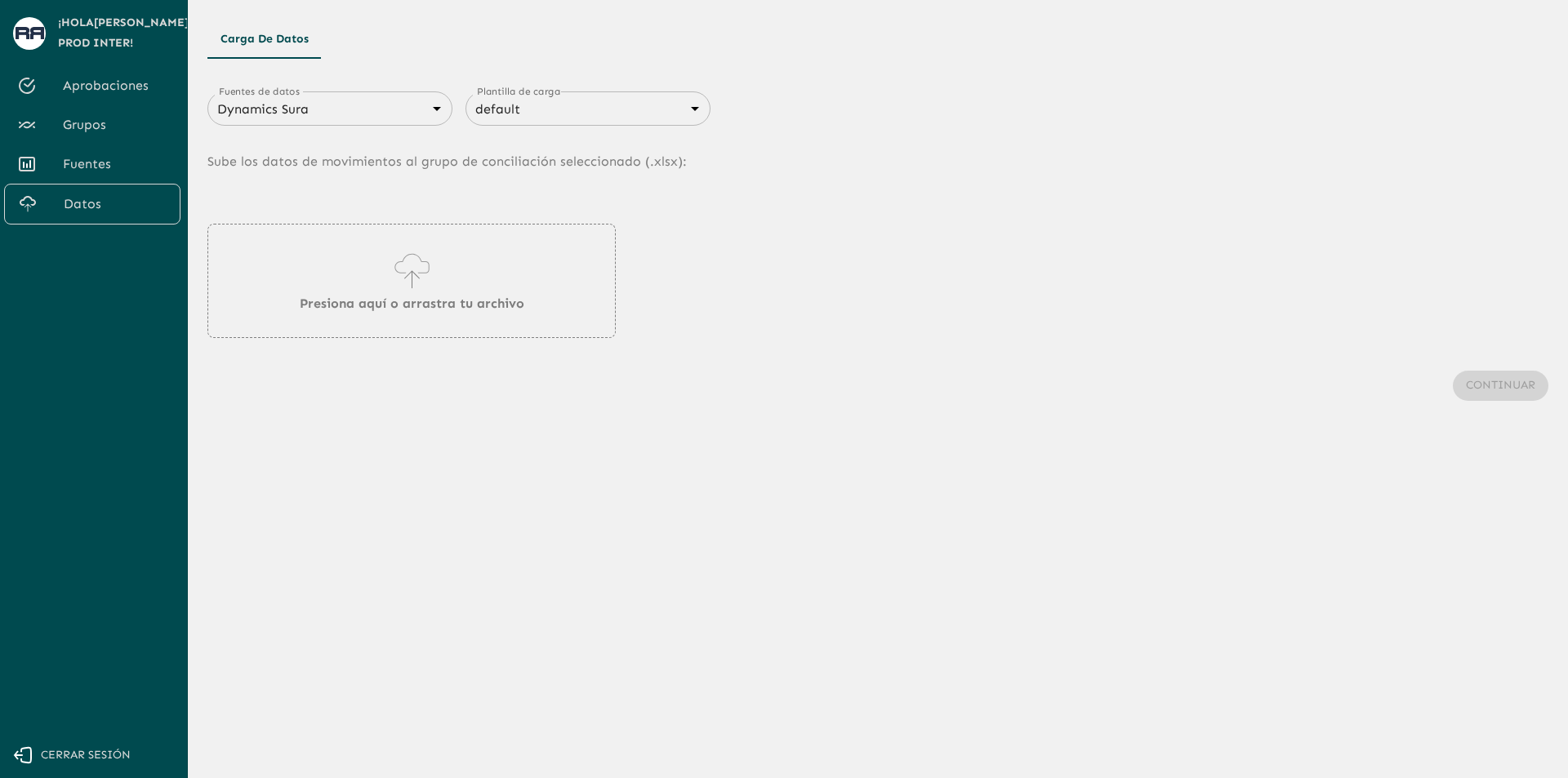
type input "683f283f336112e7999fc7c3"
type input "68434fd2750312d599d841be"
click at [427, 277] on icon at bounding box center [412, 270] width 46 height 45
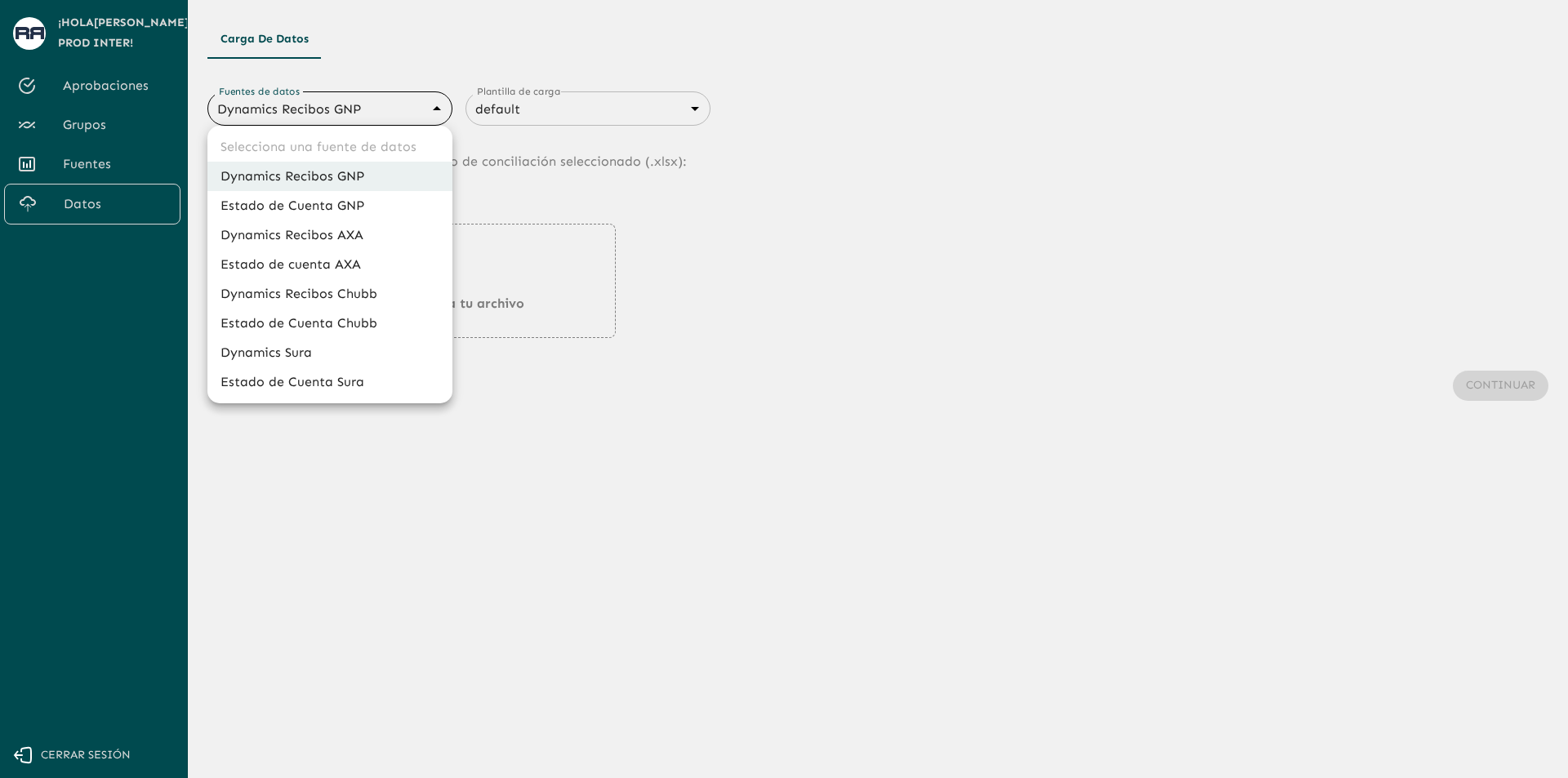
click at [414, 104] on body "Se están procesando los movimientos. Algunas acciones permanecerán deshabilitad…" at bounding box center [784, 389] width 1568 height 778
click at [331, 352] on li "Dynamics Sura" at bounding box center [329, 352] width 245 height 30
type input "68d2ab4cb3e95a040a2913e7"
type input "68d2ab4db3e95a040a2913e8"
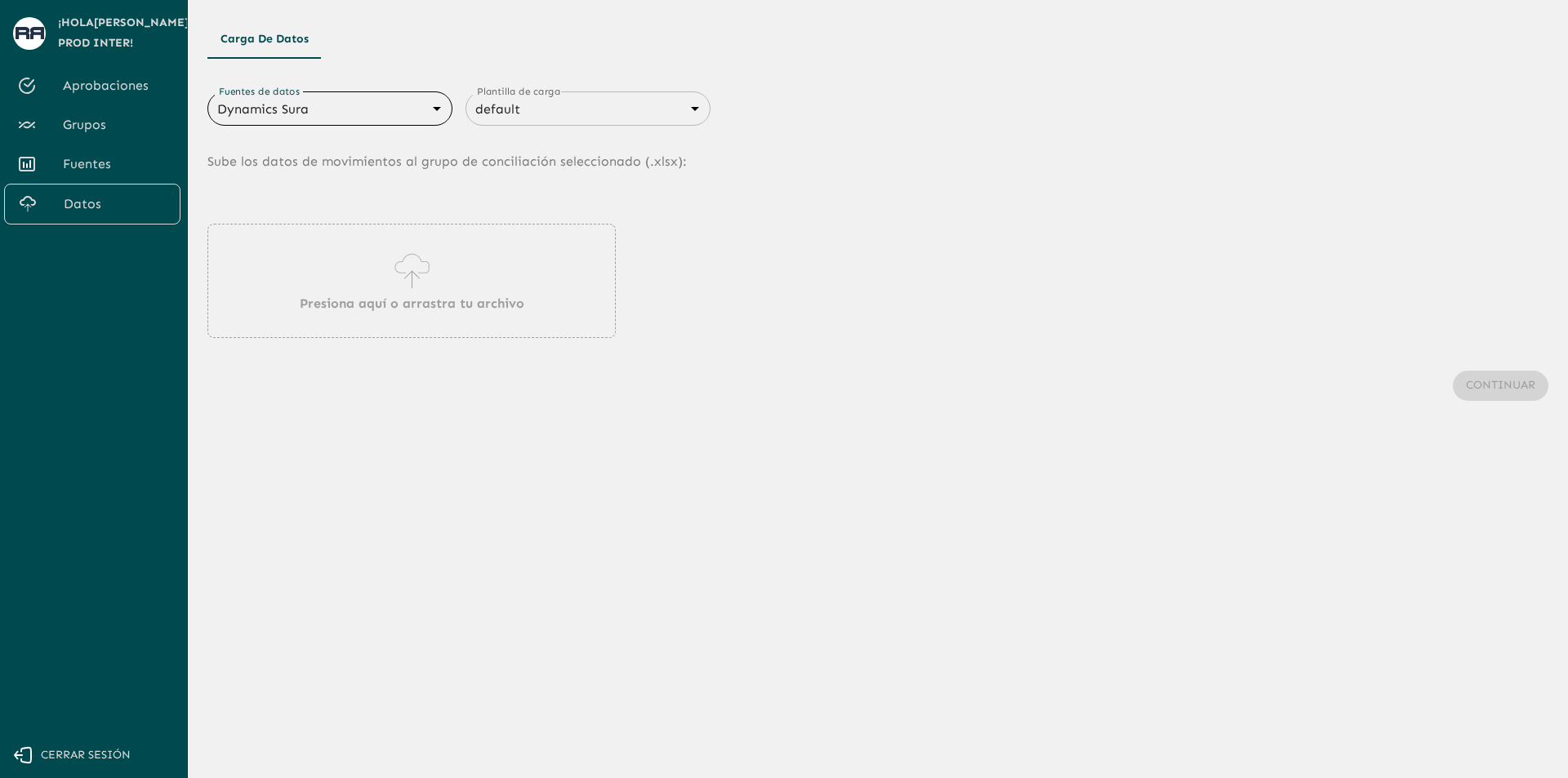
click at [428, 271] on icon at bounding box center [411, 264] width 34 height 19
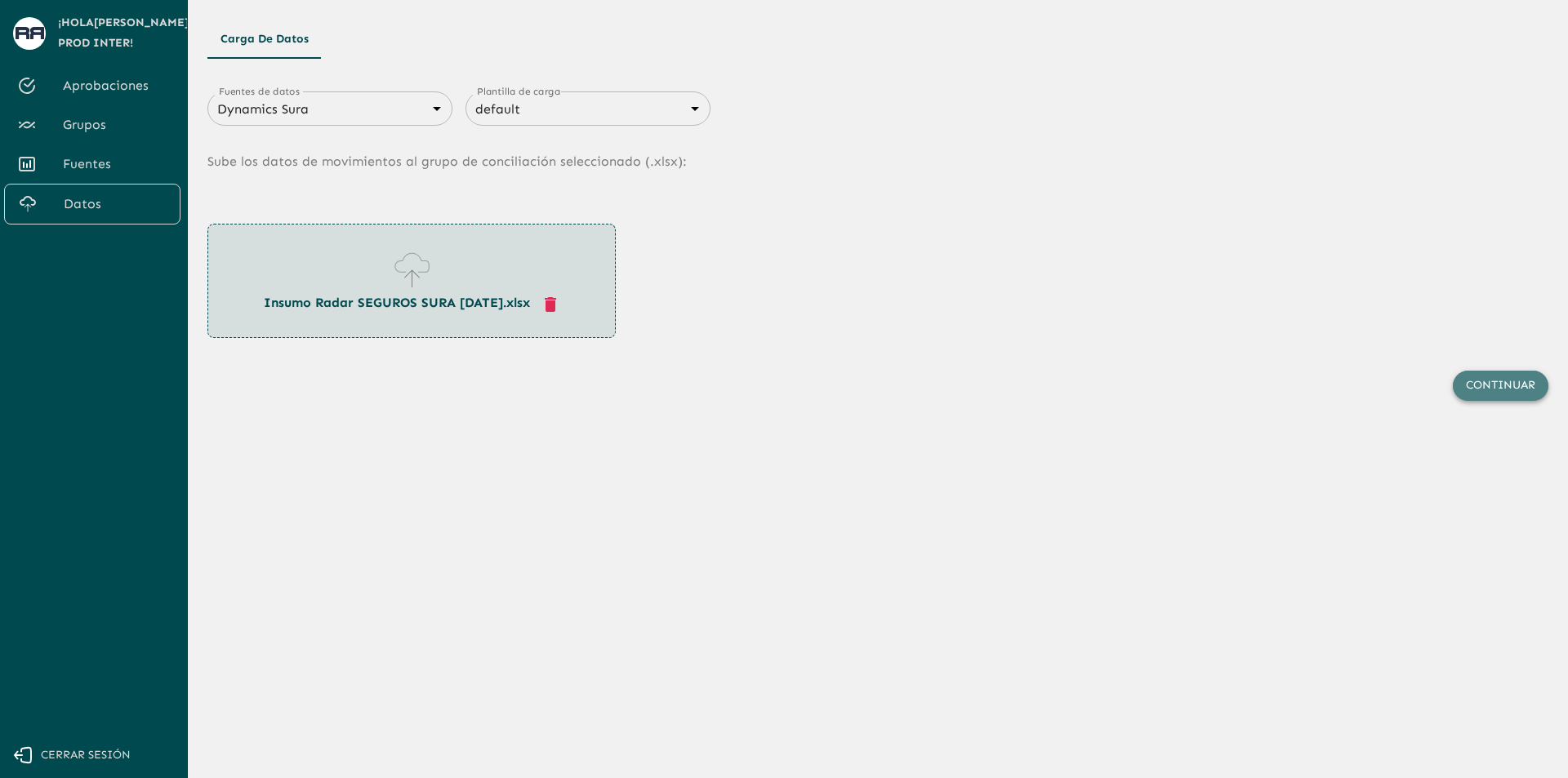
click at [1479, 387] on button "Continuar" at bounding box center [1500, 386] width 95 height 31
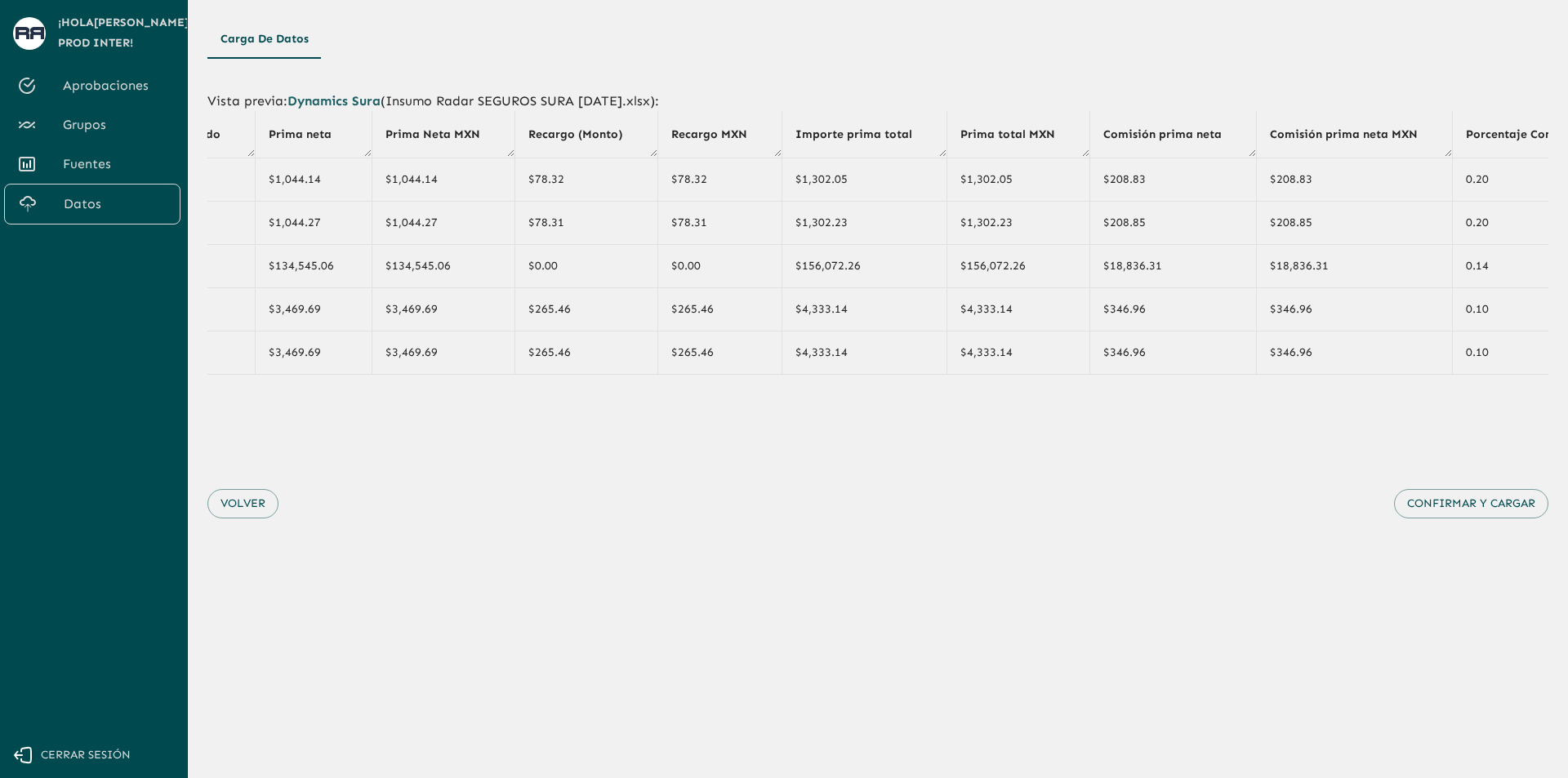
scroll to position [0, 1485]
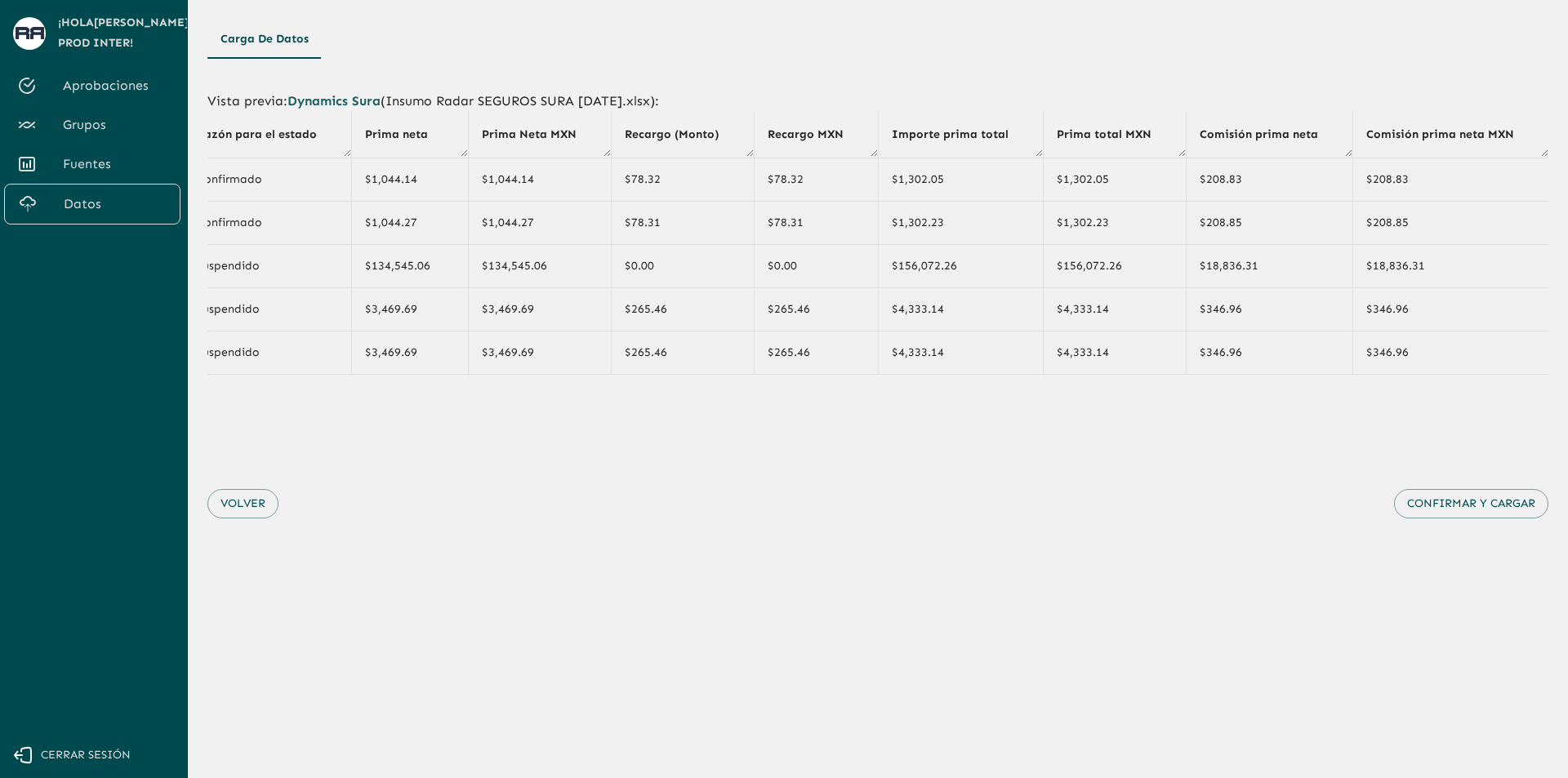
click at [241, 512] on button "Volver" at bounding box center [242, 504] width 71 height 31
